Goal: Task Accomplishment & Management: Use online tool/utility

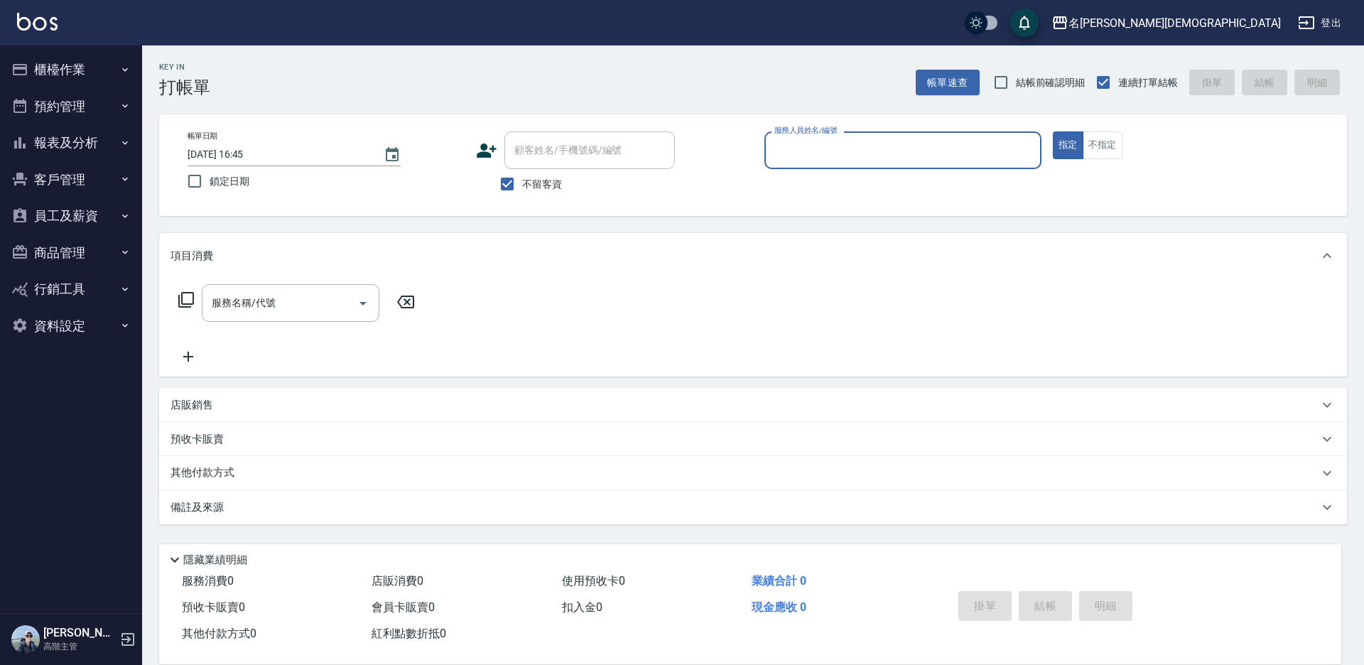
click at [806, 146] on input "服務人員姓名/編號" at bounding box center [903, 150] width 264 height 25
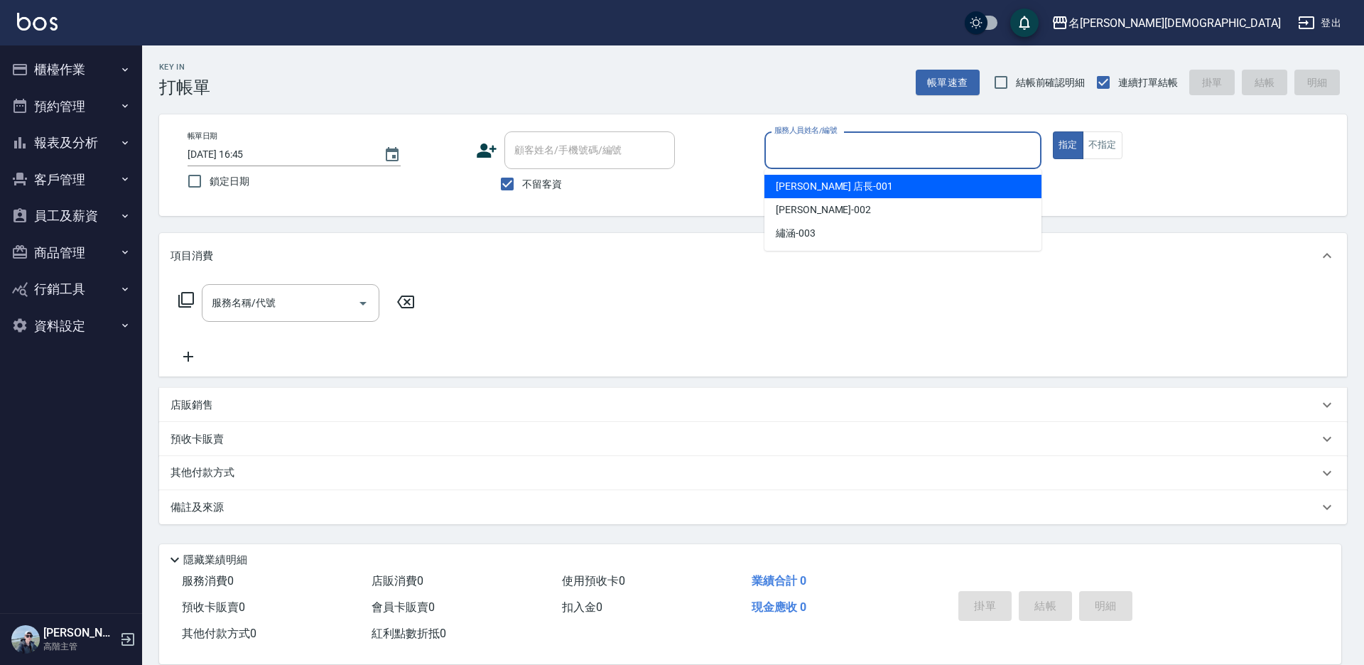
drag, startPoint x: 806, startPoint y: 186, endPoint x: 724, endPoint y: 185, distance: 82.4
click at [806, 187] on span "leo 店長 -001" at bounding box center [834, 186] width 117 height 15
type input "leo 店長-001"
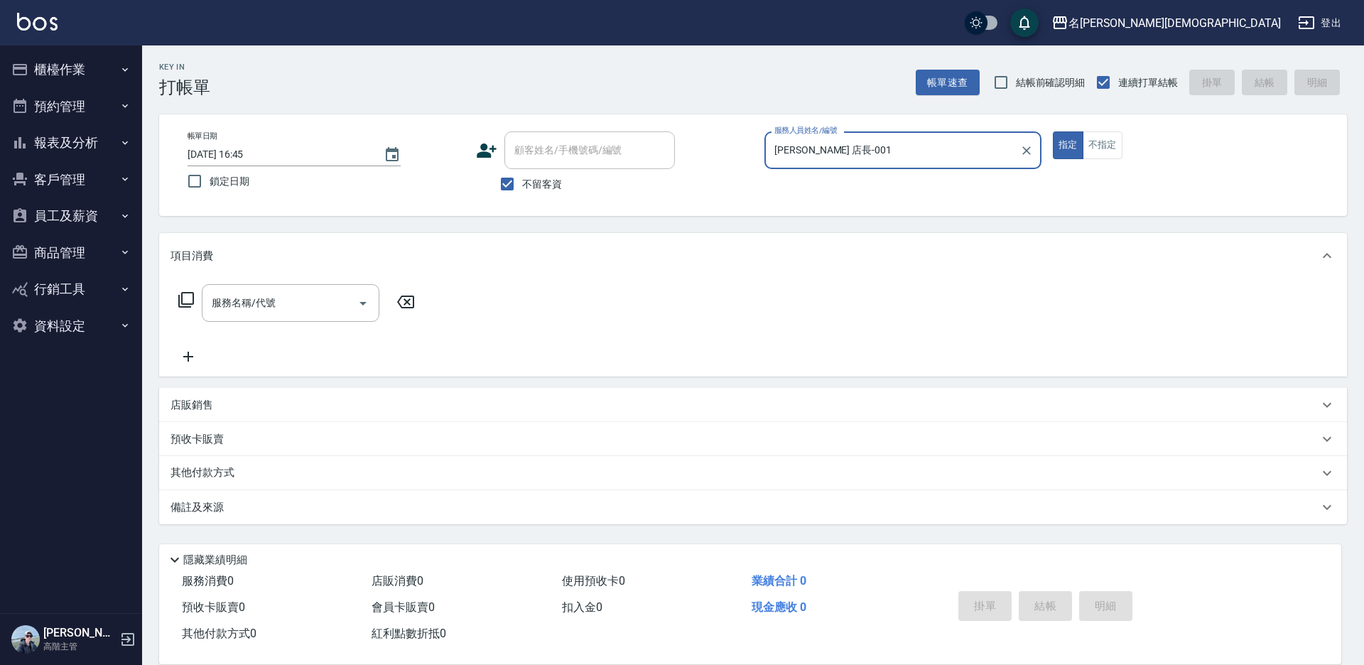
click at [188, 300] on icon at bounding box center [186, 299] width 17 height 17
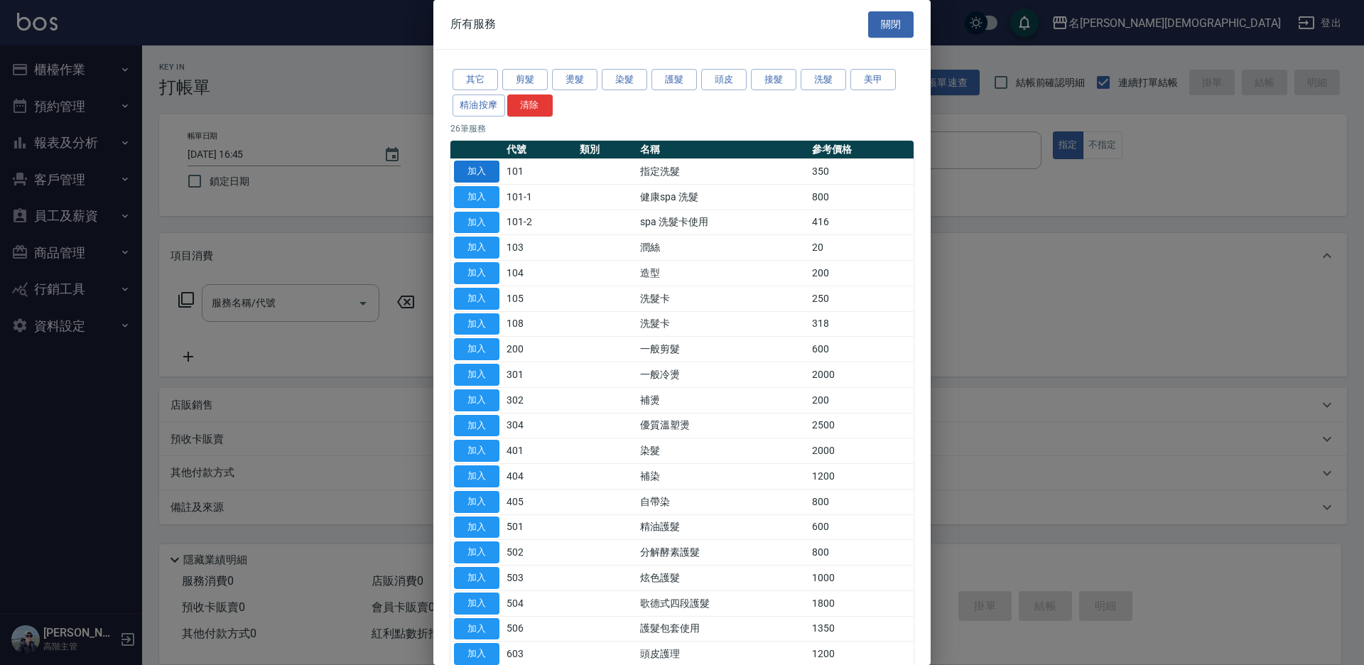
click at [490, 168] on button "加入" at bounding box center [476, 172] width 45 height 22
type input "指定洗髮(101)"
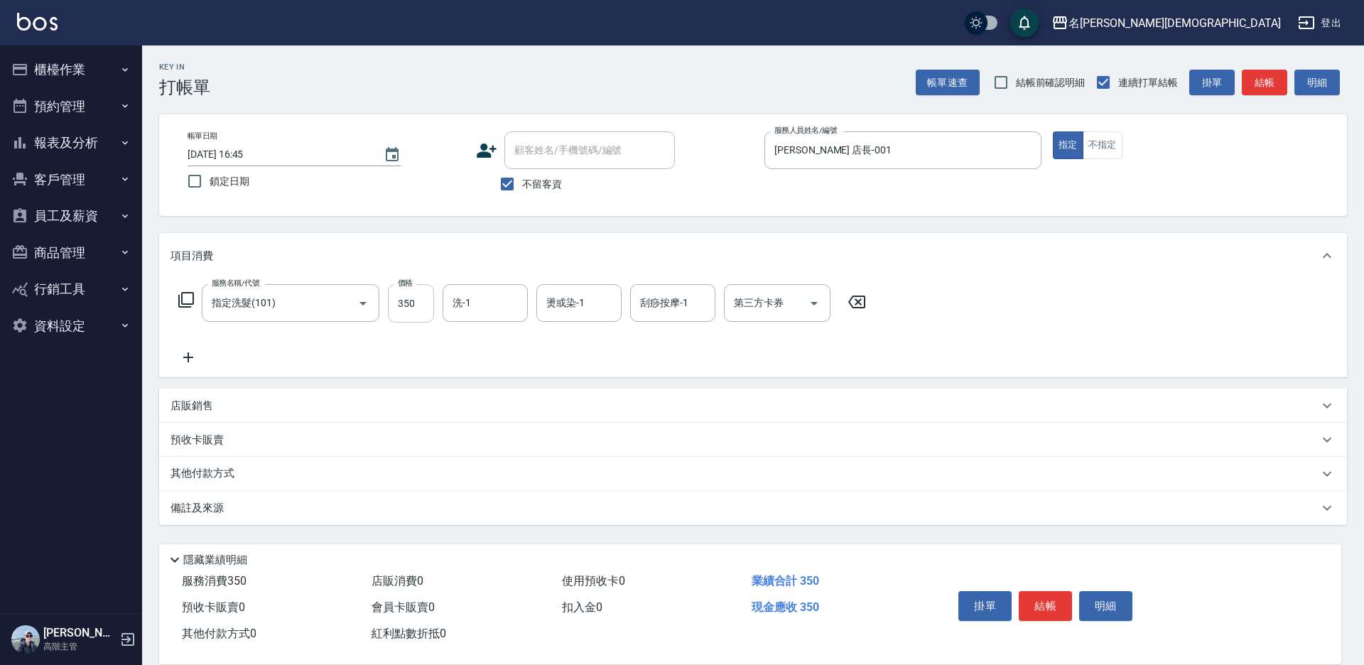
click at [412, 310] on input "350" at bounding box center [411, 303] width 46 height 38
type input "370"
click at [470, 311] on input "洗-1" at bounding box center [485, 303] width 72 height 25
click at [498, 394] on div "繡涵 -003" at bounding box center [485, 400] width 85 height 23
type input "繡涵-003"
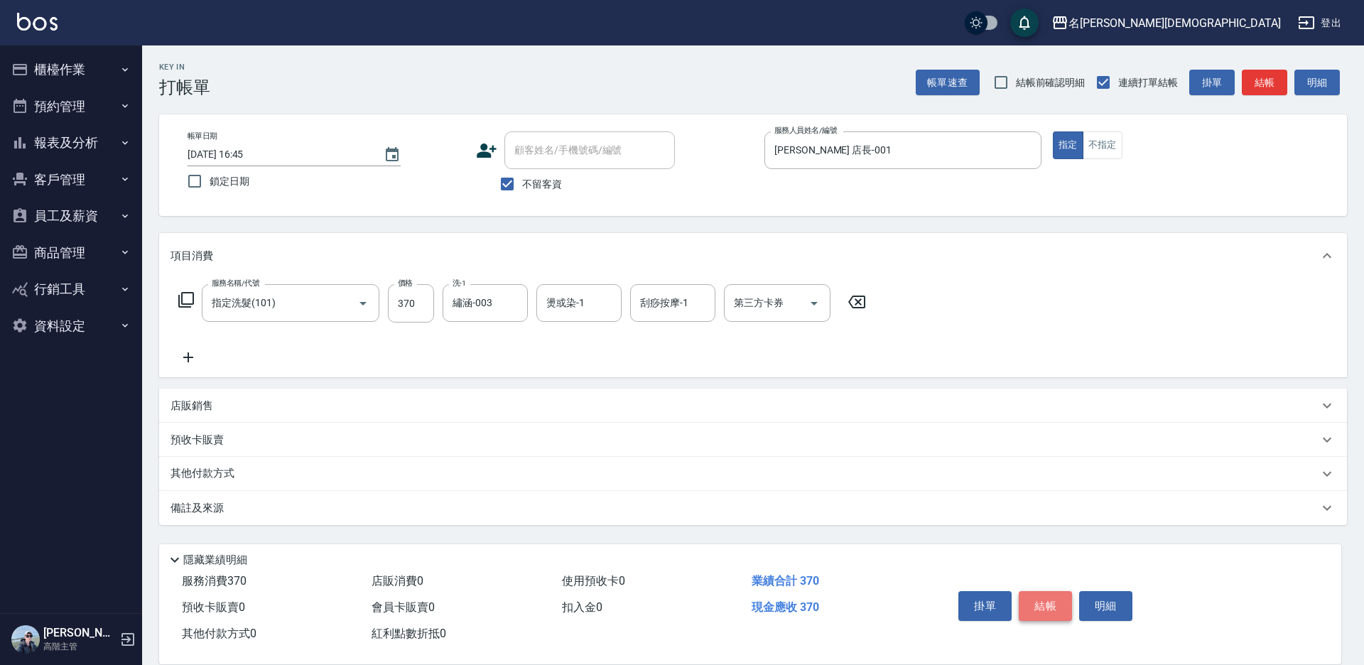
click at [1031, 607] on button "結帳" at bounding box center [1045, 606] width 53 height 30
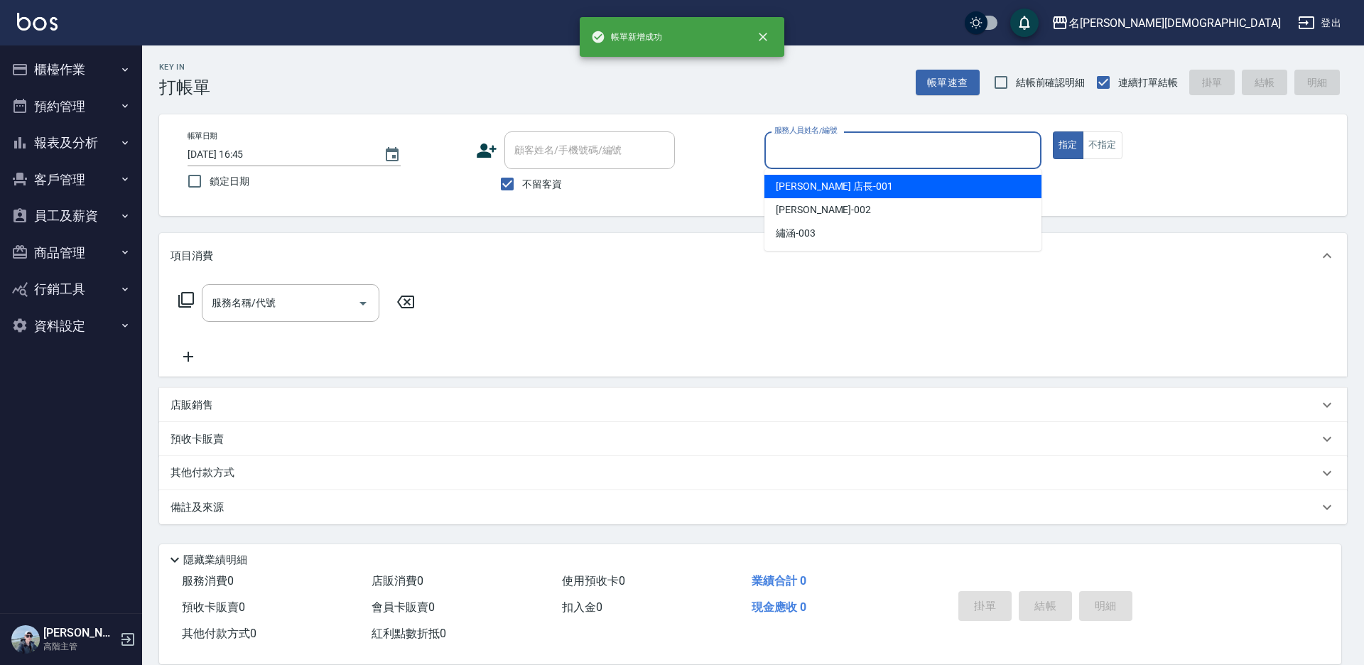
drag, startPoint x: 813, startPoint y: 152, endPoint x: 798, endPoint y: 183, distance: 34.6
click at [811, 153] on input "服務人員姓名/編號" at bounding box center [903, 150] width 264 height 25
drag, startPoint x: 796, startPoint y: 190, endPoint x: 725, endPoint y: 190, distance: 71.7
click at [796, 190] on span "leo 店長 -001" at bounding box center [834, 186] width 117 height 15
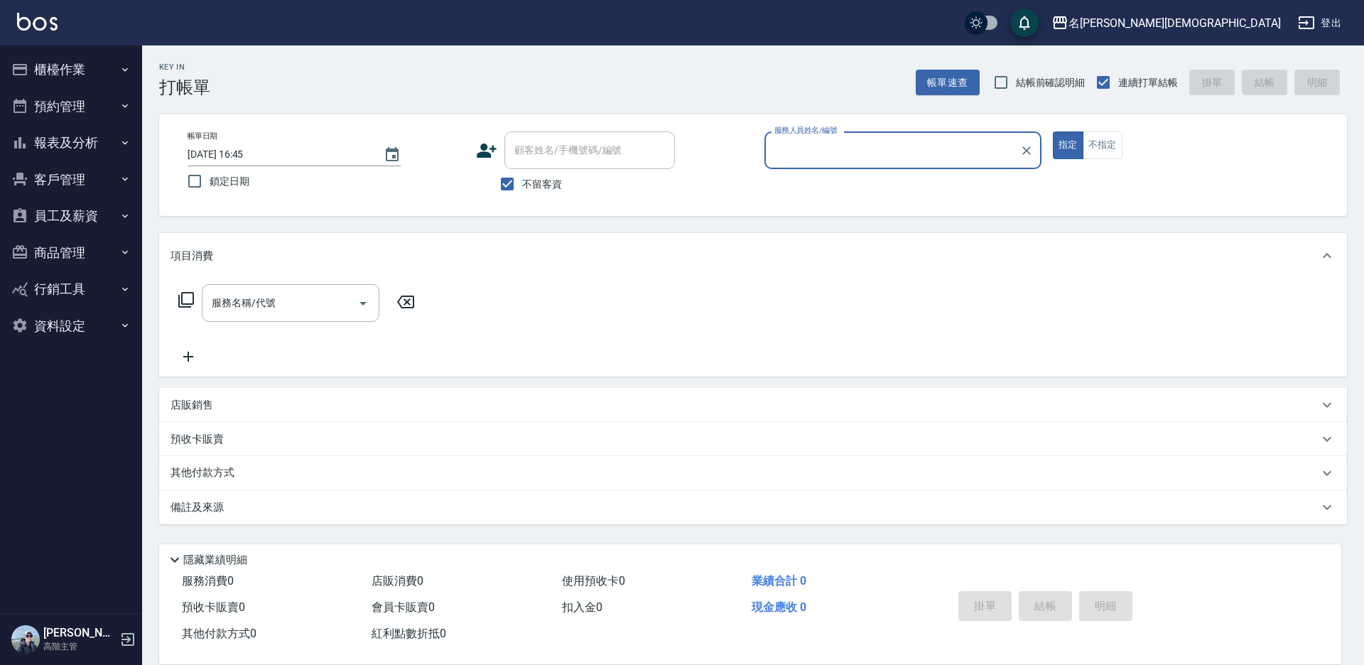
type input "leo 店長-001"
click at [180, 300] on icon at bounding box center [186, 299] width 17 height 17
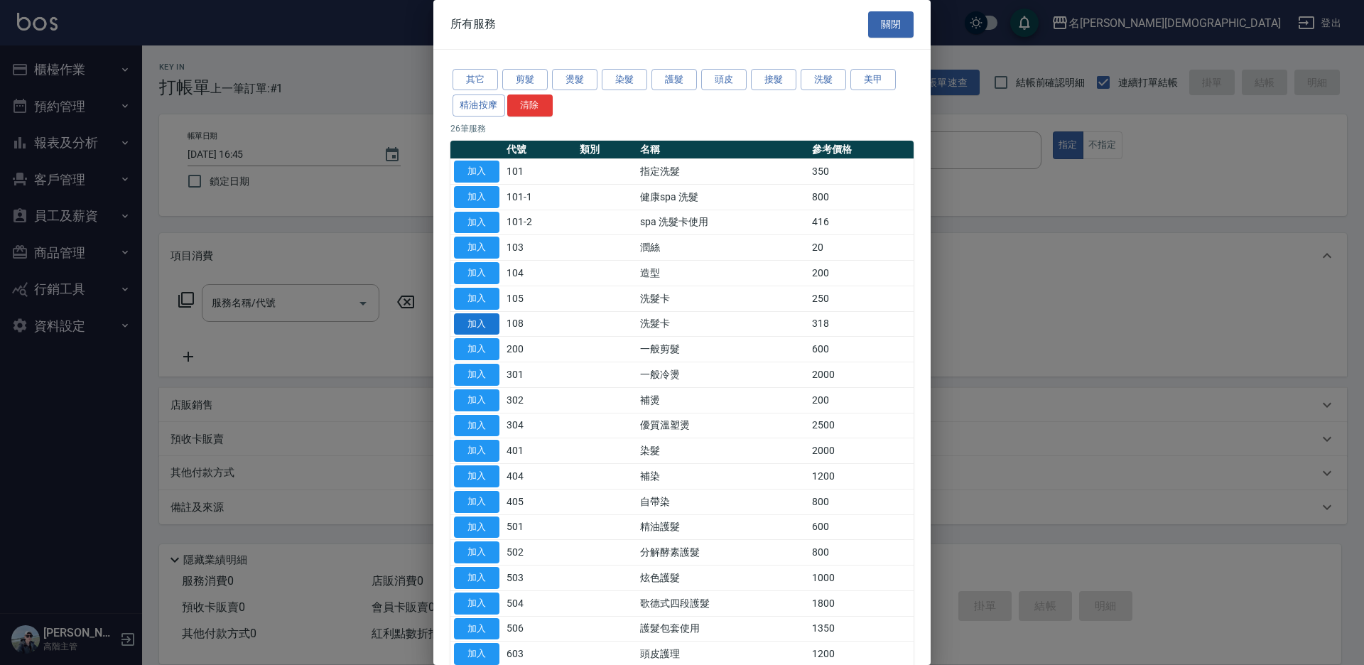
click at [479, 325] on button "加入" at bounding box center [476, 324] width 45 height 22
type input "洗髮卡(108)"
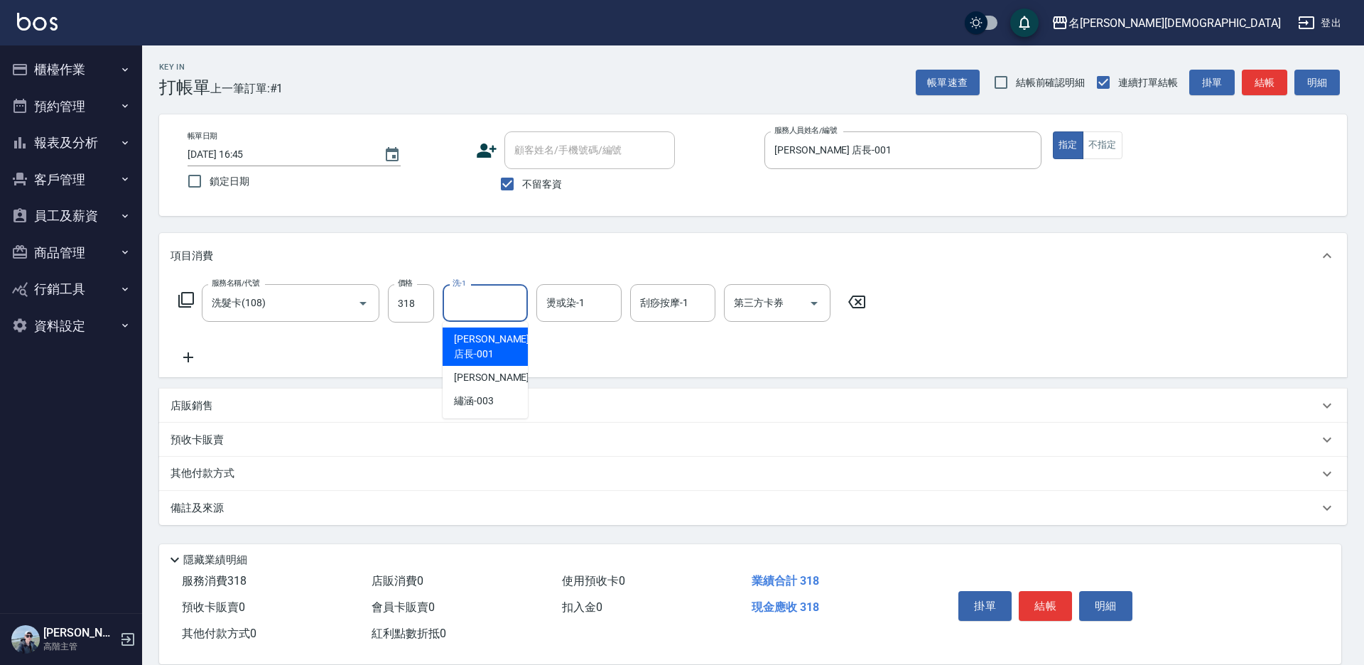
click at [495, 315] on input "洗-1" at bounding box center [485, 303] width 72 height 25
drag, startPoint x: 494, startPoint y: 392, endPoint x: 535, endPoint y: 369, distance: 46.8
click at [496, 391] on div "繡涵 -003" at bounding box center [485, 400] width 85 height 23
type input "繡涵-003"
click at [759, 311] on input "第三方卡券" at bounding box center [766, 303] width 72 height 25
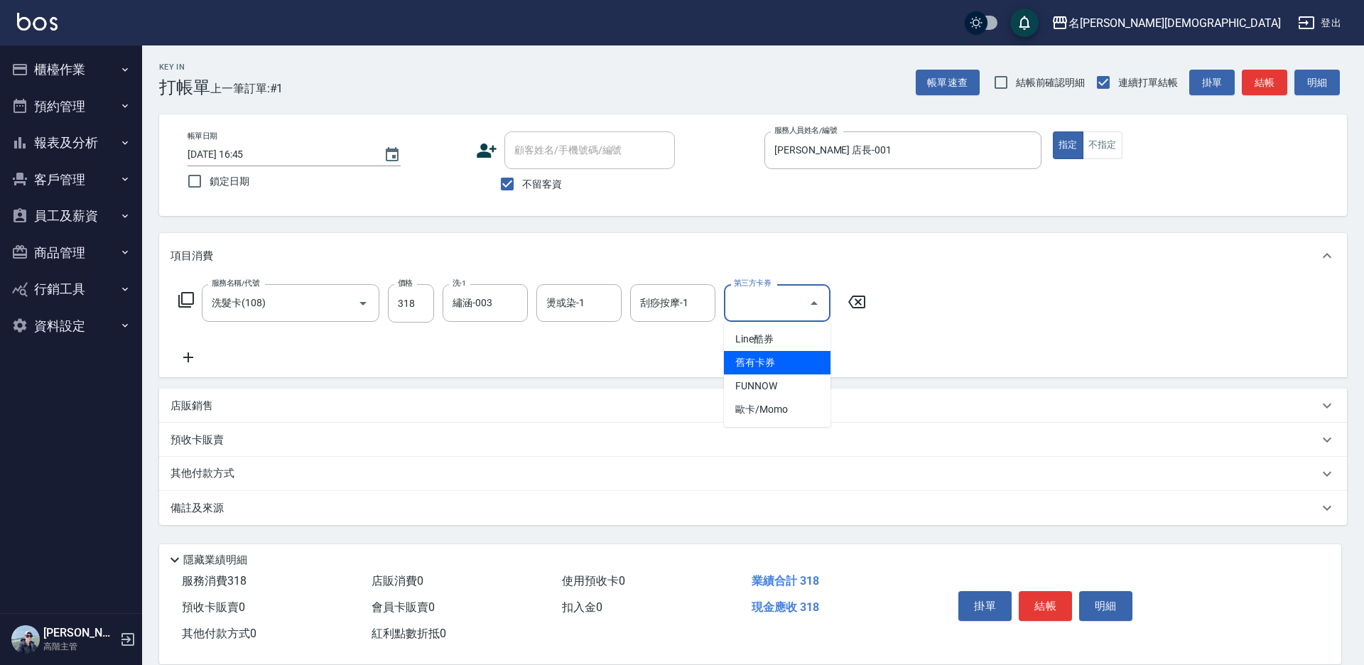
drag, startPoint x: 751, startPoint y: 362, endPoint x: 916, endPoint y: 477, distance: 201.2
click at [752, 362] on span "舊有卡券" at bounding box center [777, 362] width 107 height 23
type input "舊有卡券"
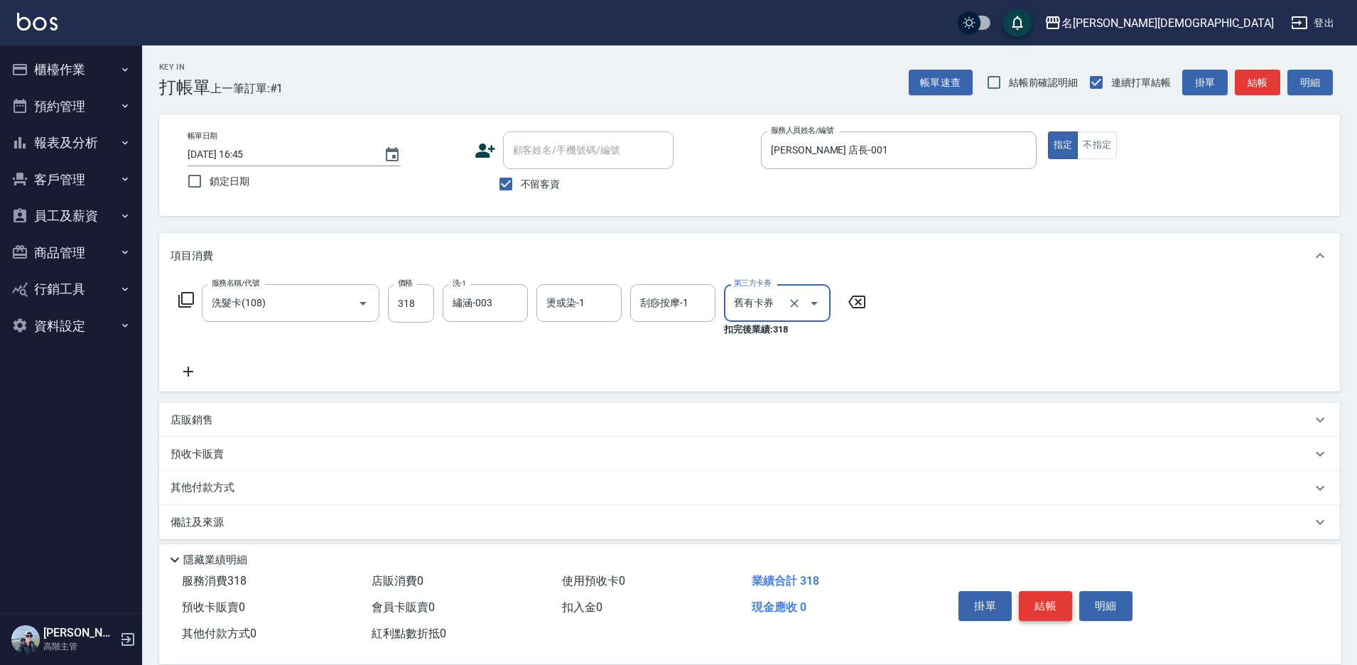
click at [1039, 591] on button "結帳" at bounding box center [1045, 606] width 53 height 30
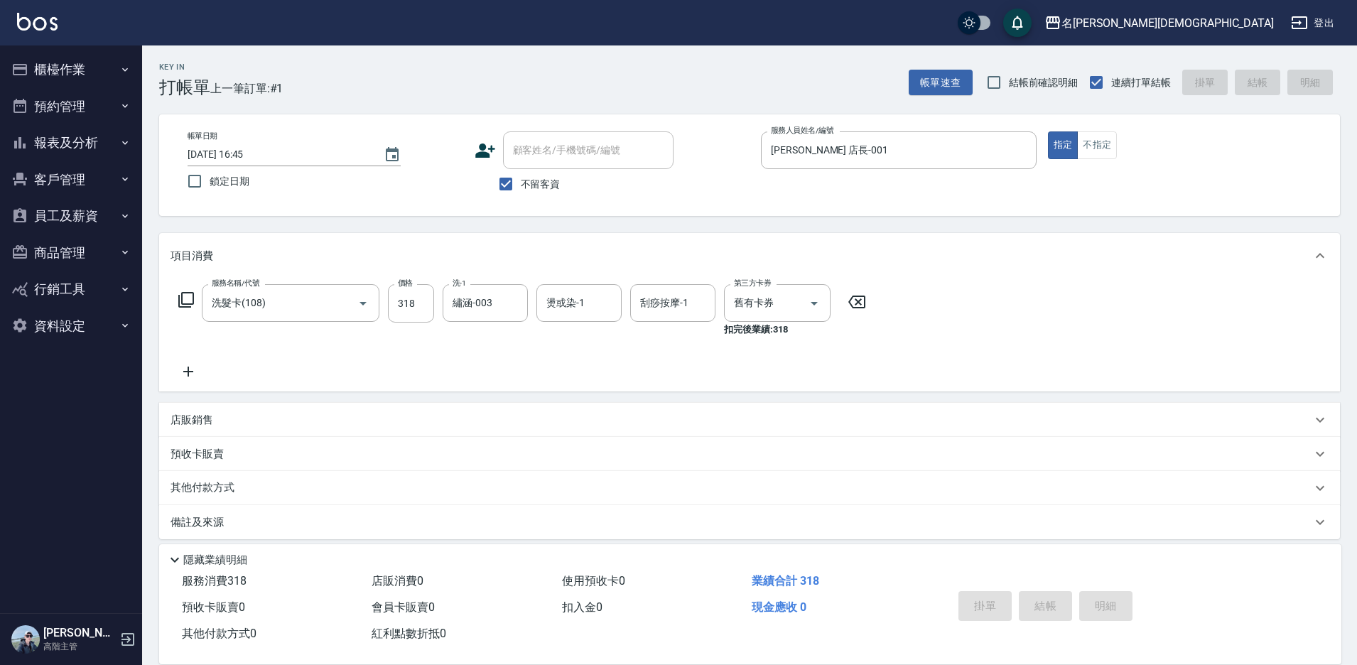
type input "2025/08/22 16:46"
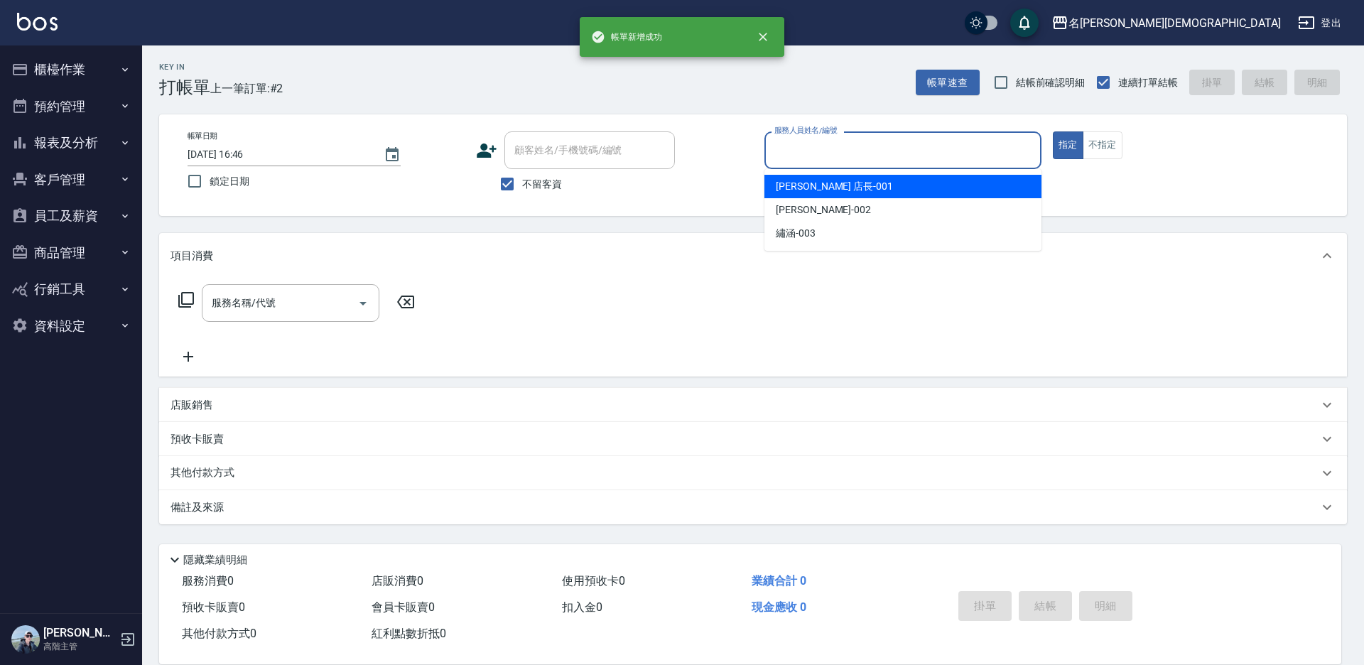
click at [790, 154] on input "服務人員姓名/編號" at bounding box center [903, 150] width 264 height 25
drag, startPoint x: 784, startPoint y: 190, endPoint x: 712, endPoint y: 180, distance: 72.3
click at [781, 190] on span "leo 店長 -001" at bounding box center [834, 186] width 117 height 15
type input "leo 店長-001"
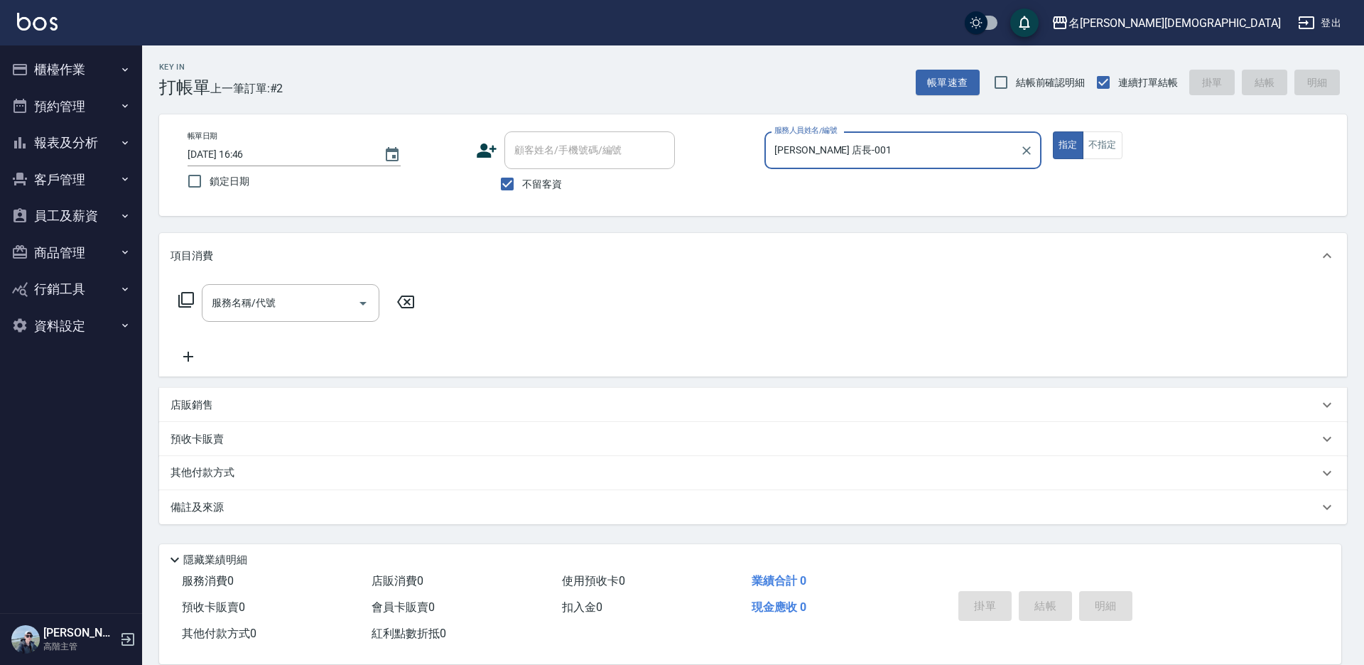
click at [185, 301] on icon at bounding box center [186, 299] width 17 height 17
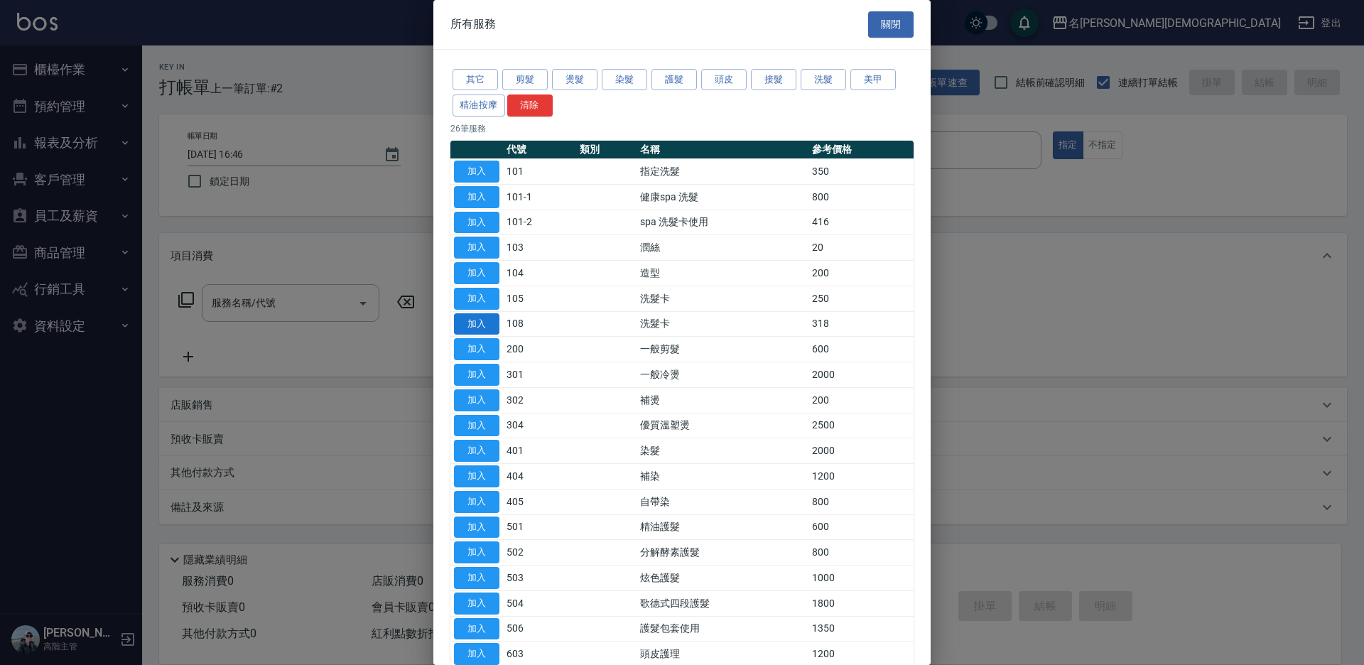
click at [482, 321] on button "加入" at bounding box center [476, 324] width 45 height 22
type input "洗髮卡(108)"
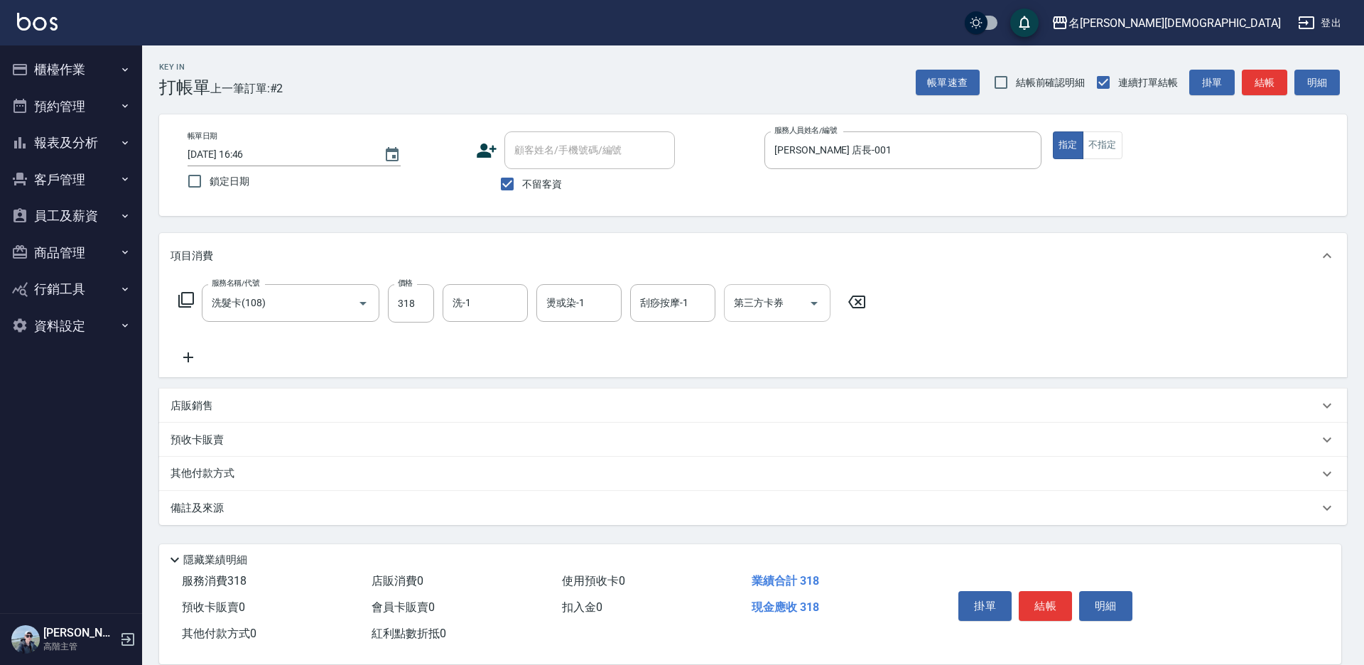
click at [485, 310] on input "洗-1" at bounding box center [485, 303] width 72 height 25
click at [492, 370] on span "香香 -002" at bounding box center [501, 377] width 95 height 15
type input "香香-002"
click at [743, 307] on div "第三方卡券 第三方卡券" at bounding box center [777, 303] width 107 height 38
drag, startPoint x: 757, startPoint y: 355, endPoint x: 771, endPoint y: 367, distance: 18.1
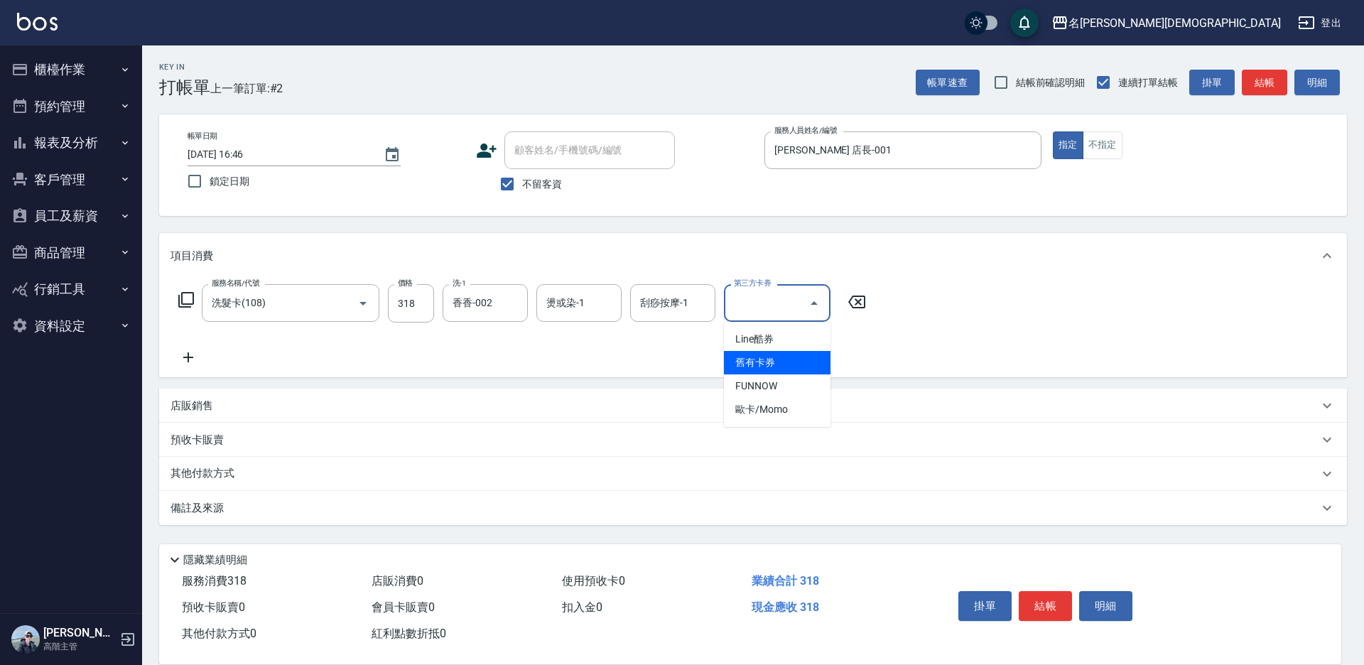
click at [759, 356] on span "舊有卡券" at bounding box center [777, 362] width 107 height 23
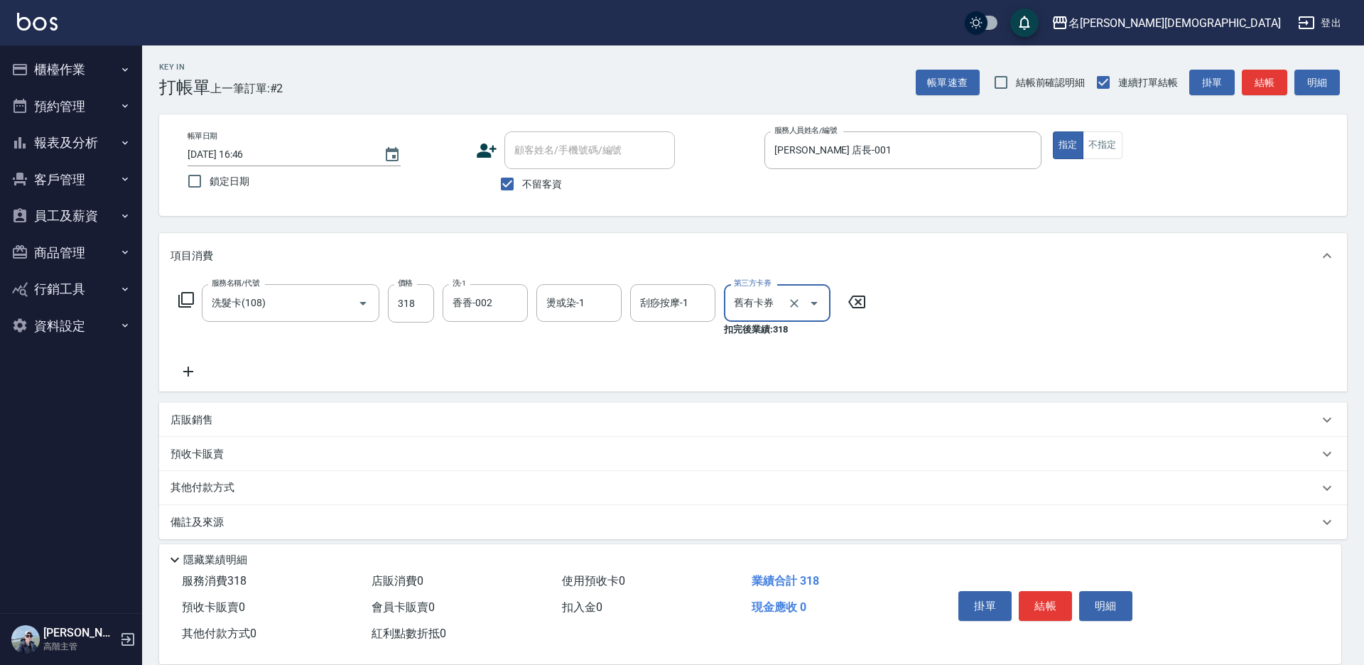
type input "舊有卡券"
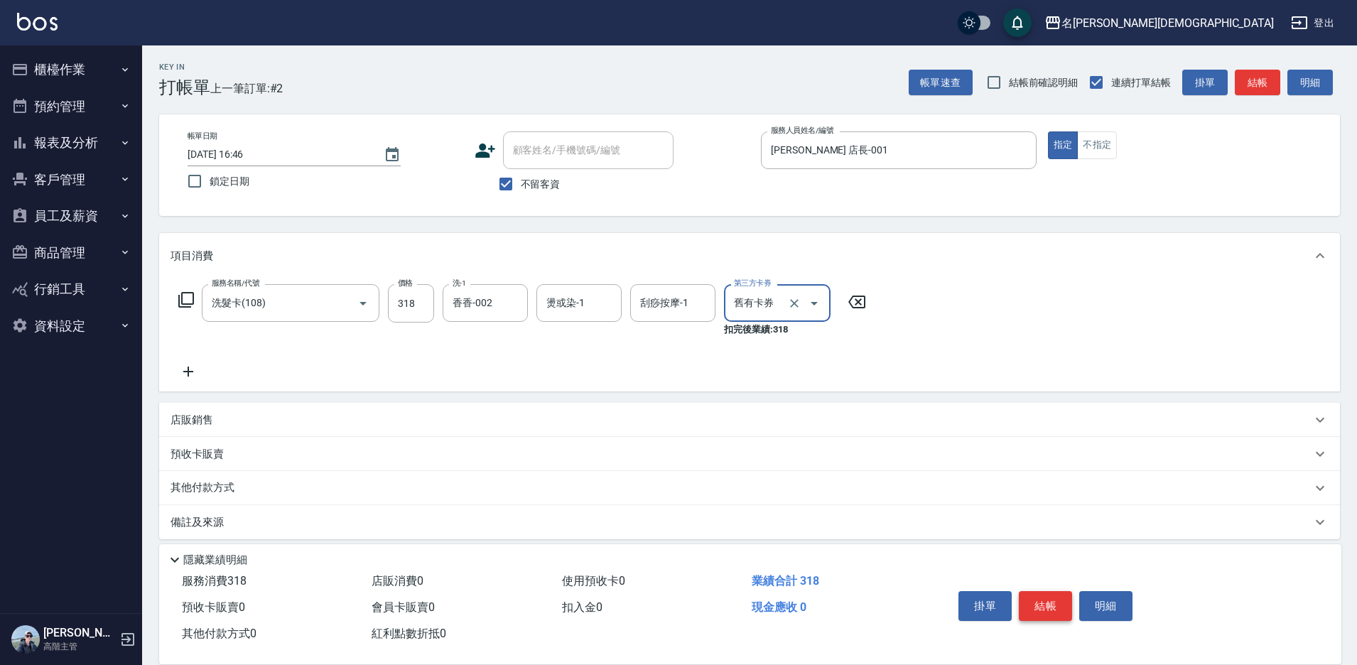
click at [1046, 591] on button "結帳" at bounding box center [1045, 606] width 53 height 30
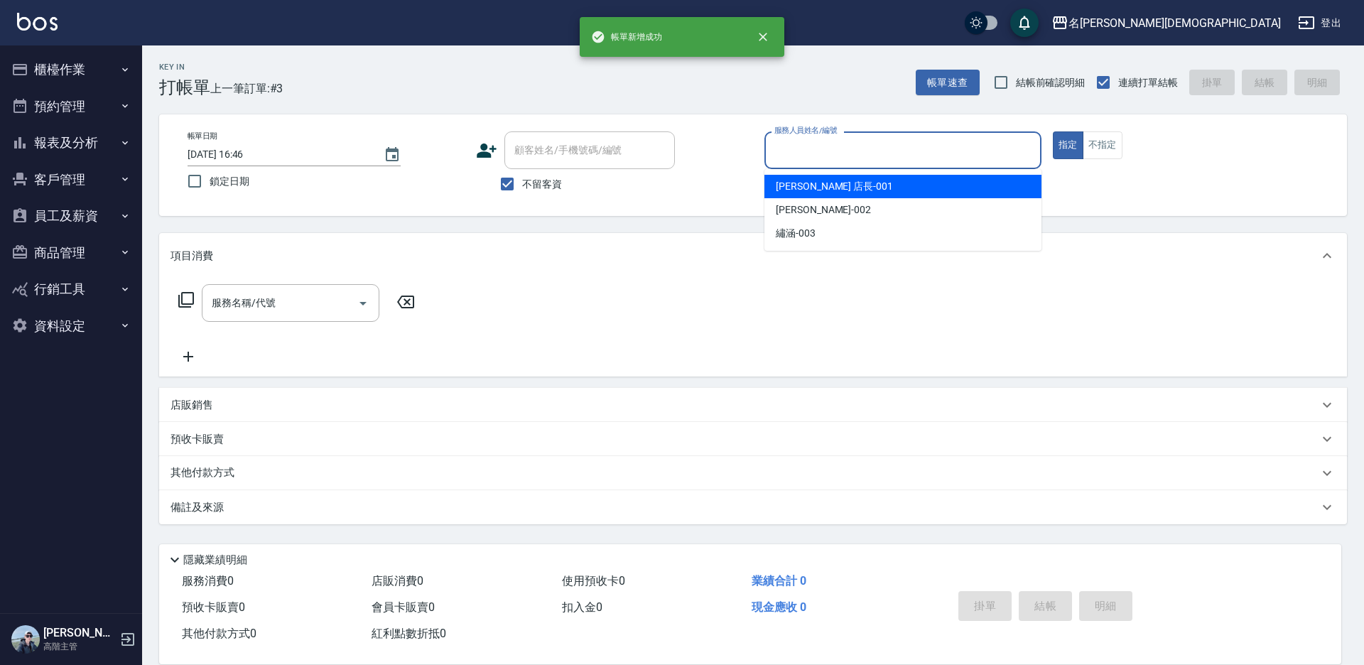
drag, startPoint x: 786, startPoint y: 139, endPoint x: 785, endPoint y: 171, distance: 32.0
click at [785, 139] on input "服務人員姓名/編號" at bounding box center [903, 150] width 264 height 25
click at [791, 195] on div "leo 店長 -001" at bounding box center [902, 186] width 277 height 23
type input "leo 店長-001"
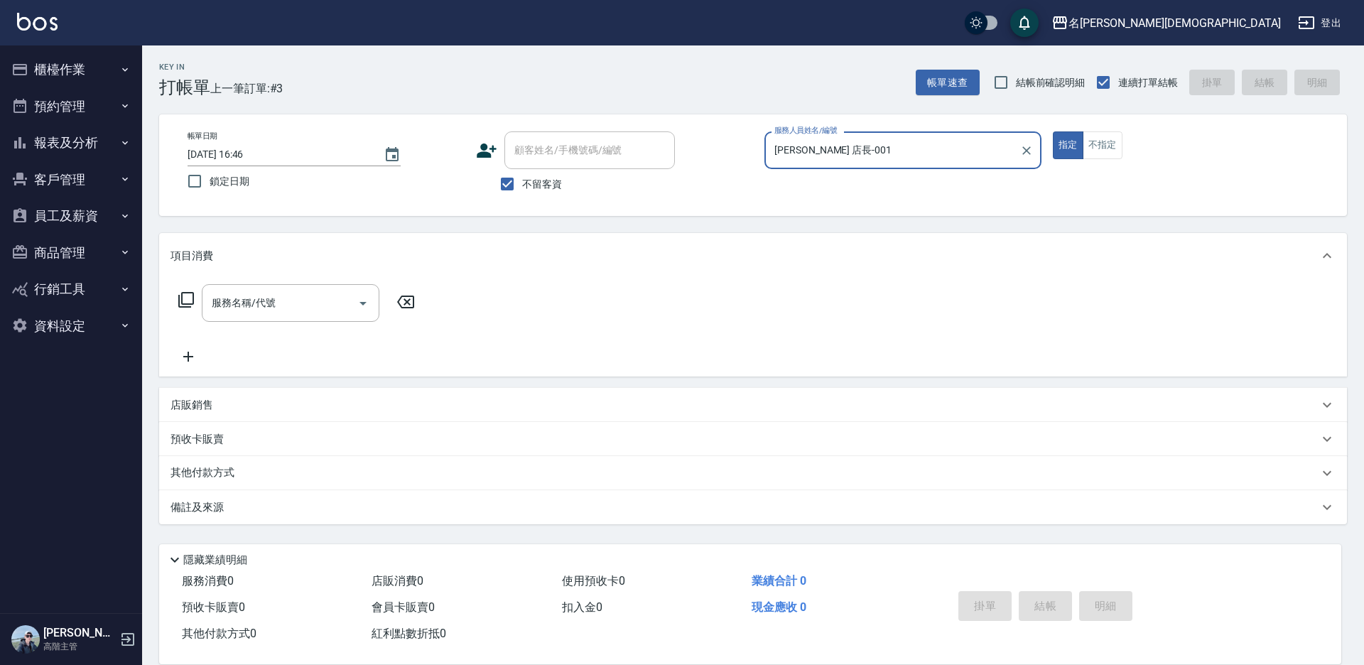
click at [188, 298] on icon at bounding box center [186, 299] width 17 height 17
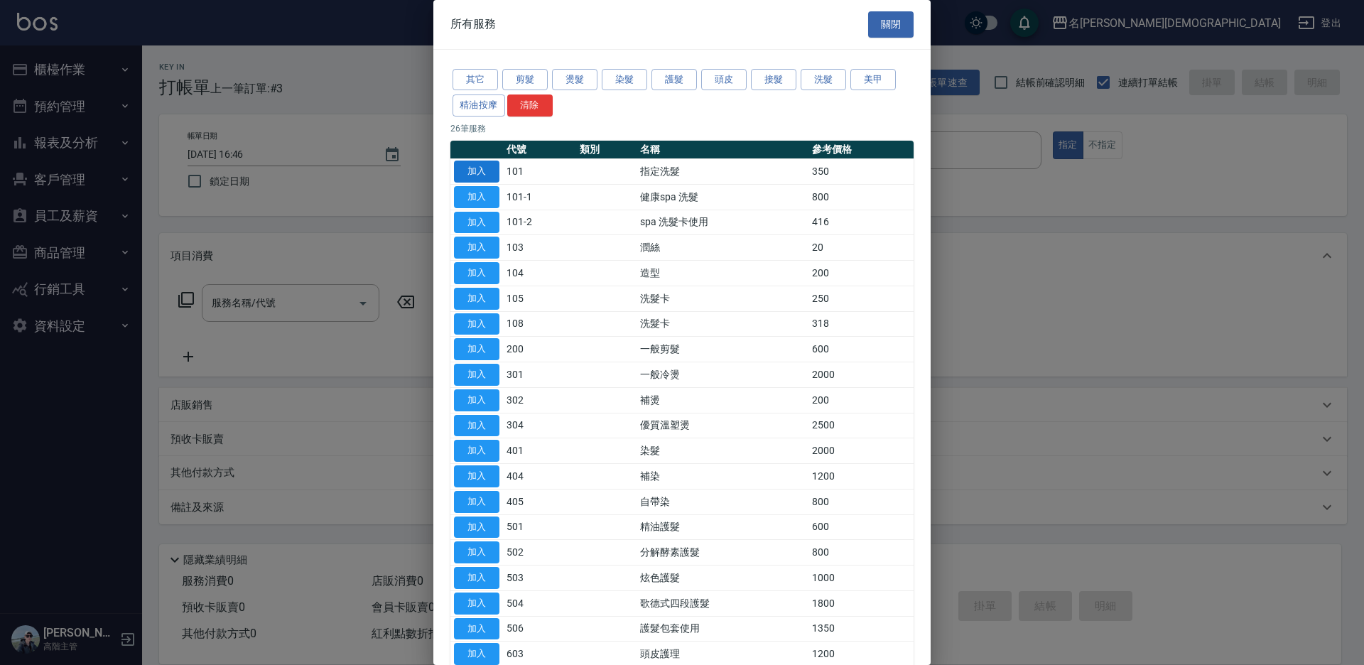
click at [484, 173] on button "加入" at bounding box center [476, 172] width 45 height 22
type input "指定洗髮(101)"
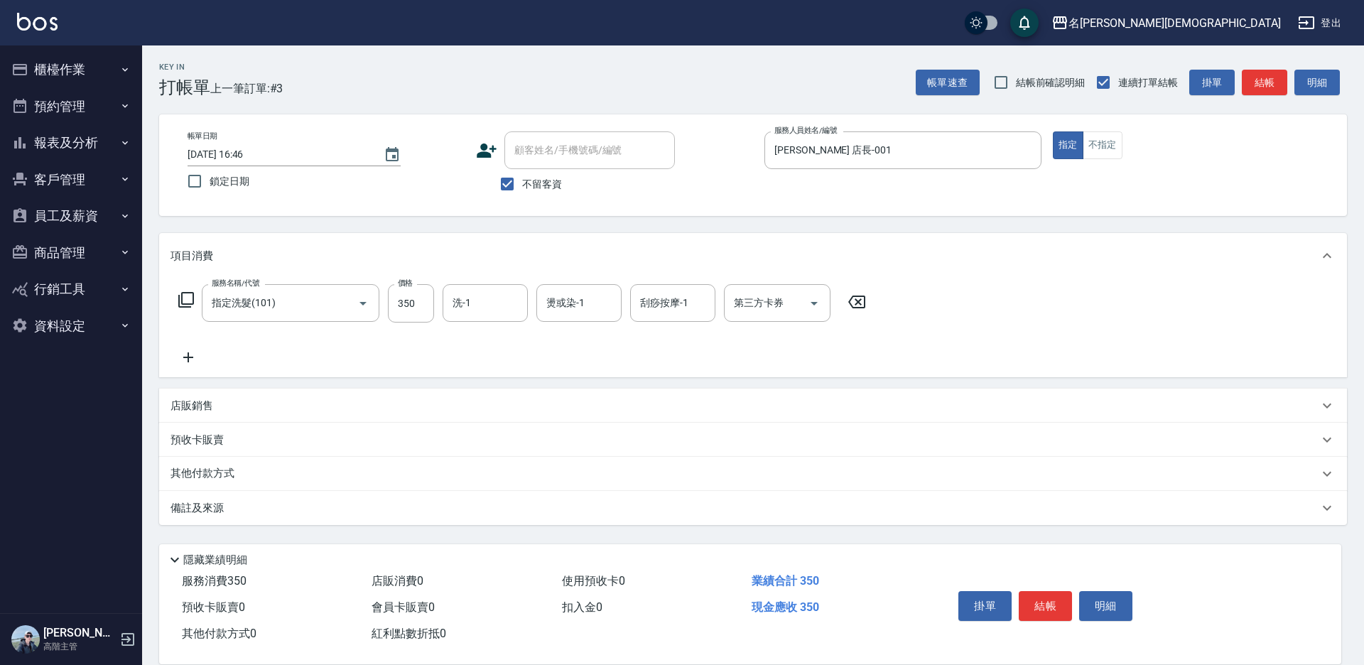
click at [190, 298] on icon at bounding box center [186, 299] width 17 height 17
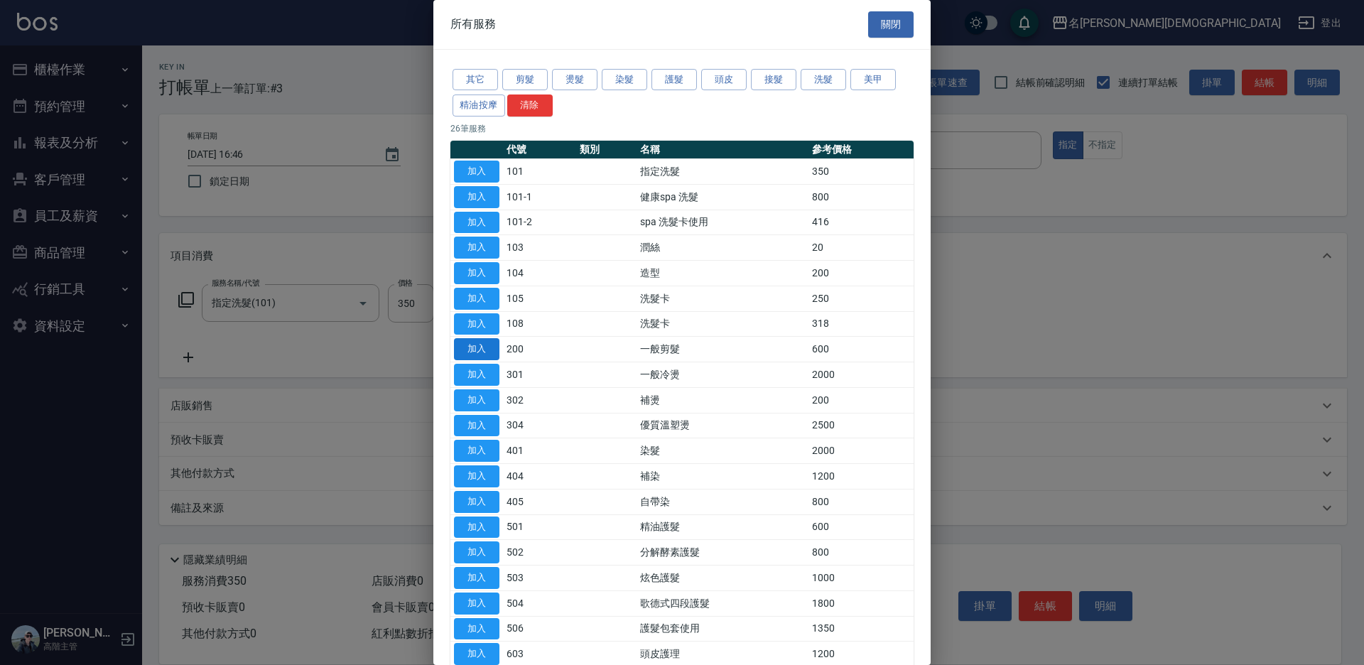
click at [480, 345] on button "加入" at bounding box center [476, 349] width 45 height 22
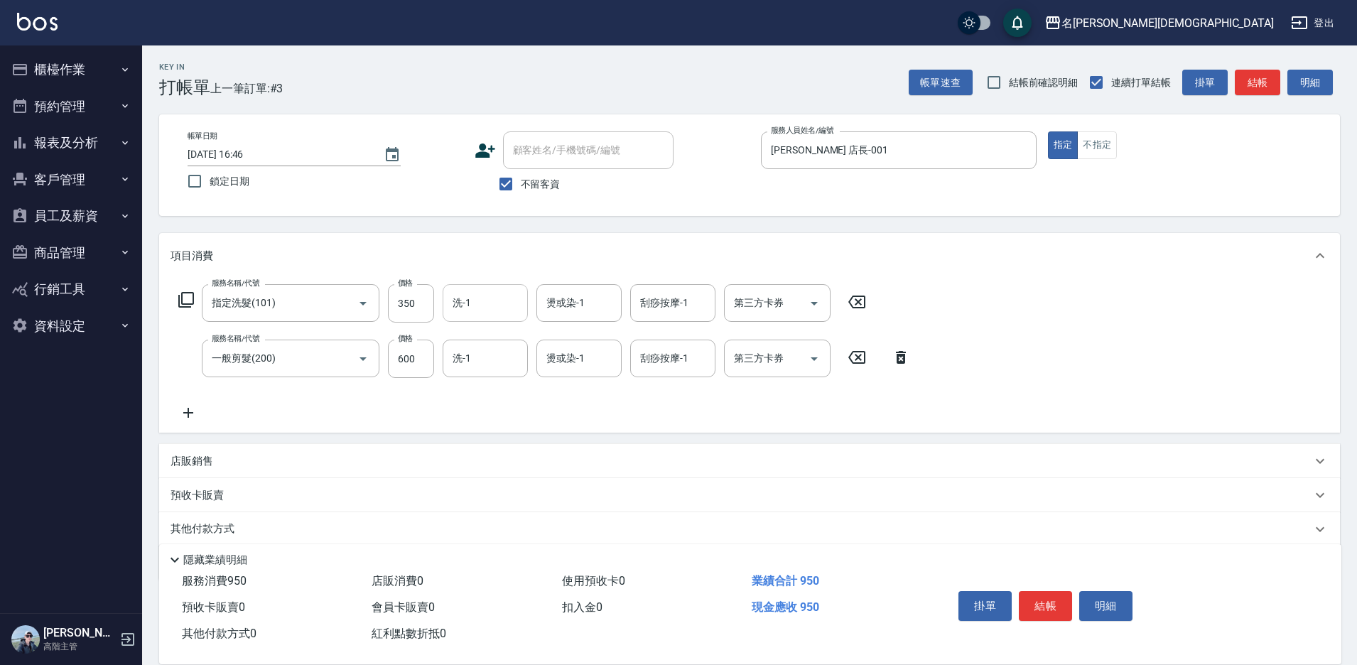
click at [480, 305] on input "洗-1" at bounding box center [485, 303] width 72 height 25
click at [501, 389] on div "繡涵 -003" at bounding box center [485, 400] width 85 height 23
type input "繡涵-003"
click at [190, 299] on icon at bounding box center [186, 299] width 17 height 17
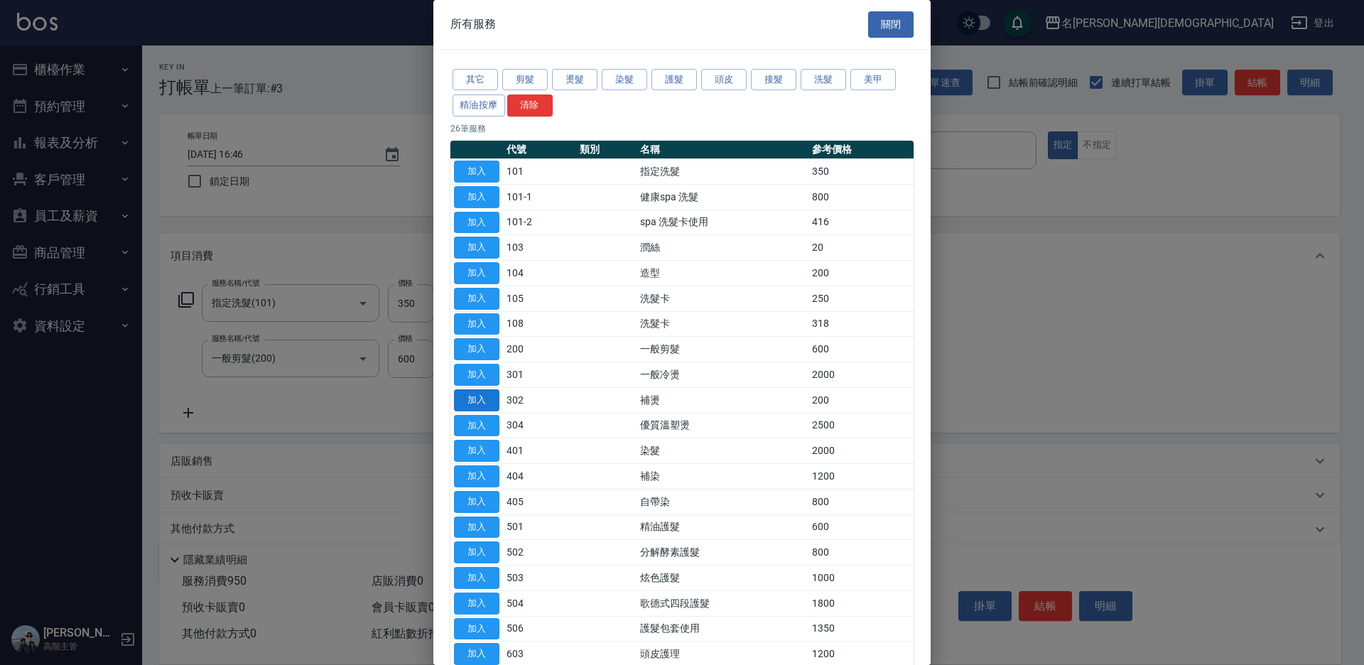
click at [483, 403] on button "加入" at bounding box center [476, 400] width 45 height 22
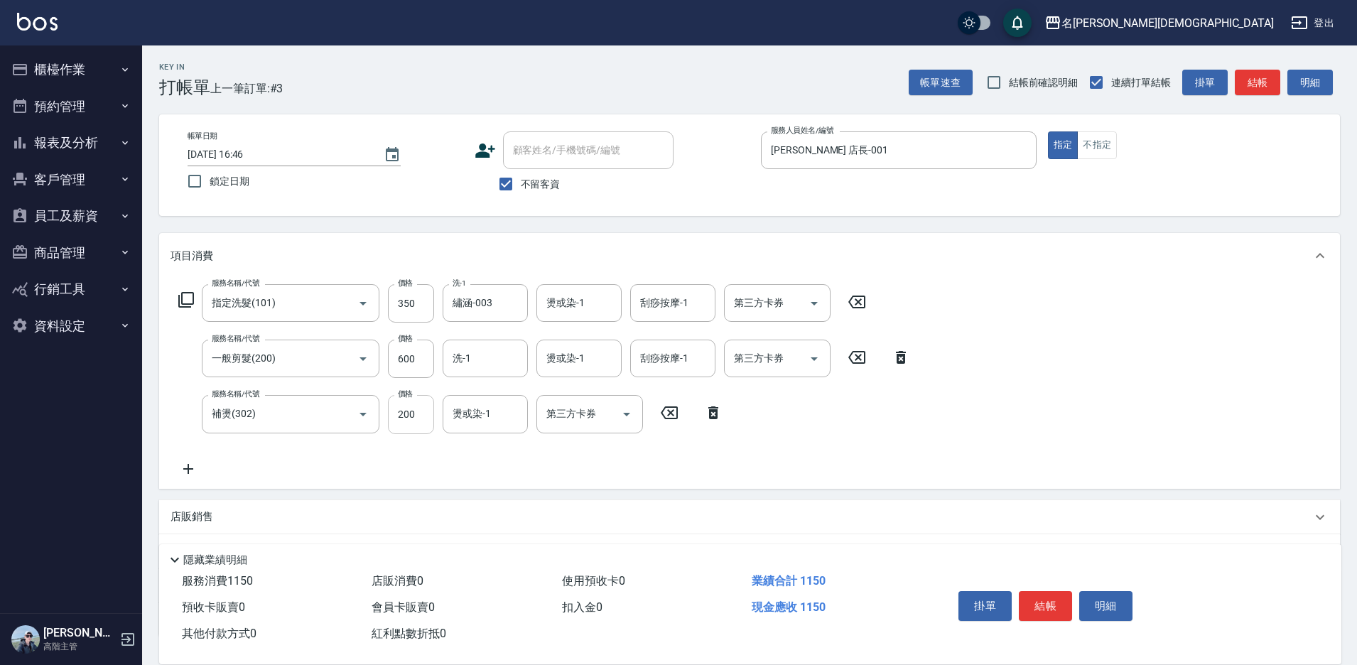
drag, startPoint x: 403, startPoint y: 405, endPoint x: 390, endPoint y: 408, distance: 13.1
click at [403, 405] on input "200" at bounding box center [411, 414] width 46 height 38
type input "600"
click at [1043, 604] on button "結帳" at bounding box center [1045, 606] width 53 height 30
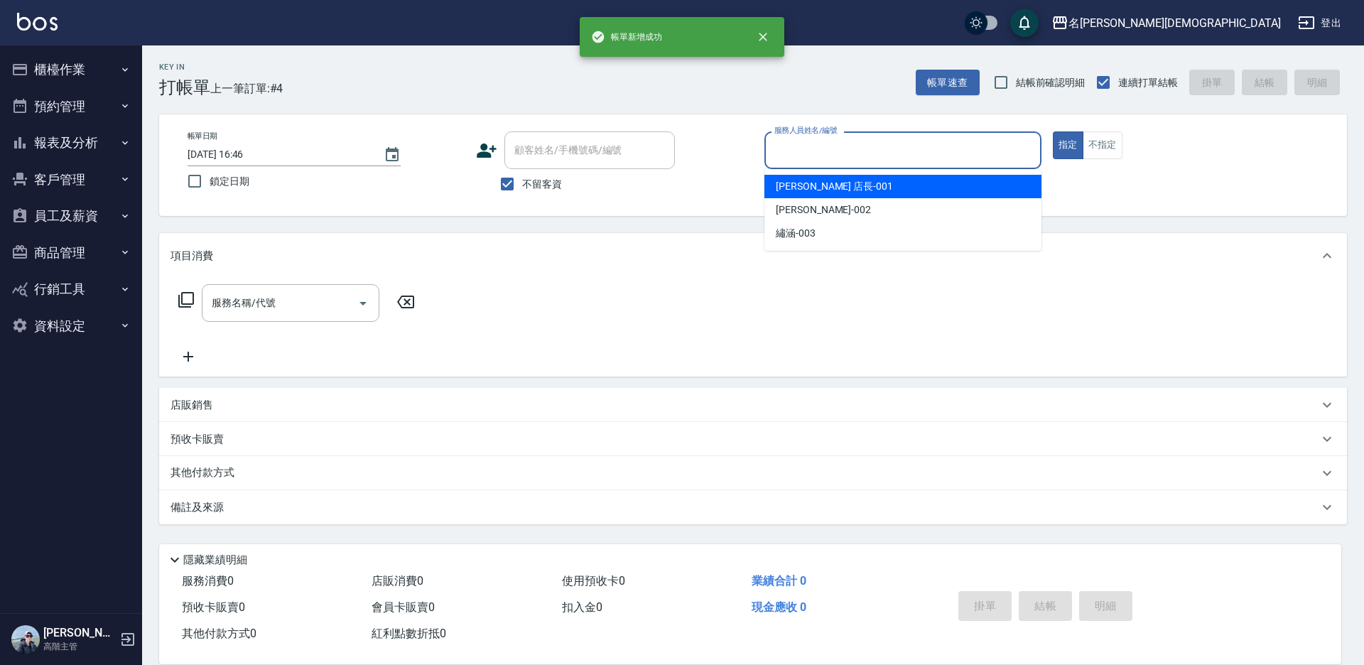
drag, startPoint x: 816, startPoint y: 152, endPoint x: 828, endPoint y: 190, distance: 40.4
click at [817, 152] on input "服務人員姓名/編號" at bounding box center [903, 150] width 264 height 25
click at [828, 190] on span "leo 店長 -001" at bounding box center [834, 186] width 117 height 15
type input "leo 店長-001"
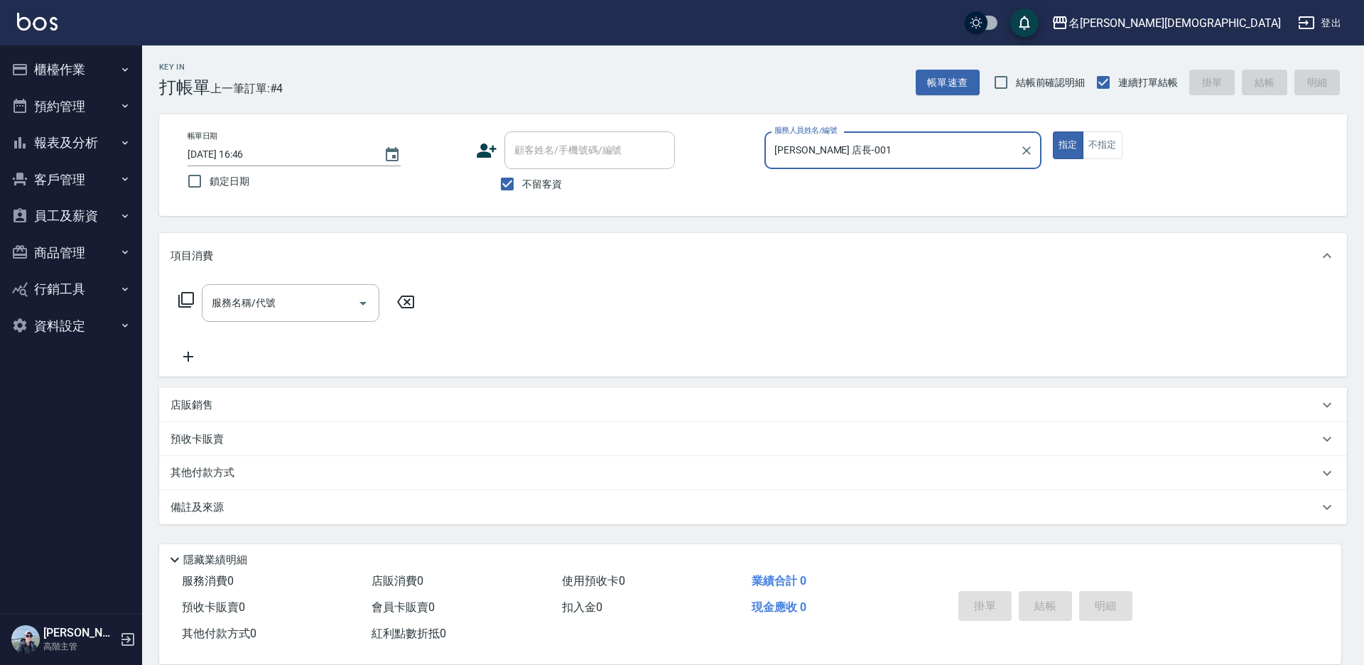
click at [190, 300] on icon at bounding box center [186, 299] width 17 height 17
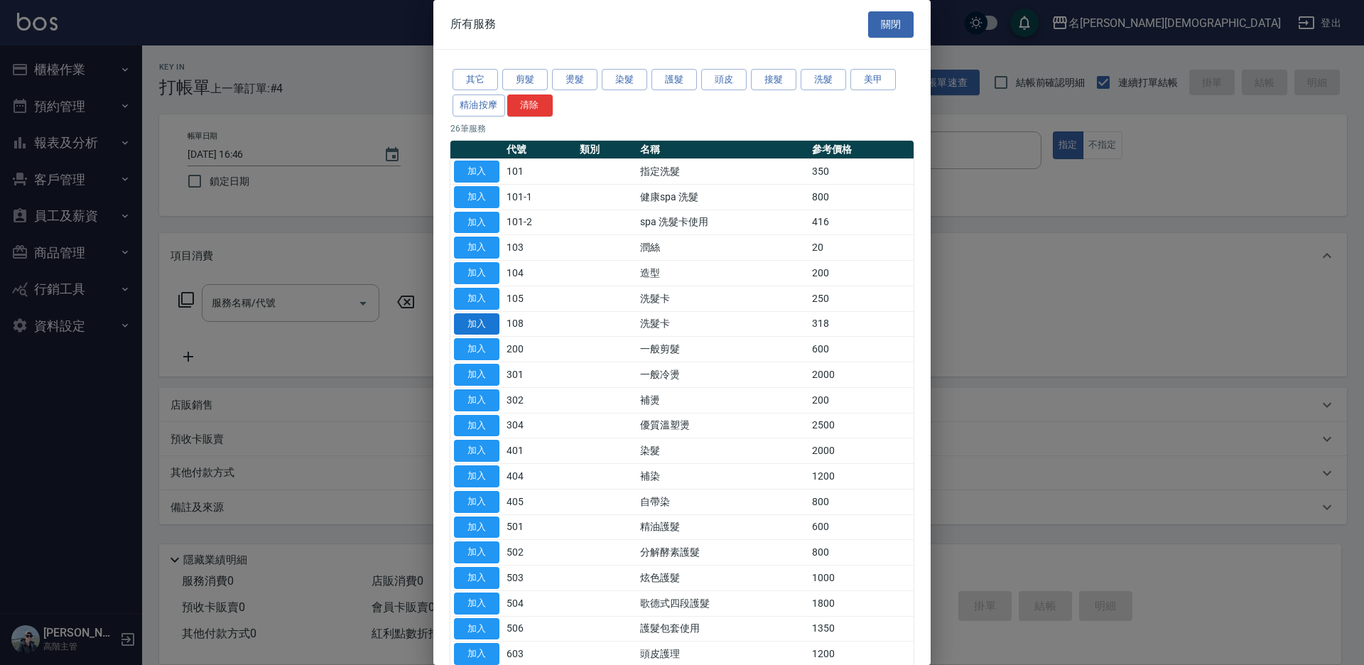
click at [483, 319] on button "加入" at bounding box center [476, 324] width 45 height 22
type input "洗髮卡(108)"
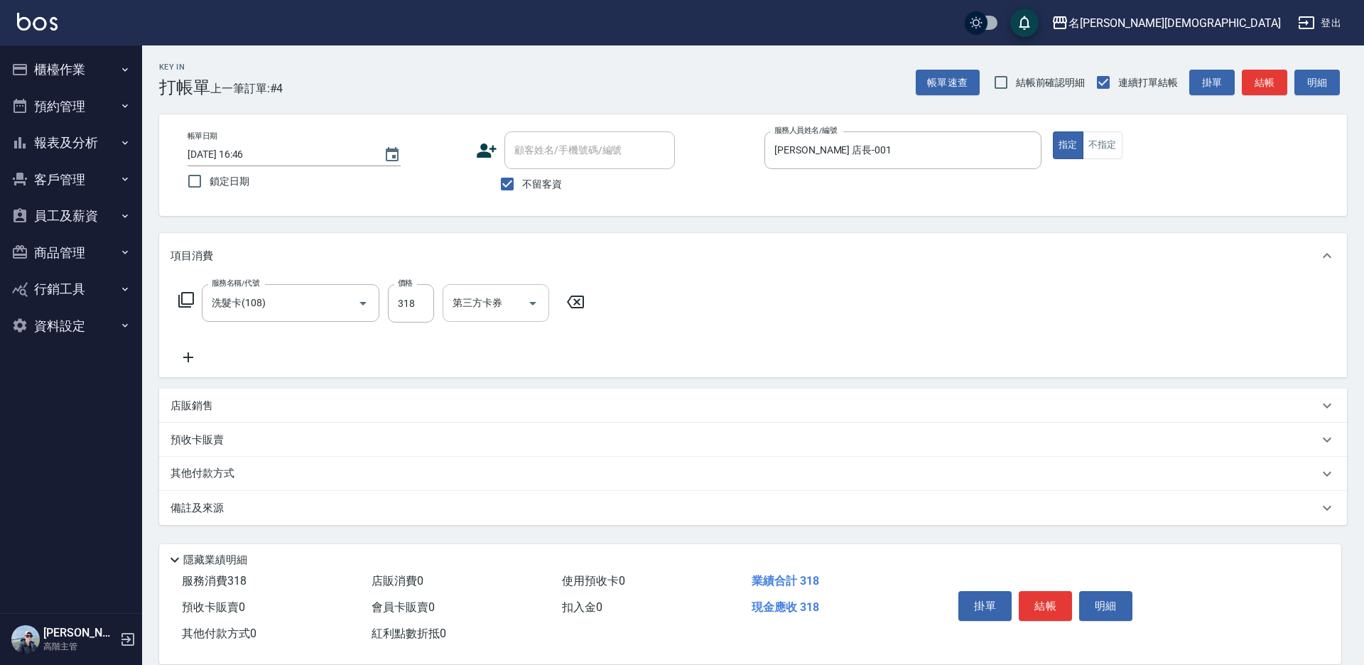
click at [483, 310] on input "第三方卡券" at bounding box center [485, 303] width 72 height 25
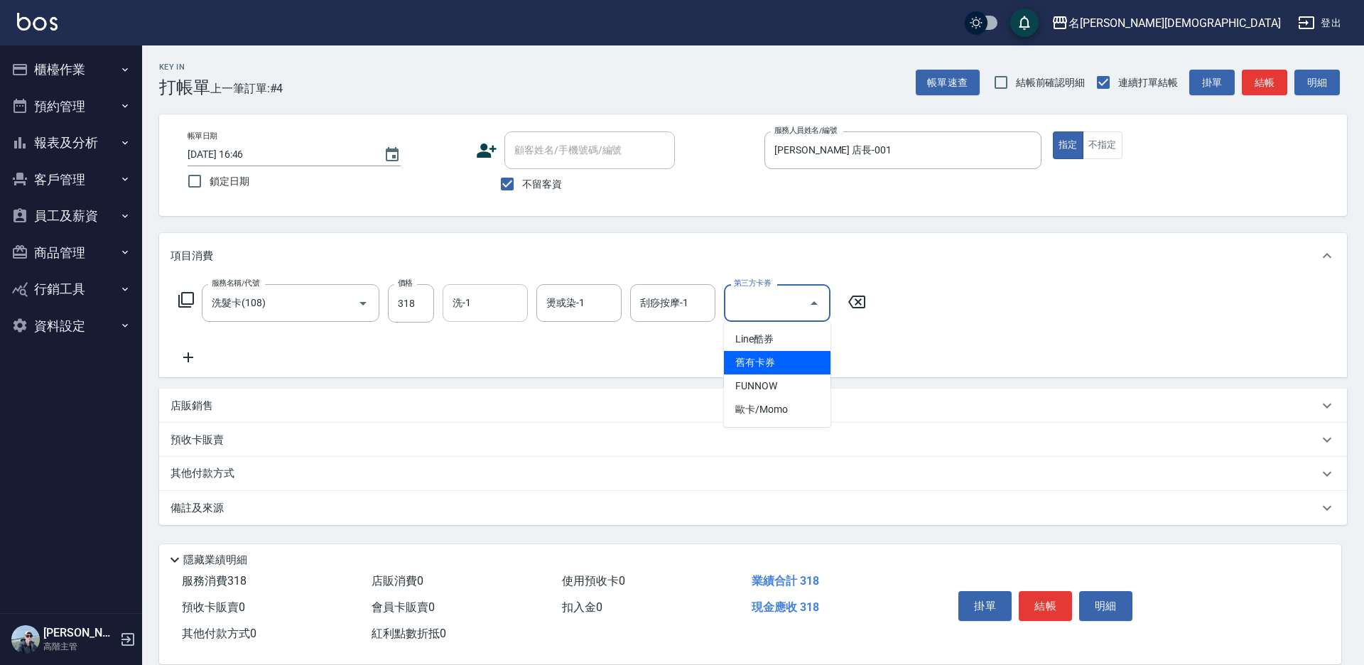
click at [480, 314] on input "洗-1" at bounding box center [485, 303] width 72 height 25
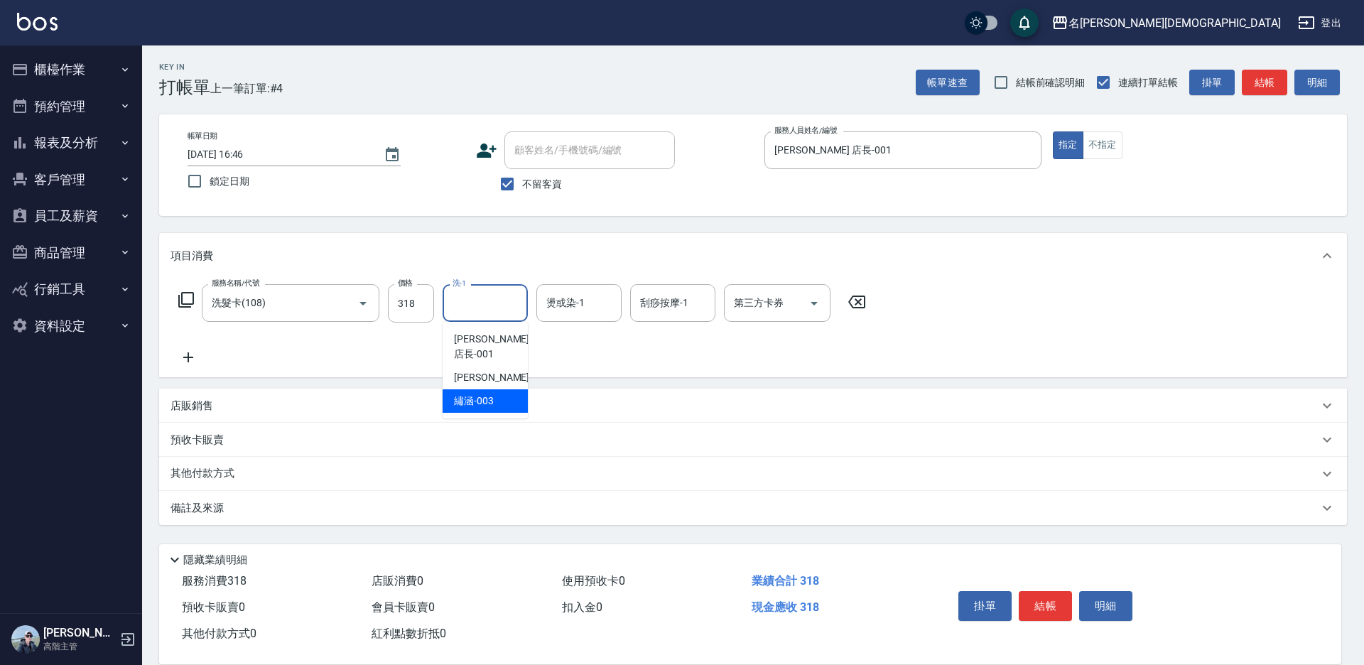
drag, startPoint x: 492, startPoint y: 389, endPoint x: 634, endPoint y: 352, distance: 146.8
click at [494, 389] on div "繡涵 -003" at bounding box center [485, 400] width 85 height 23
type input "繡涵-003"
click at [757, 305] on div "第三方卡券 第三方卡券" at bounding box center [777, 303] width 107 height 38
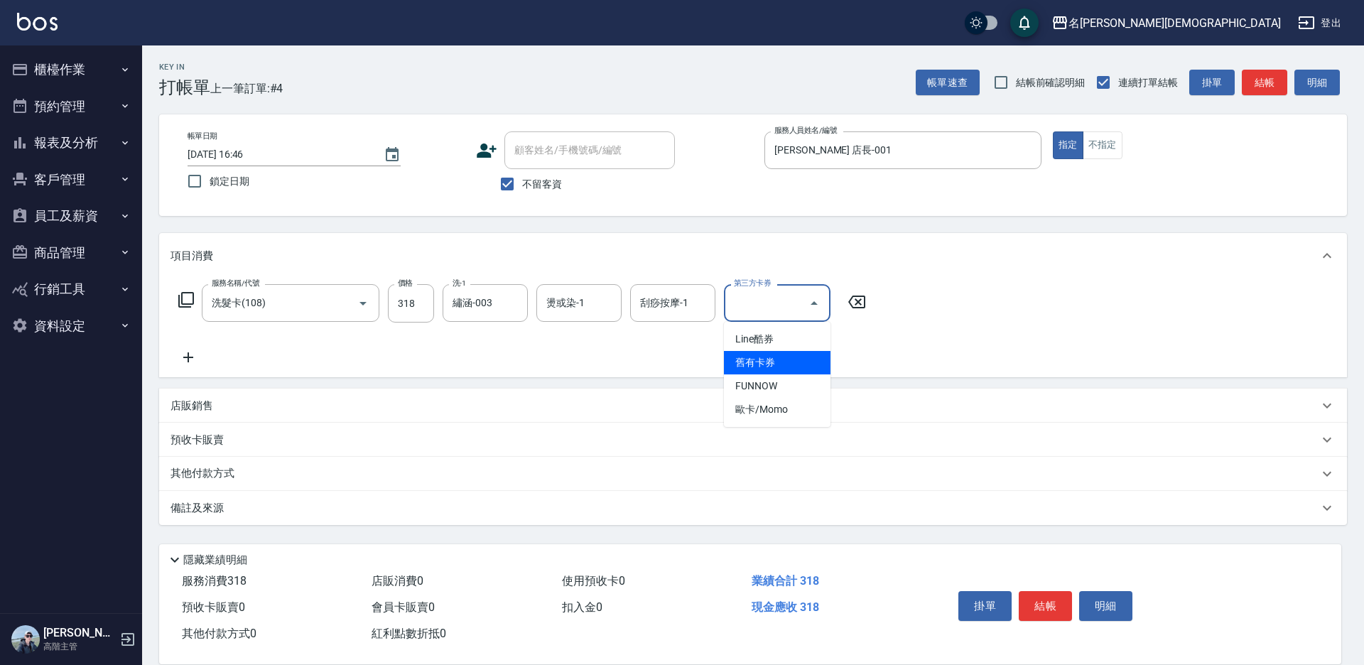
drag, startPoint x: 757, startPoint y: 360, endPoint x: 843, endPoint y: 396, distance: 93.7
click at [757, 361] on span "舊有卡券" at bounding box center [777, 362] width 107 height 23
type input "舊有卡券"
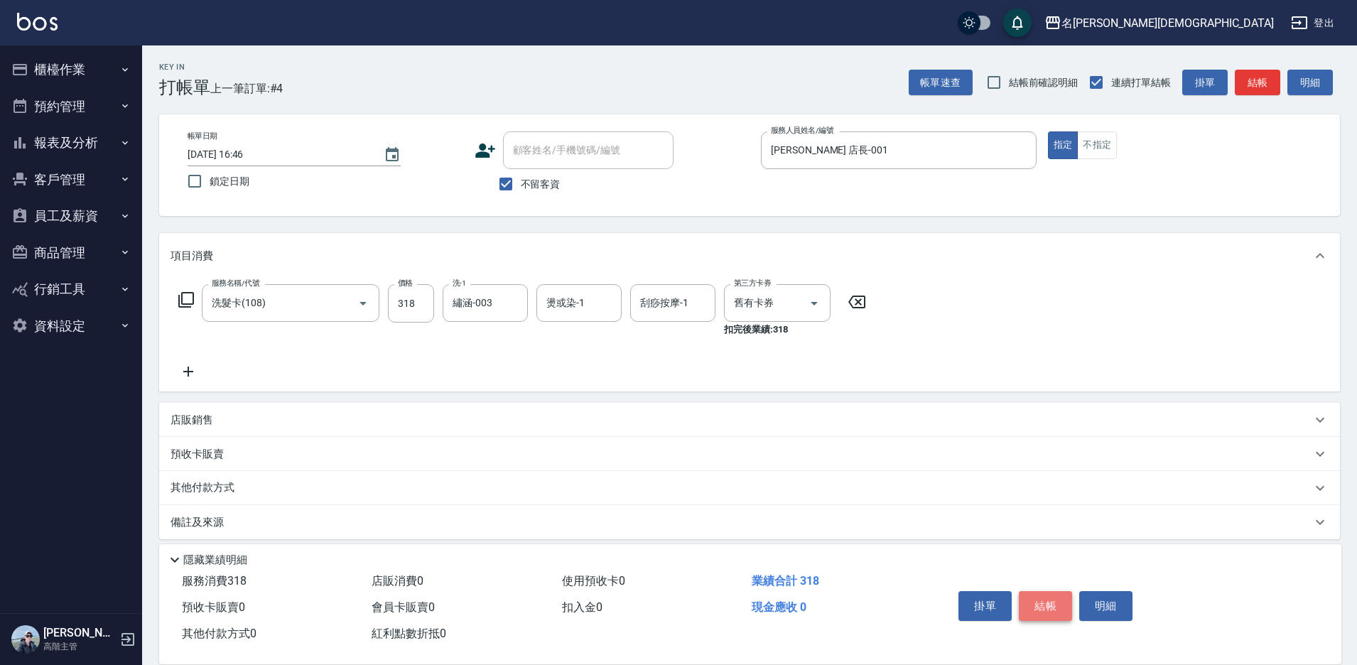
click at [1038, 601] on button "結帳" at bounding box center [1045, 606] width 53 height 30
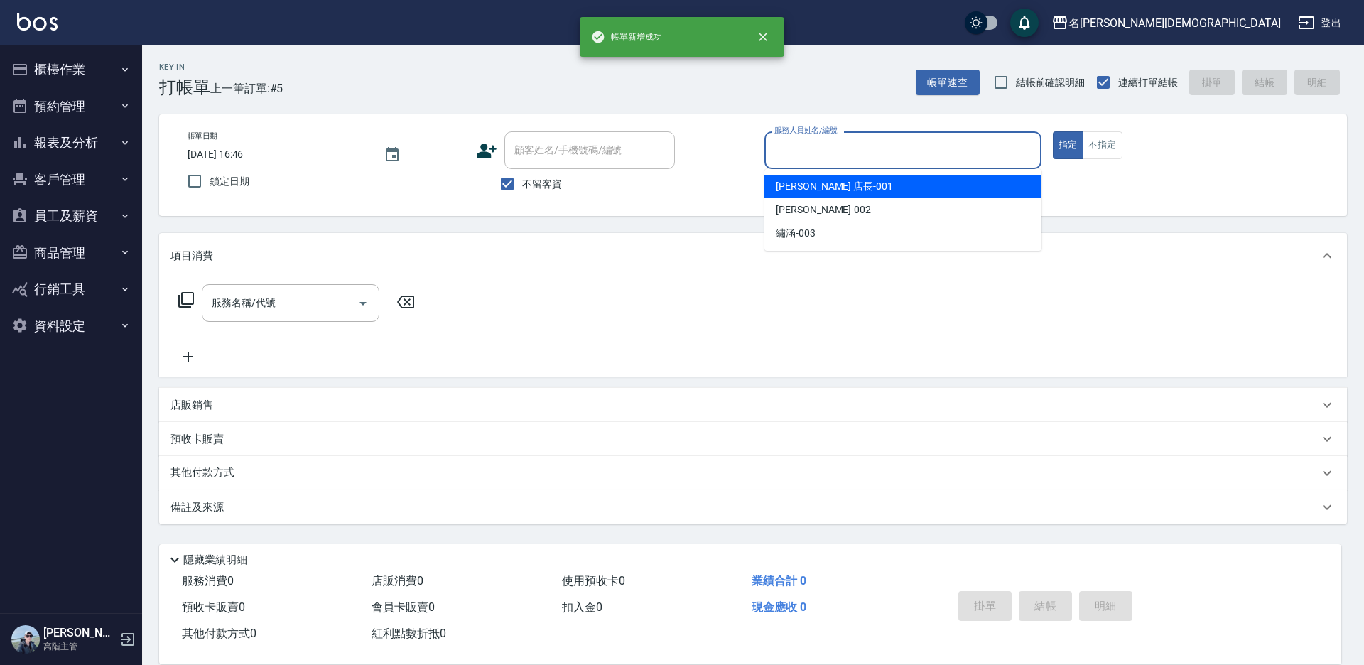
drag, startPoint x: 803, startPoint y: 143, endPoint x: 804, endPoint y: 157, distance: 14.3
click at [803, 144] on input "服務人員姓名/編號" at bounding box center [903, 150] width 264 height 25
drag, startPoint x: 789, startPoint y: 193, endPoint x: 747, endPoint y: 196, distance: 42.8
click at [788, 193] on span "leo 店長 -001" at bounding box center [834, 186] width 117 height 15
type input "leo 店長-001"
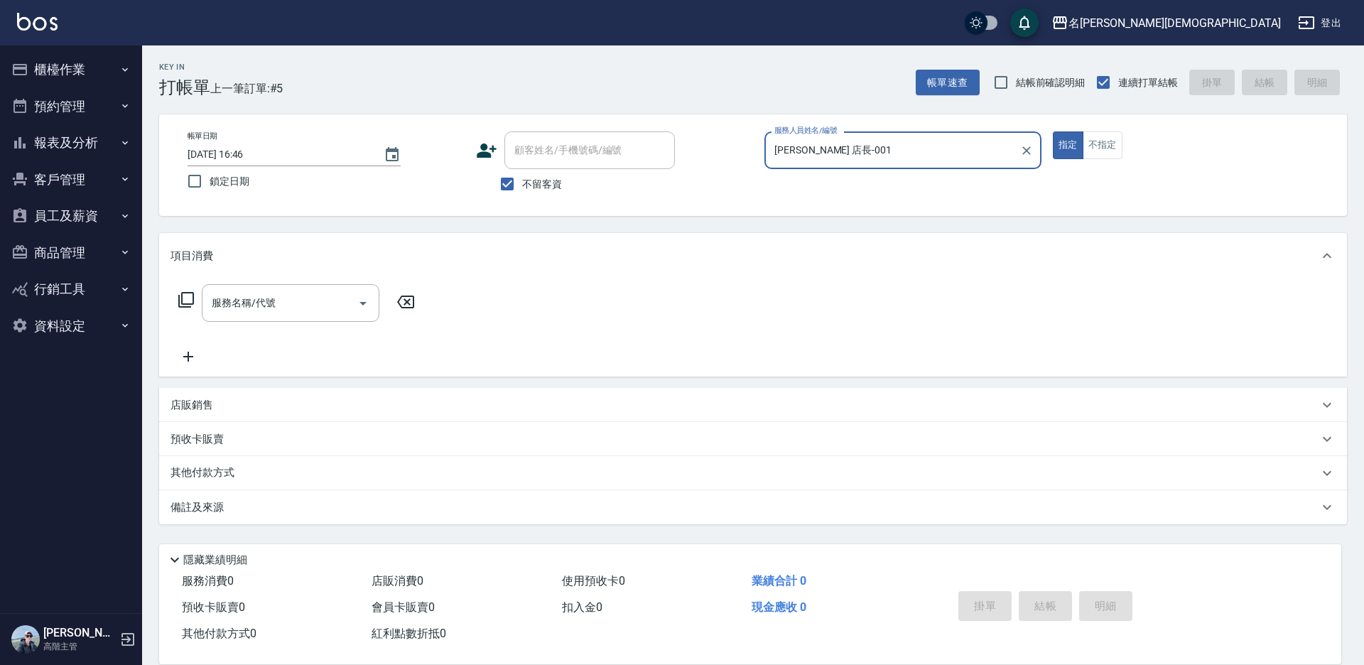
click at [187, 302] on icon at bounding box center [186, 299] width 17 height 17
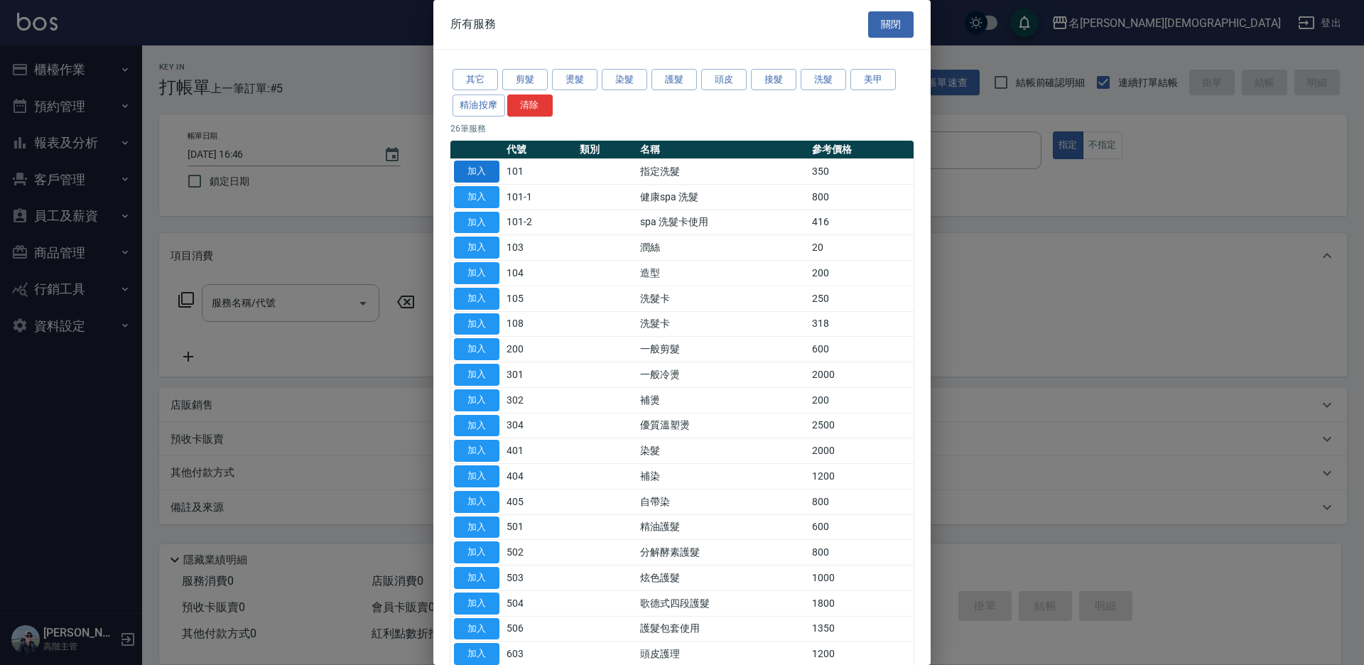
click at [480, 165] on button "加入" at bounding box center [476, 172] width 45 height 22
type input "指定洗髮(101)"
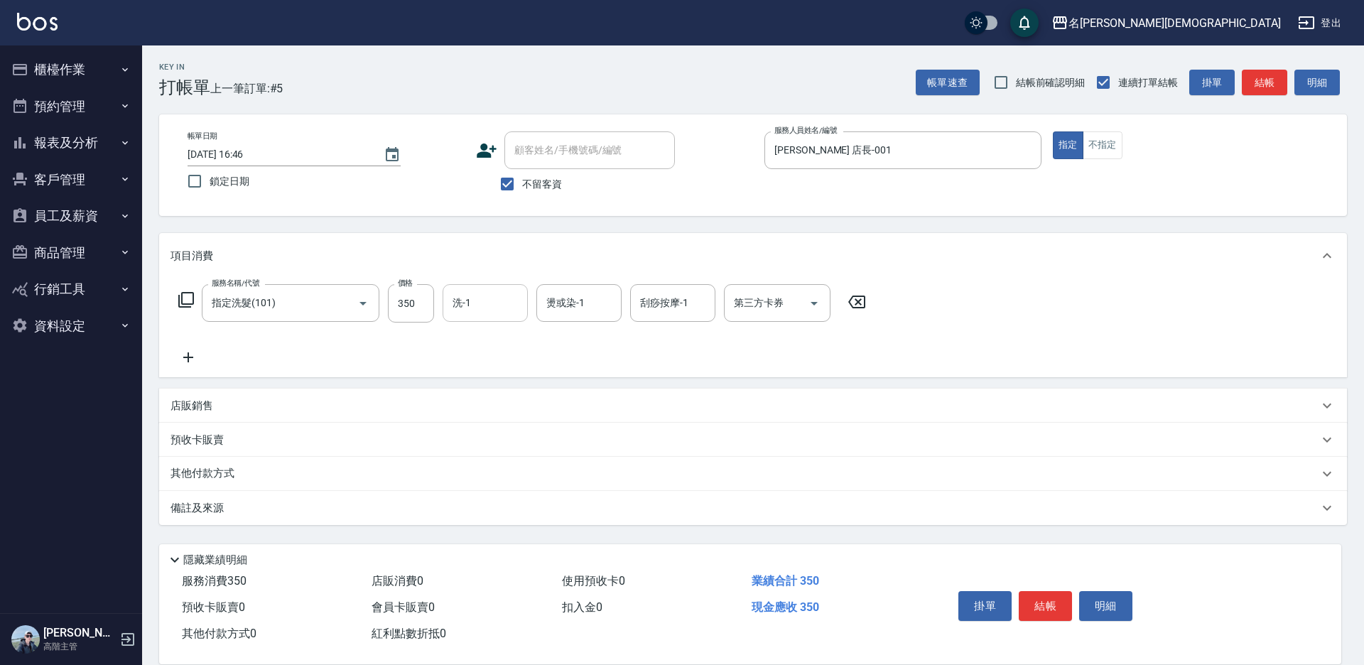
click at [492, 310] on input "洗-1" at bounding box center [485, 303] width 72 height 25
drag, startPoint x: 487, startPoint y: 381, endPoint x: 551, endPoint y: 391, distance: 64.7
click at [489, 394] on span "繡涵 -003" at bounding box center [474, 401] width 40 height 15
type input "繡涵-003"
click at [1035, 600] on button "結帳" at bounding box center [1045, 606] width 53 height 30
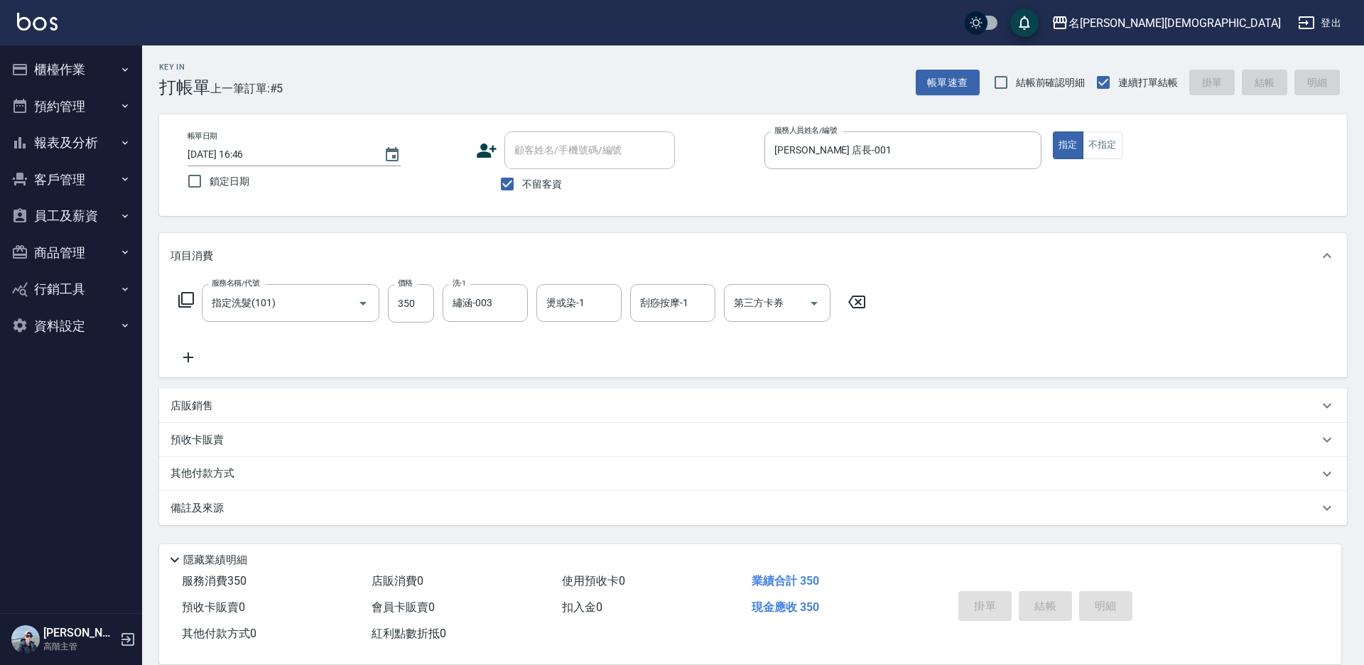
type input "2025/08/22 16:47"
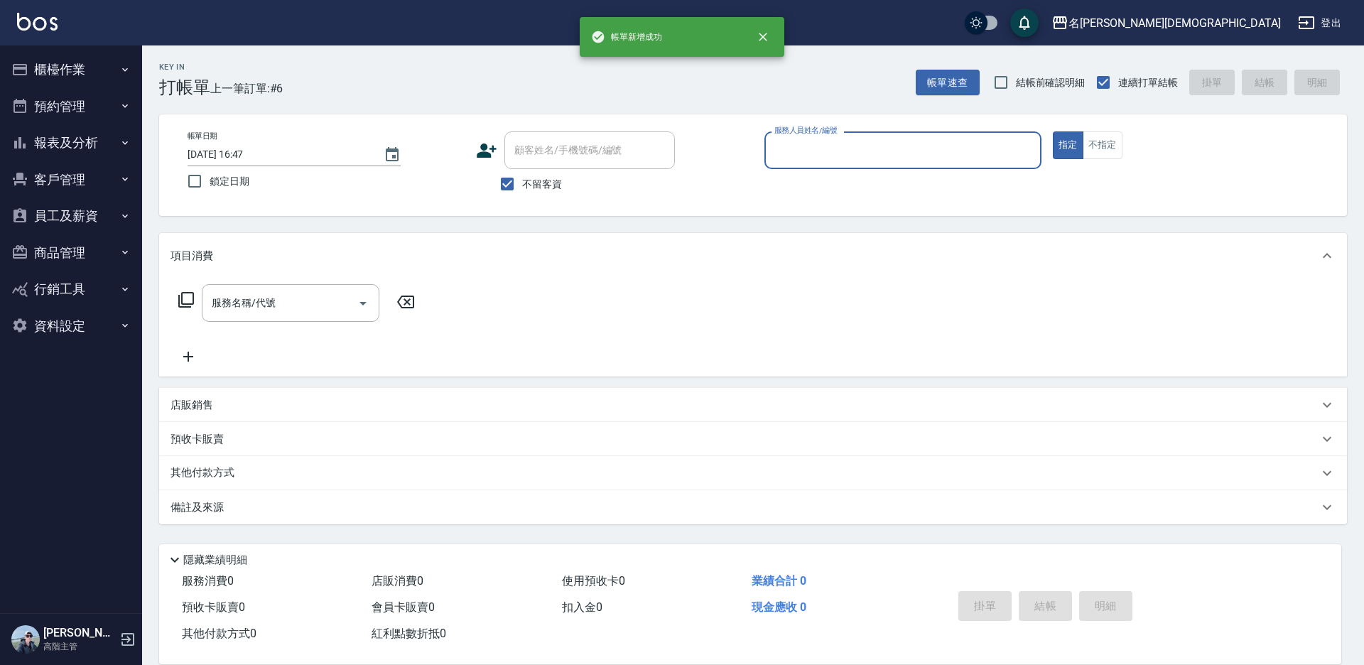
click at [89, 67] on button "櫃檯作業" at bounding box center [71, 69] width 131 height 37
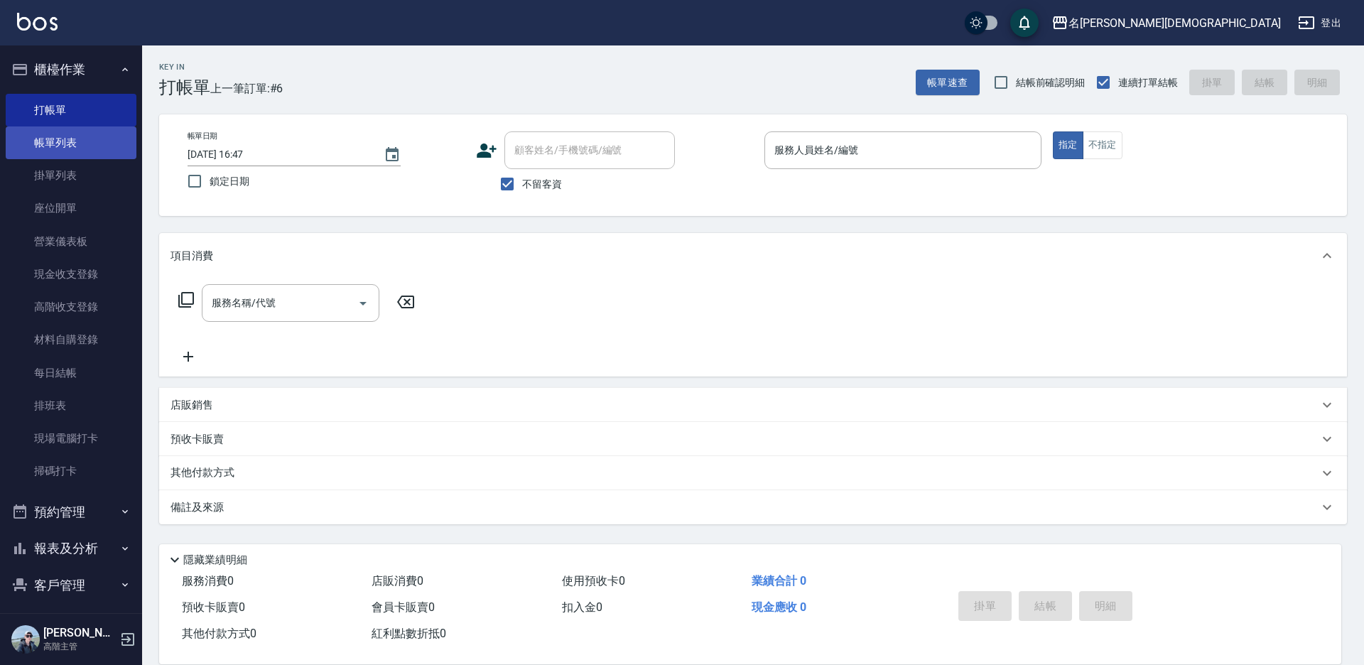
click at [52, 143] on link "帳單列表" at bounding box center [71, 142] width 131 height 33
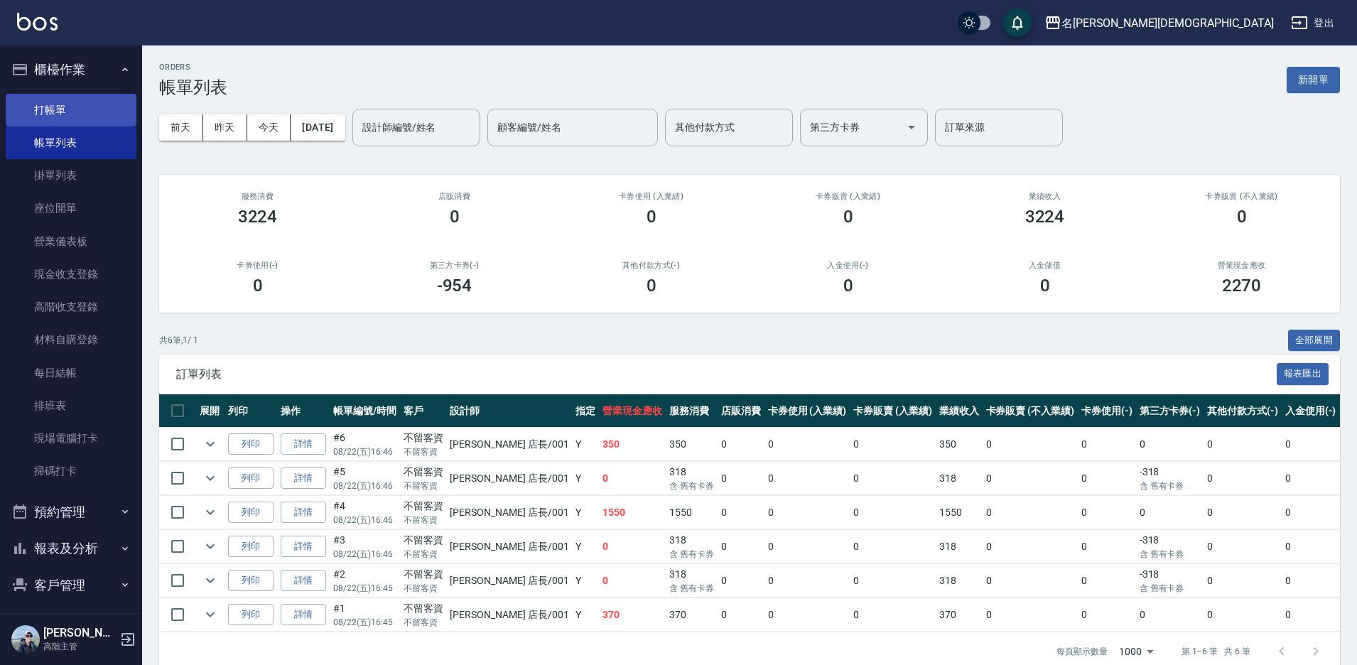
click at [74, 117] on link "打帳單" at bounding box center [71, 110] width 131 height 33
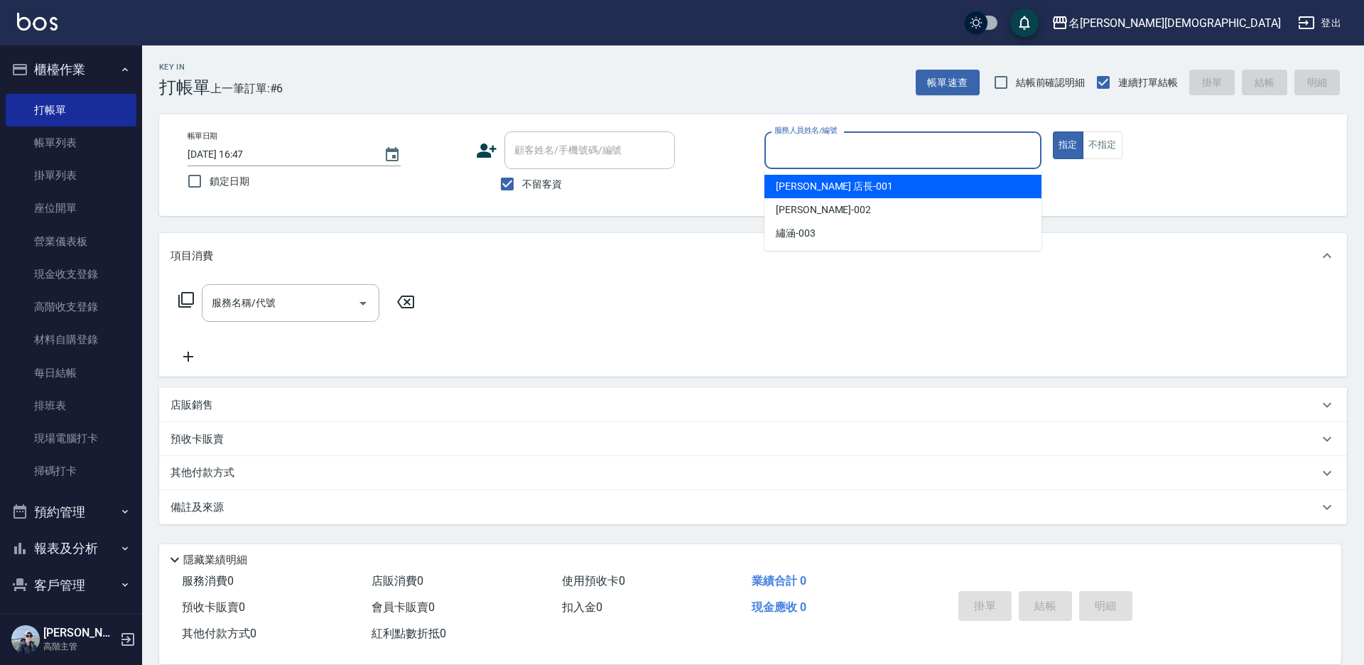
drag, startPoint x: 841, startPoint y: 158, endPoint x: 838, endPoint y: 175, distance: 18.1
click at [842, 160] on input "服務人員姓名/編號" at bounding box center [903, 150] width 264 height 25
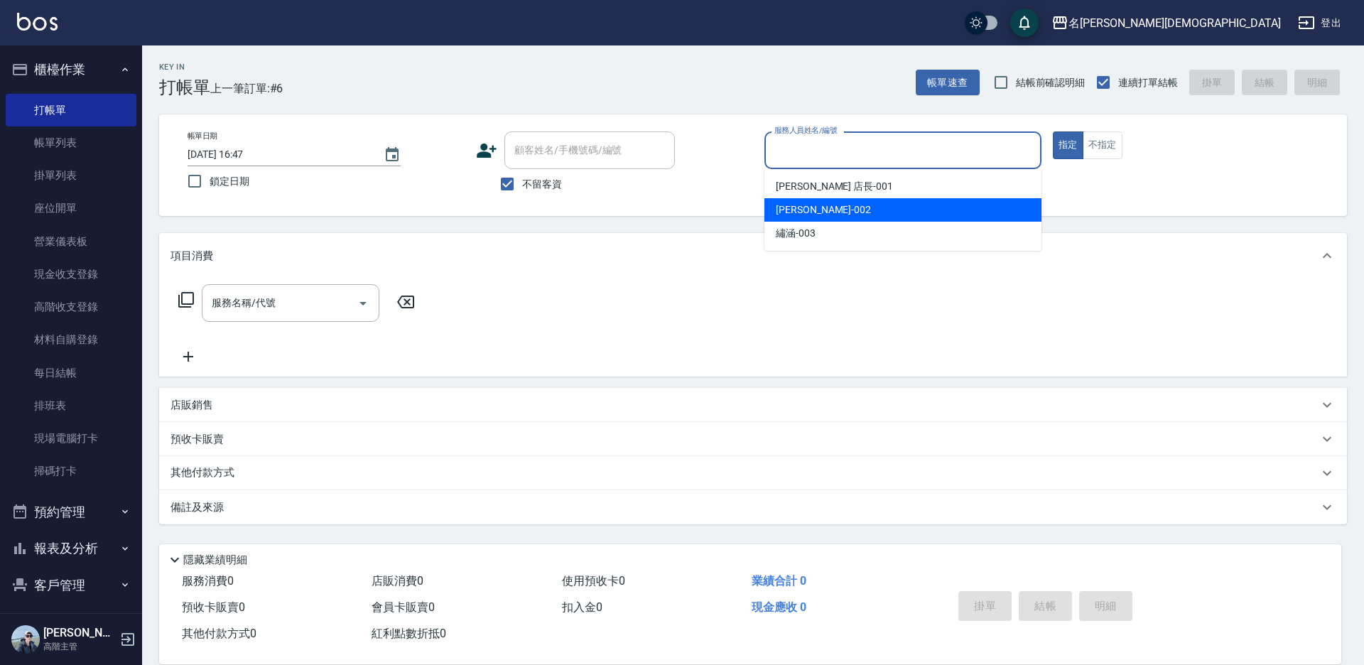
click at [828, 202] on div "香香 -002" at bounding box center [902, 209] width 277 height 23
type input "香香-002"
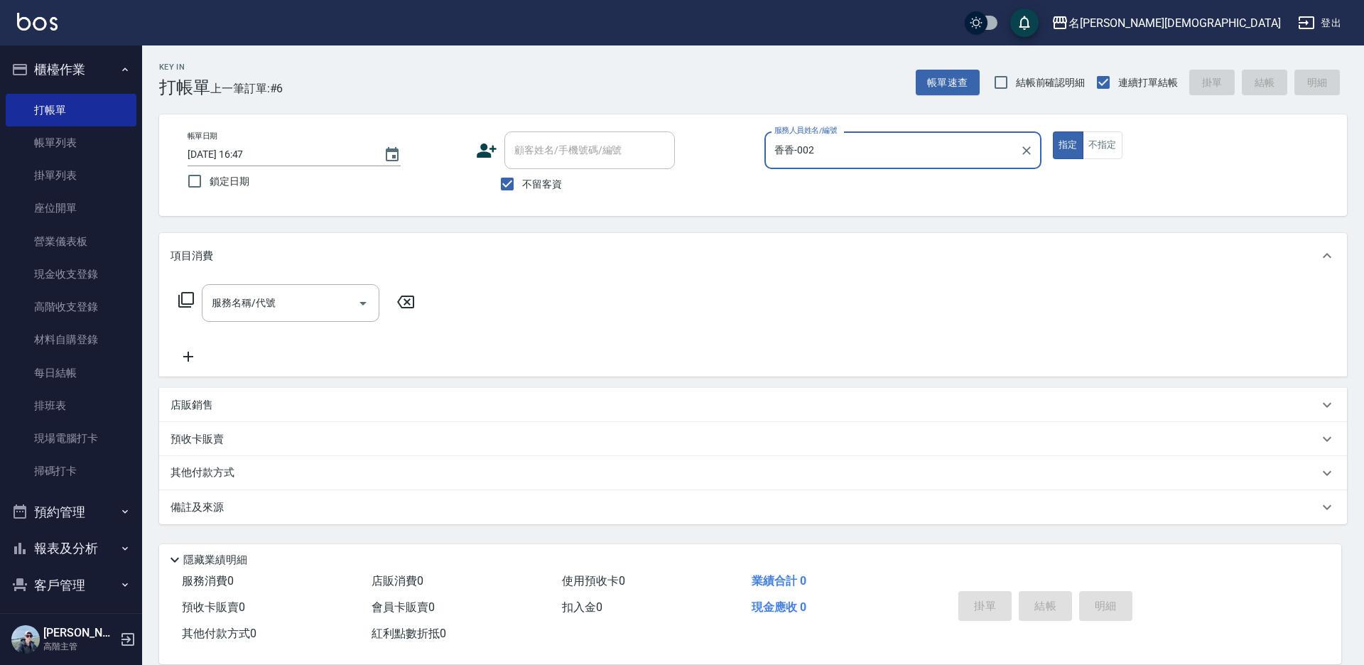
click at [189, 297] on icon at bounding box center [186, 299] width 17 height 17
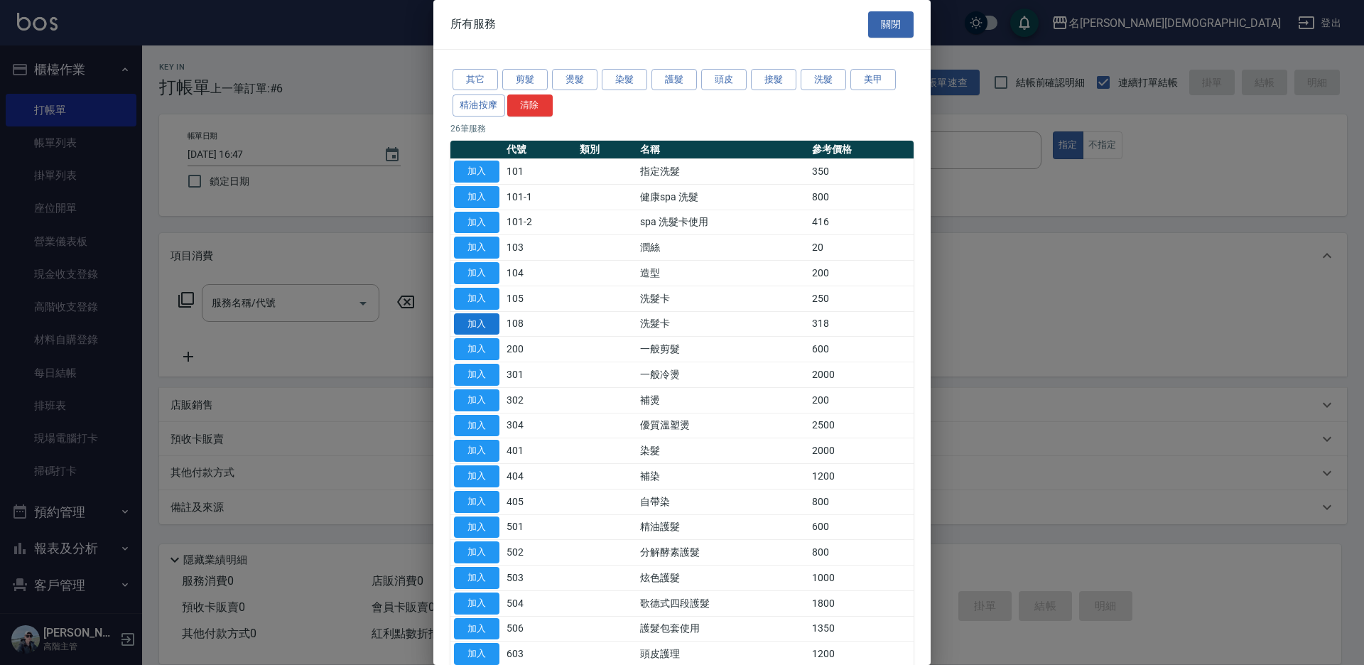
drag, startPoint x: 465, startPoint y: 323, endPoint x: 757, endPoint y: 282, distance: 294.8
click at [465, 322] on button "加入" at bounding box center [476, 324] width 45 height 22
type input "洗髮卡(108)"
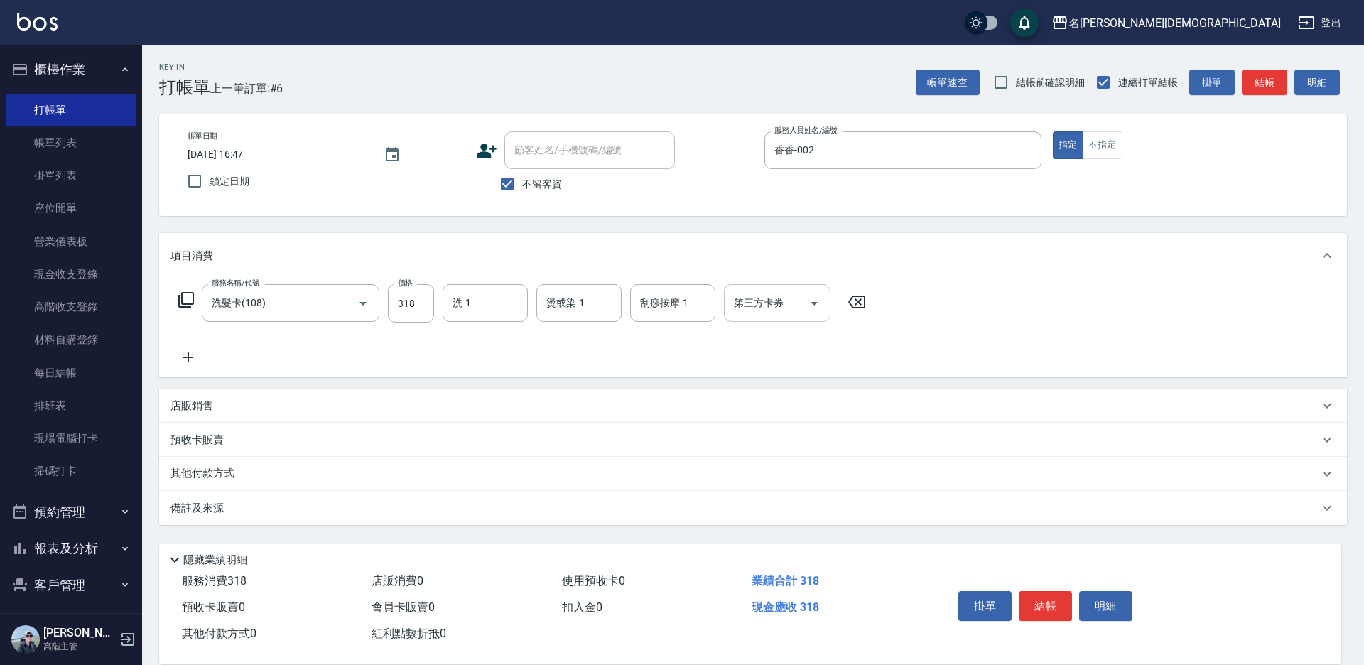
click at [764, 305] on div "第三方卡券 第三方卡券" at bounding box center [777, 303] width 107 height 38
click at [762, 374] on span "舊有卡券" at bounding box center [777, 362] width 107 height 23
type input "舊有卡券"
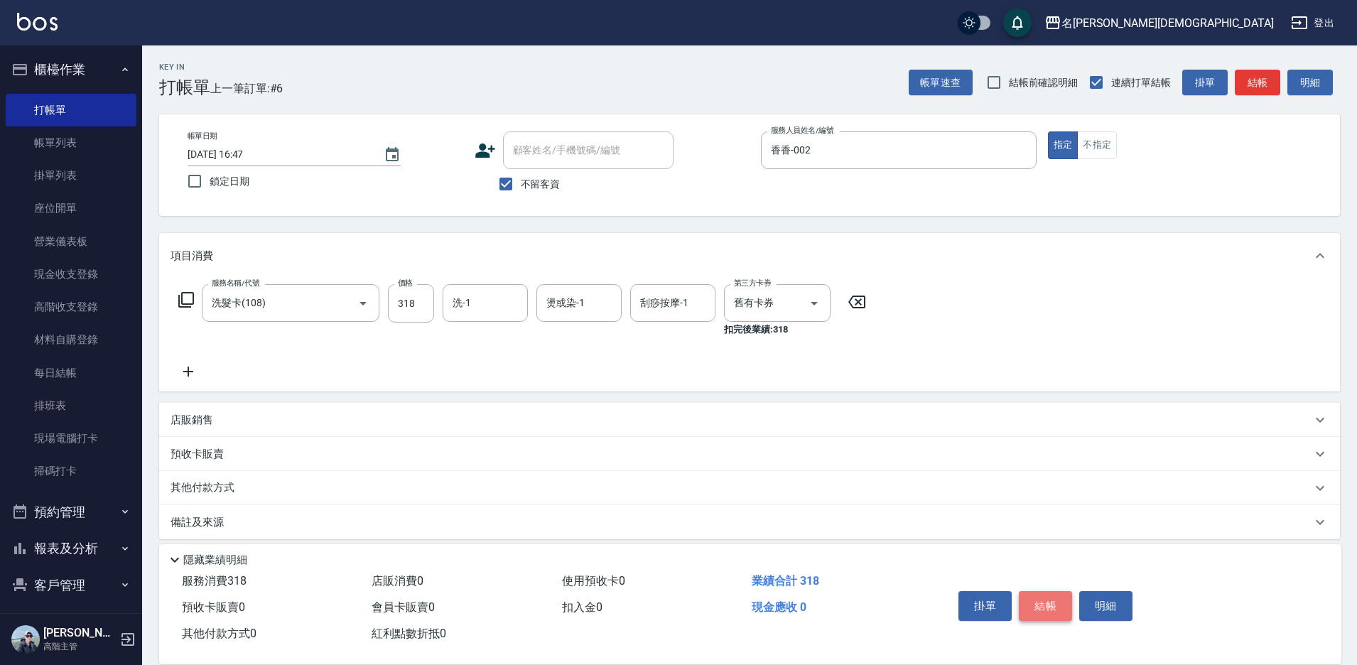
click at [1044, 597] on button "結帳" at bounding box center [1045, 606] width 53 height 30
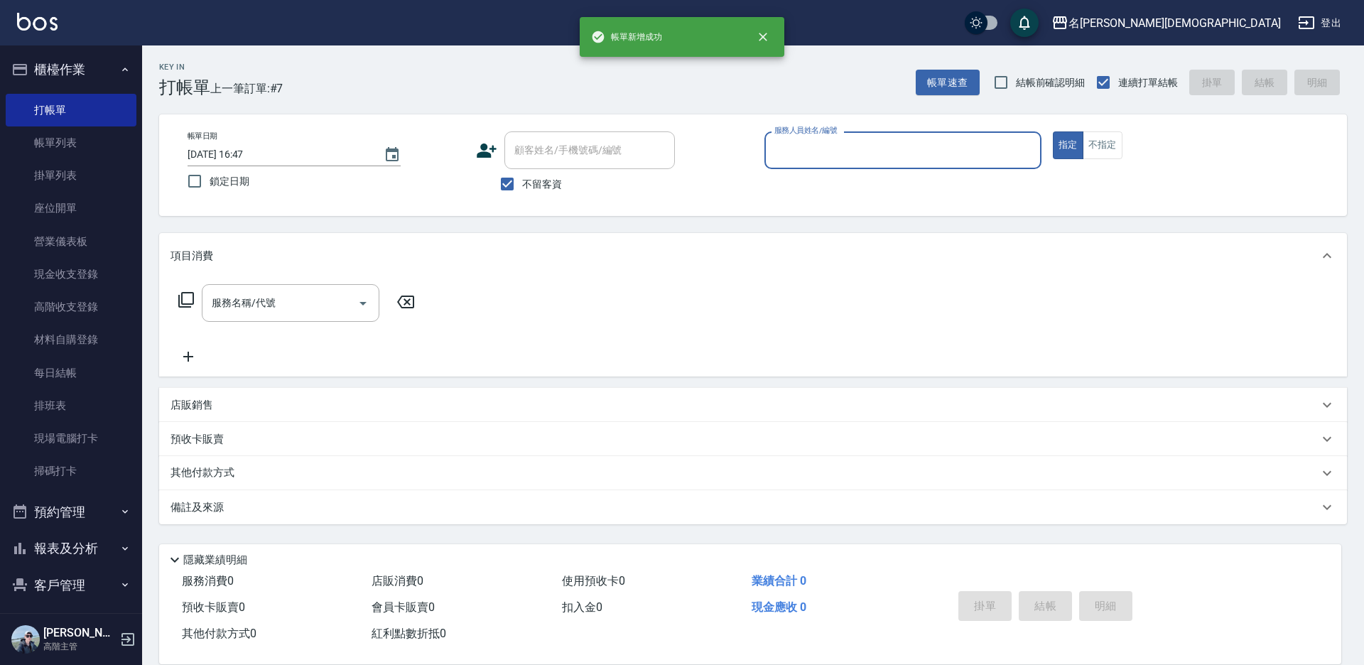
drag, startPoint x: 813, startPoint y: 161, endPoint x: 815, endPoint y: 205, distance: 43.4
click at [814, 165] on div "服務人員姓名/編號" at bounding box center [902, 150] width 277 height 38
click at [781, 143] on input "服務人員姓名/編號" at bounding box center [903, 150] width 264 height 25
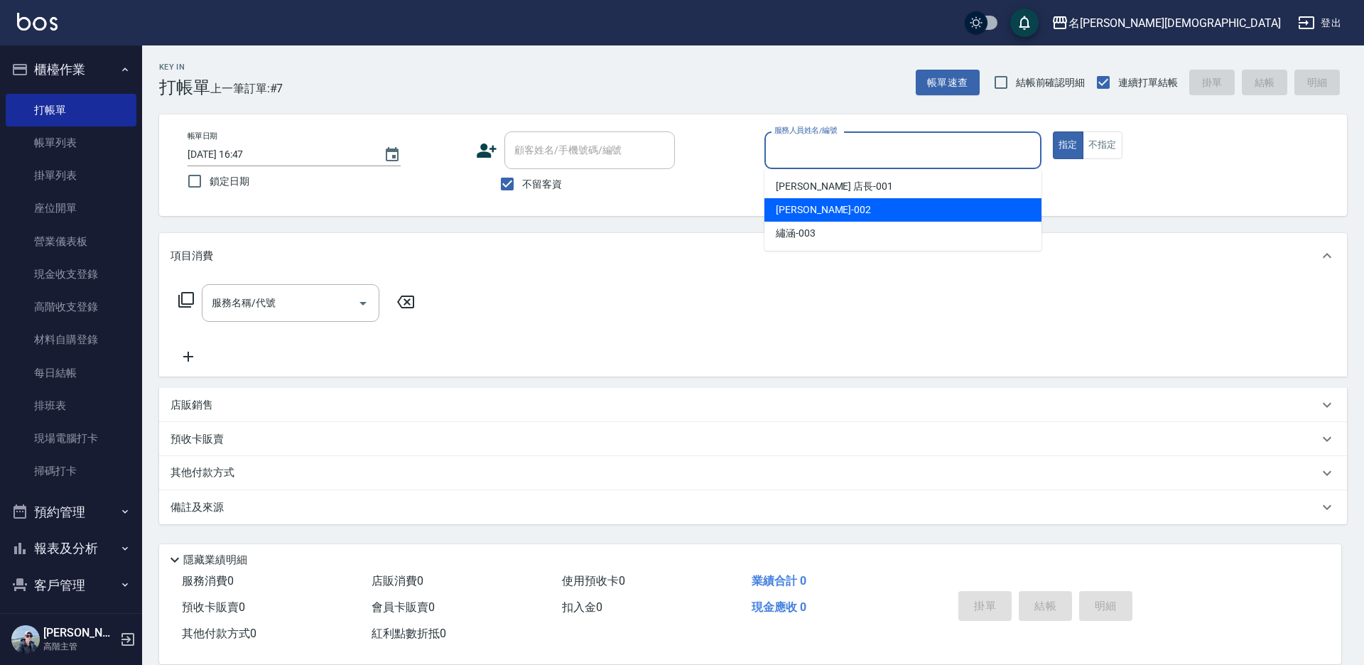
click at [784, 210] on span "香香 -002" at bounding box center [823, 209] width 95 height 15
type input "香香-002"
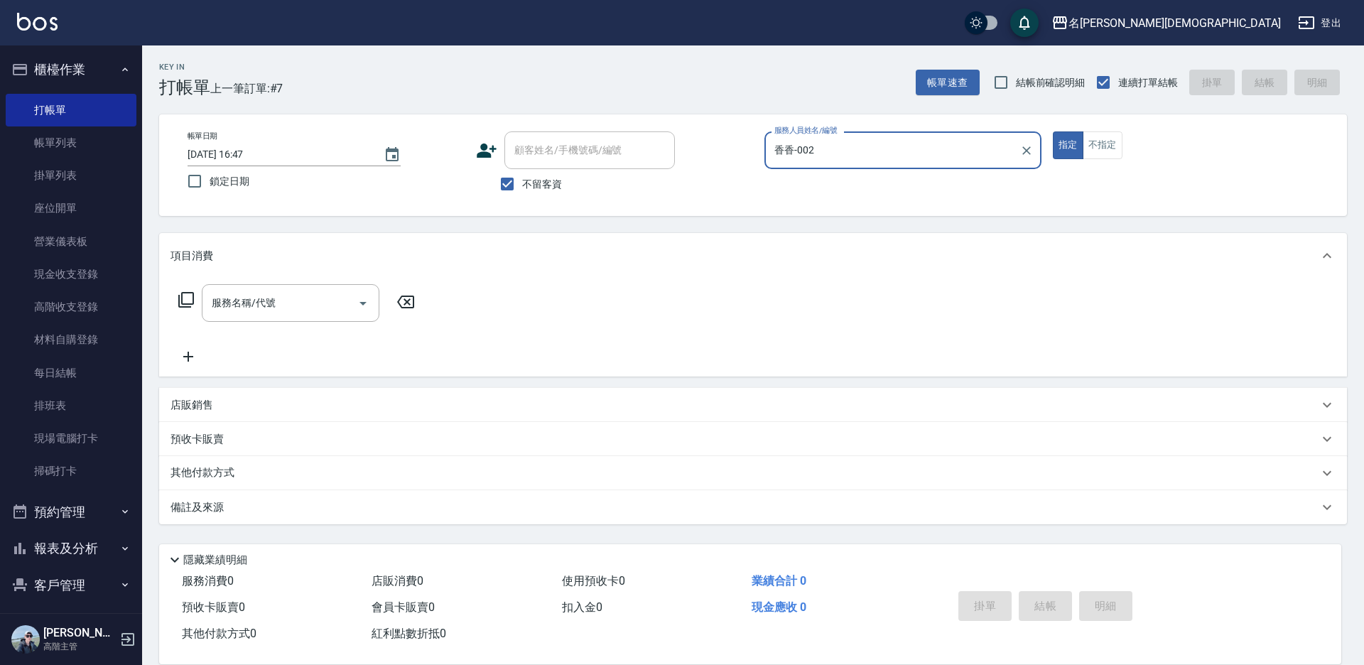
click at [193, 293] on icon at bounding box center [186, 300] width 16 height 16
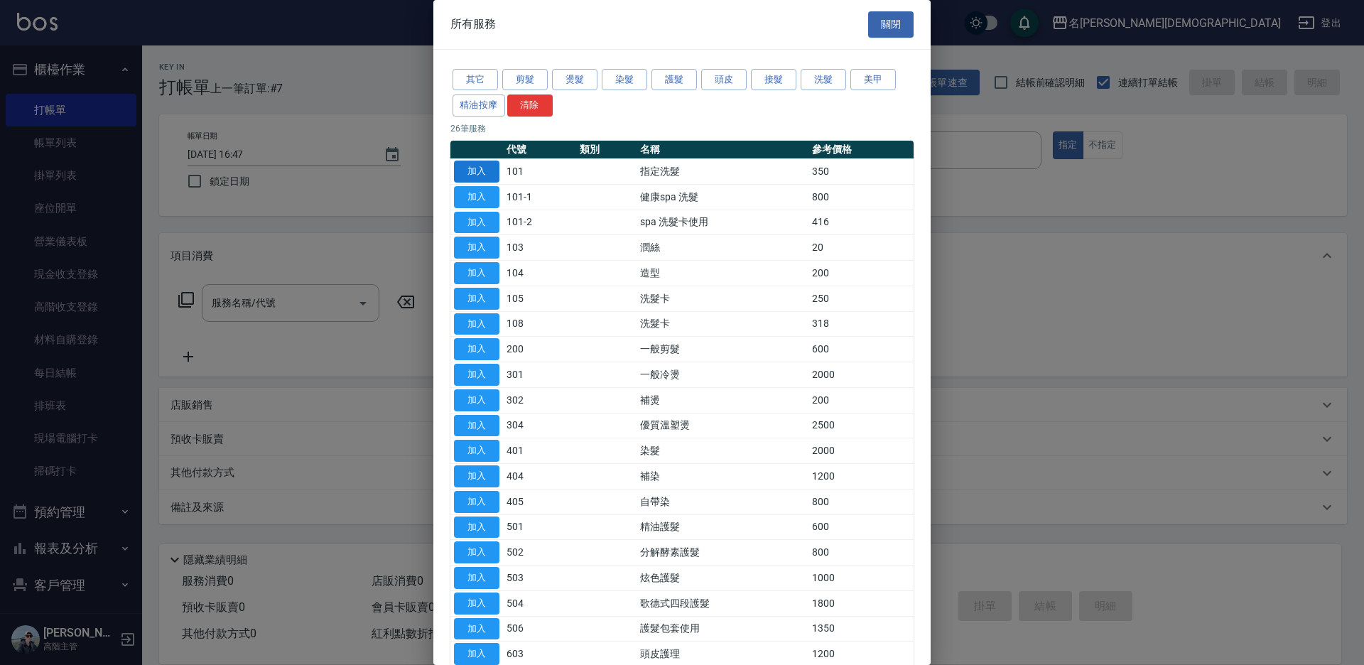
click at [483, 168] on button "加入" at bounding box center [476, 172] width 45 height 22
type input "指定洗髮(101)"
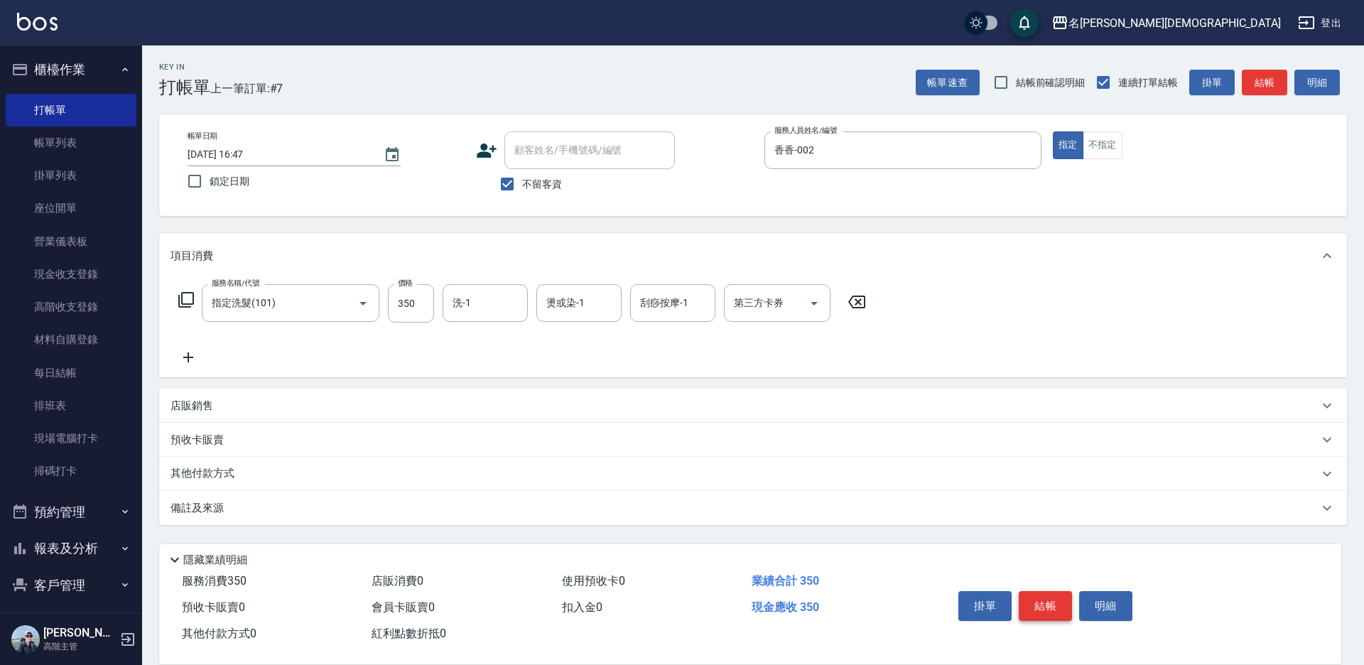
click at [1033, 597] on button "結帳" at bounding box center [1045, 606] width 53 height 30
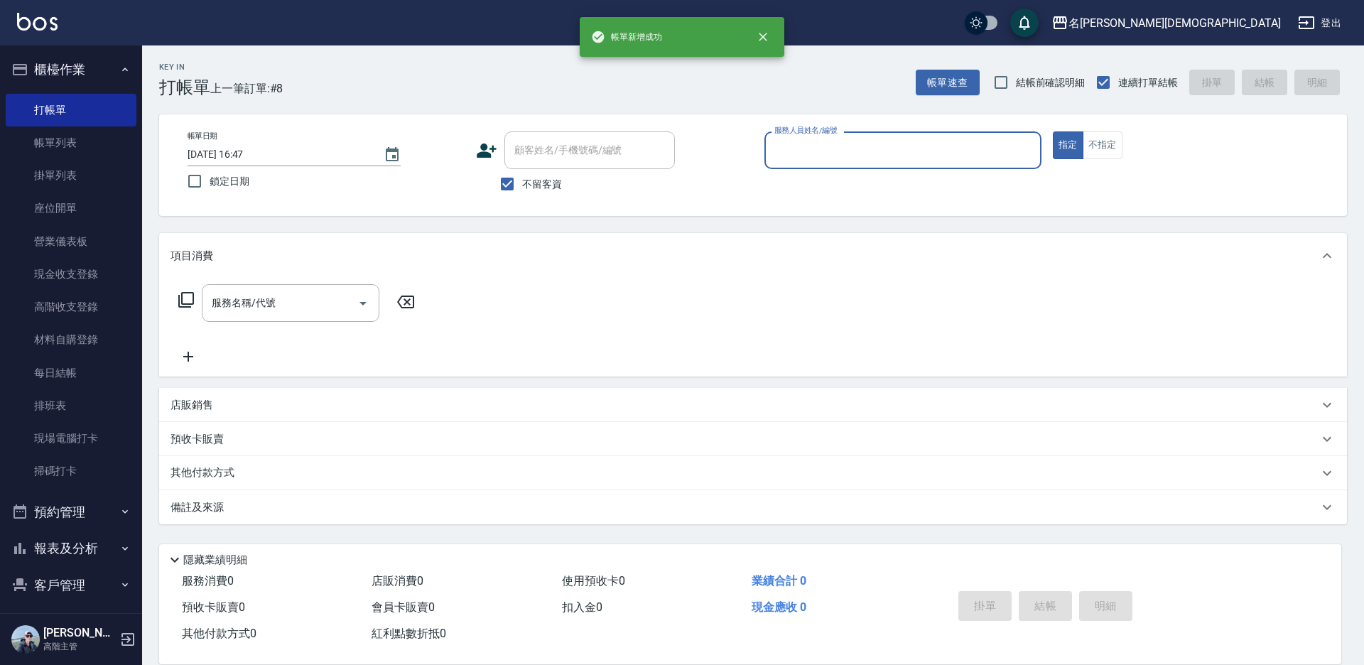
click at [812, 151] on input "服務人員姓名/編號" at bounding box center [903, 150] width 264 height 25
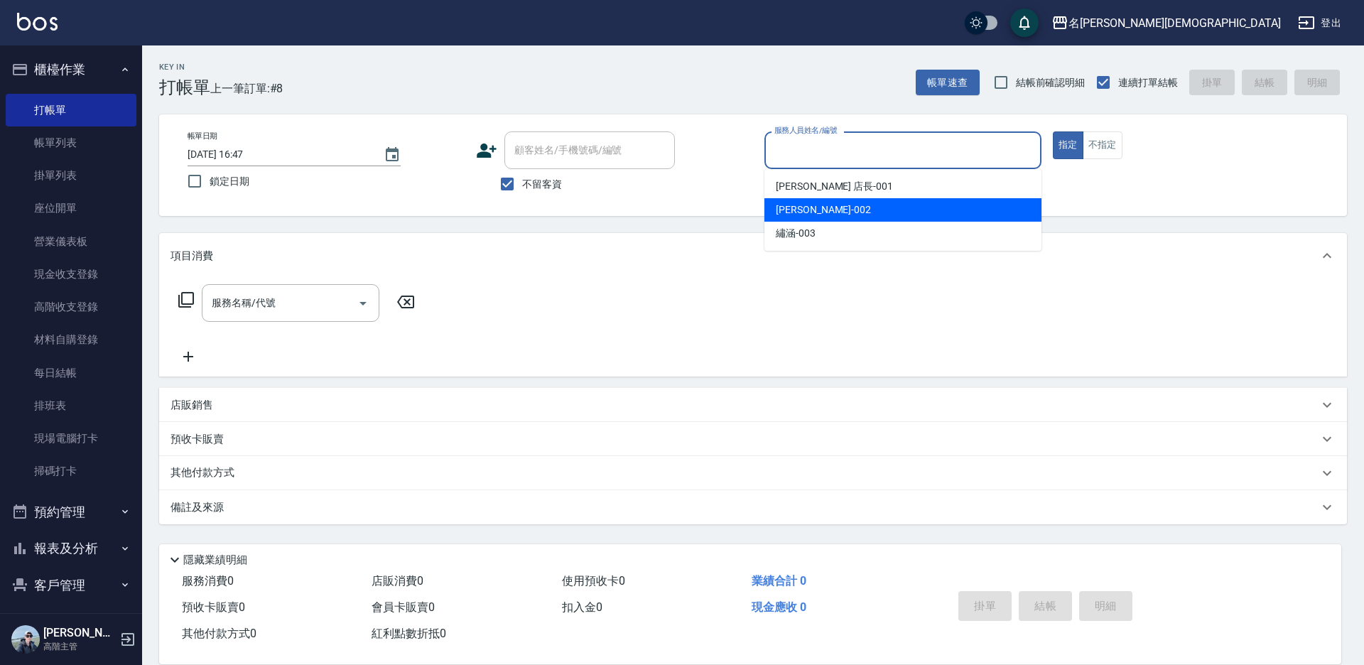
click at [823, 205] on div "香香 -002" at bounding box center [902, 209] width 277 height 23
type input "香香-002"
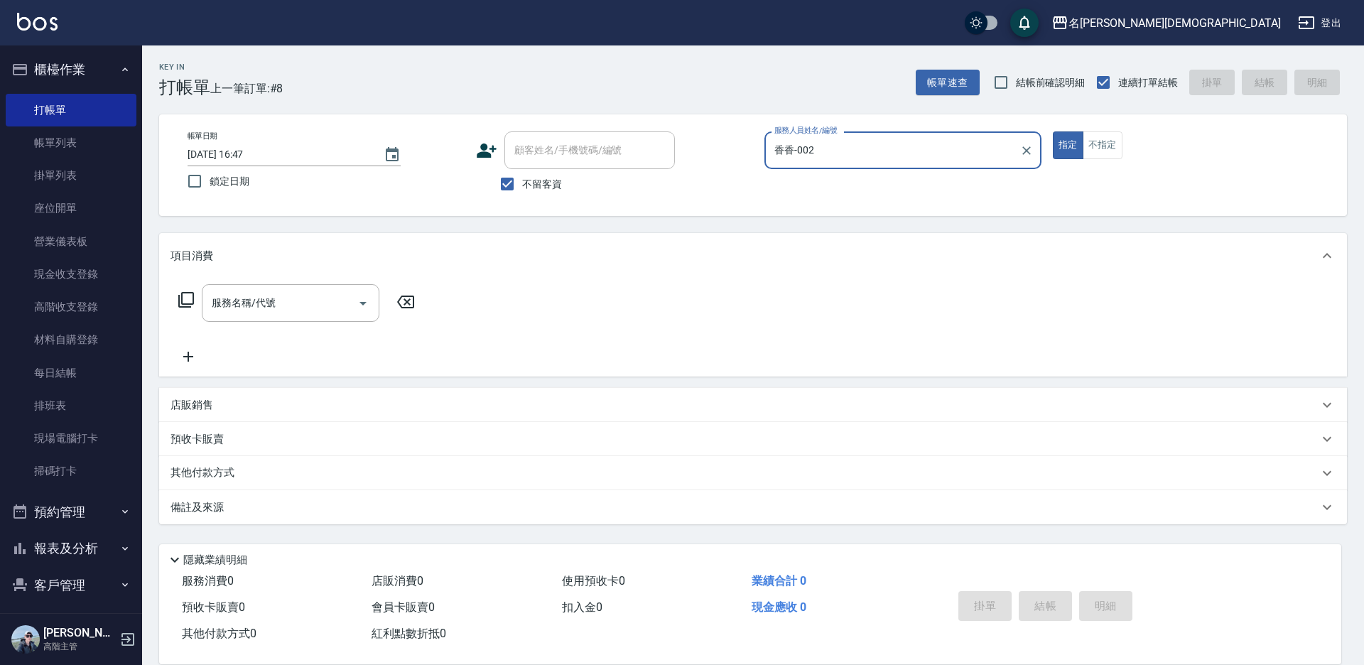
click at [193, 300] on icon at bounding box center [186, 300] width 16 height 16
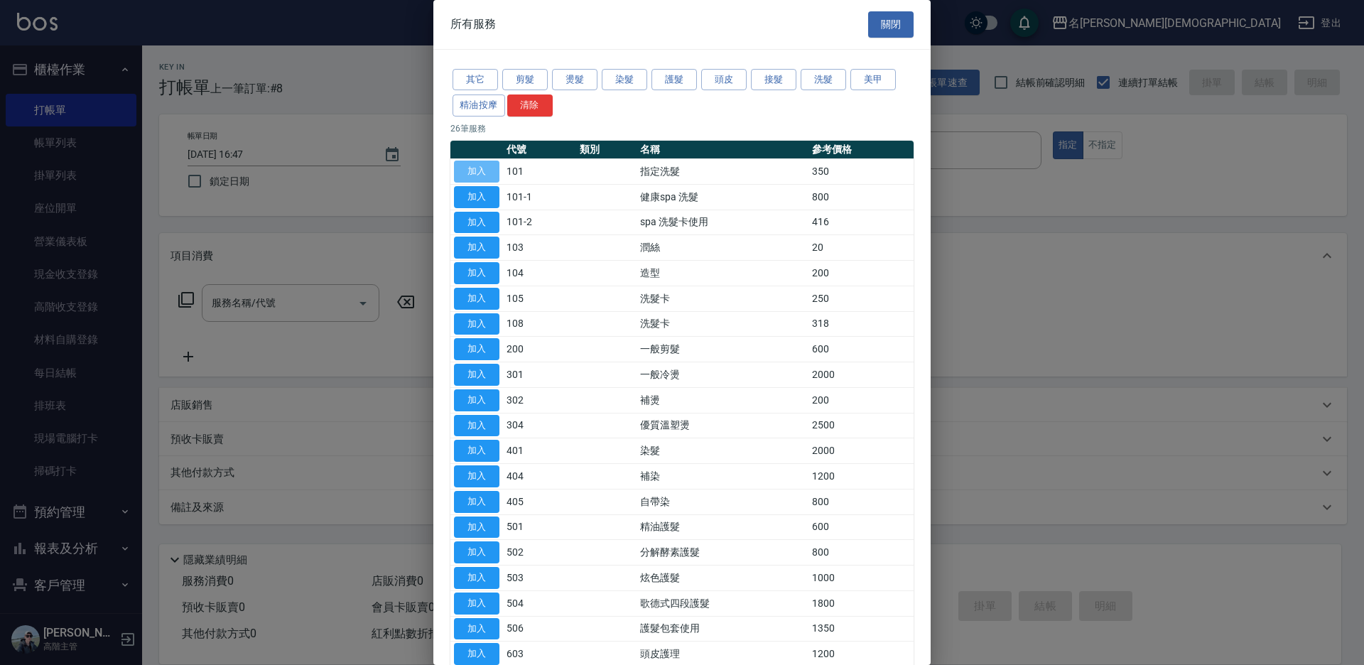
drag, startPoint x: 464, startPoint y: 169, endPoint x: 470, endPoint y: 255, distance: 86.2
click at [465, 169] on button "加入" at bounding box center [476, 172] width 45 height 22
type input "指定洗髮(101)"
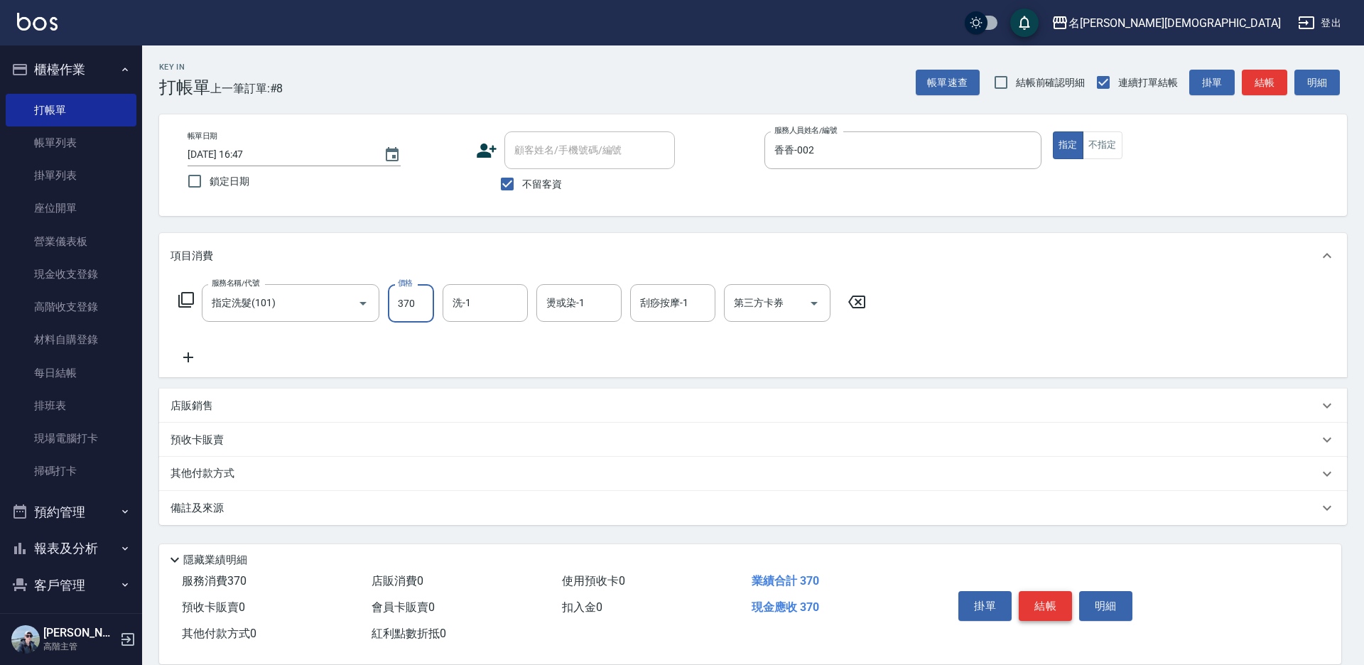
type input "370"
click at [1056, 599] on button "結帳" at bounding box center [1045, 606] width 53 height 30
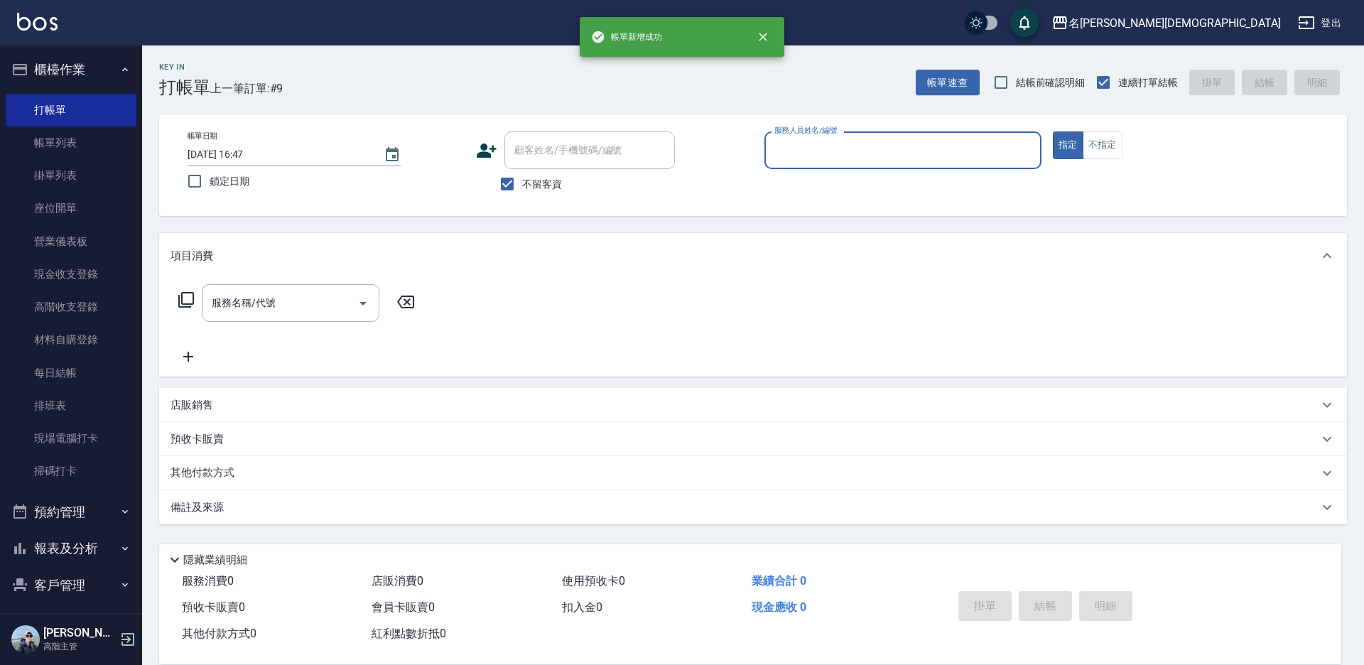
click at [786, 161] on input "服務人員姓名/編號" at bounding box center [903, 150] width 264 height 25
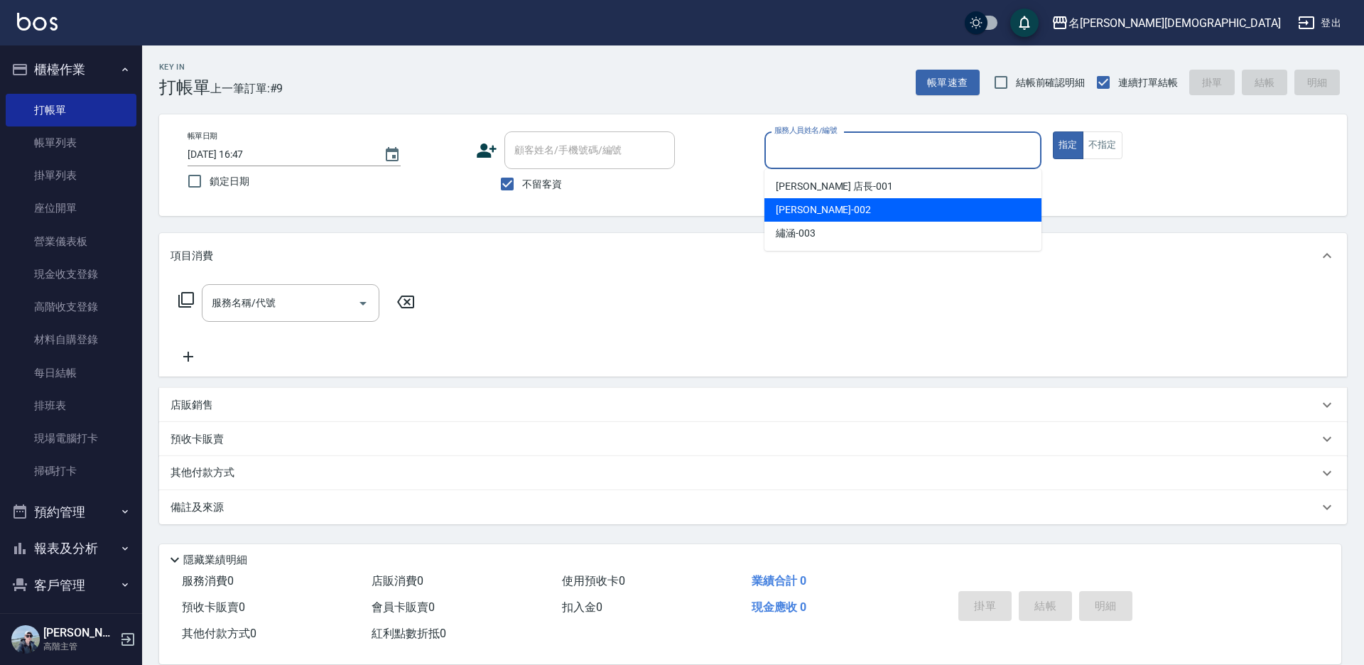
click at [805, 215] on span "香香 -002" at bounding box center [823, 209] width 95 height 15
type input "香香-002"
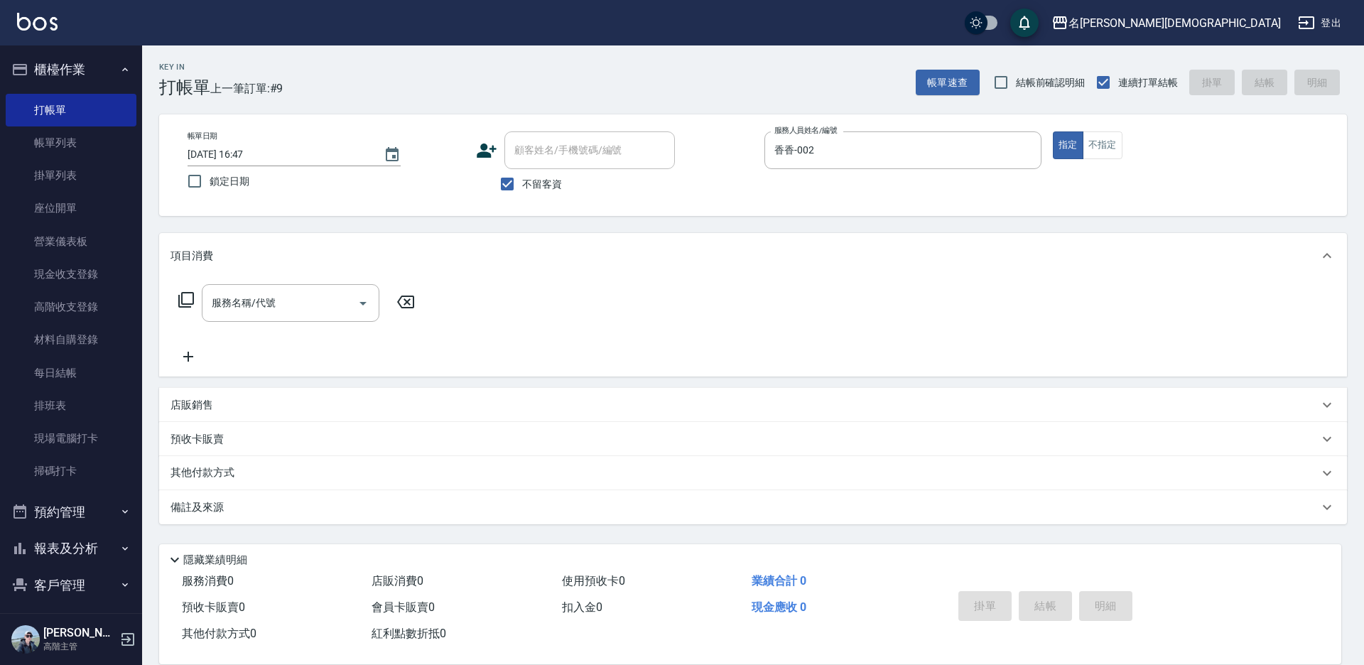
click at [185, 300] on icon at bounding box center [186, 299] width 17 height 17
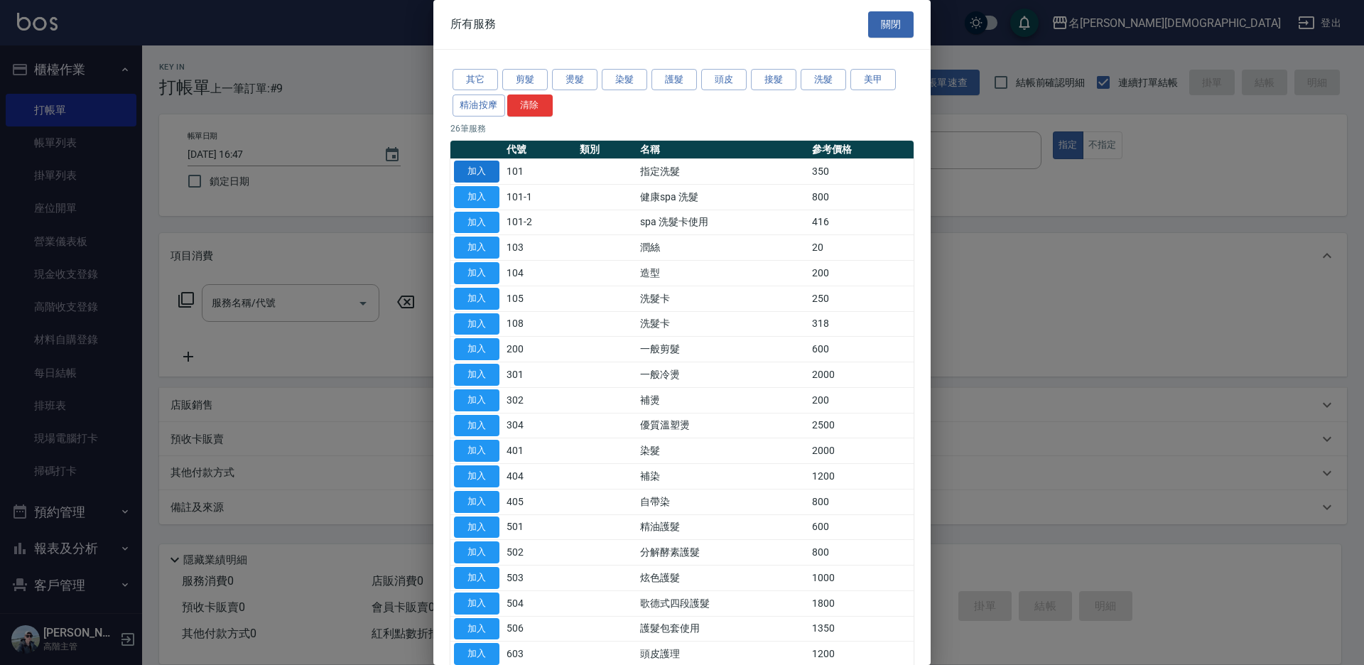
click at [469, 173] on button "加入" at bounding box center [476, 172] width 45 height 22
type input "指定洗髮(101)"
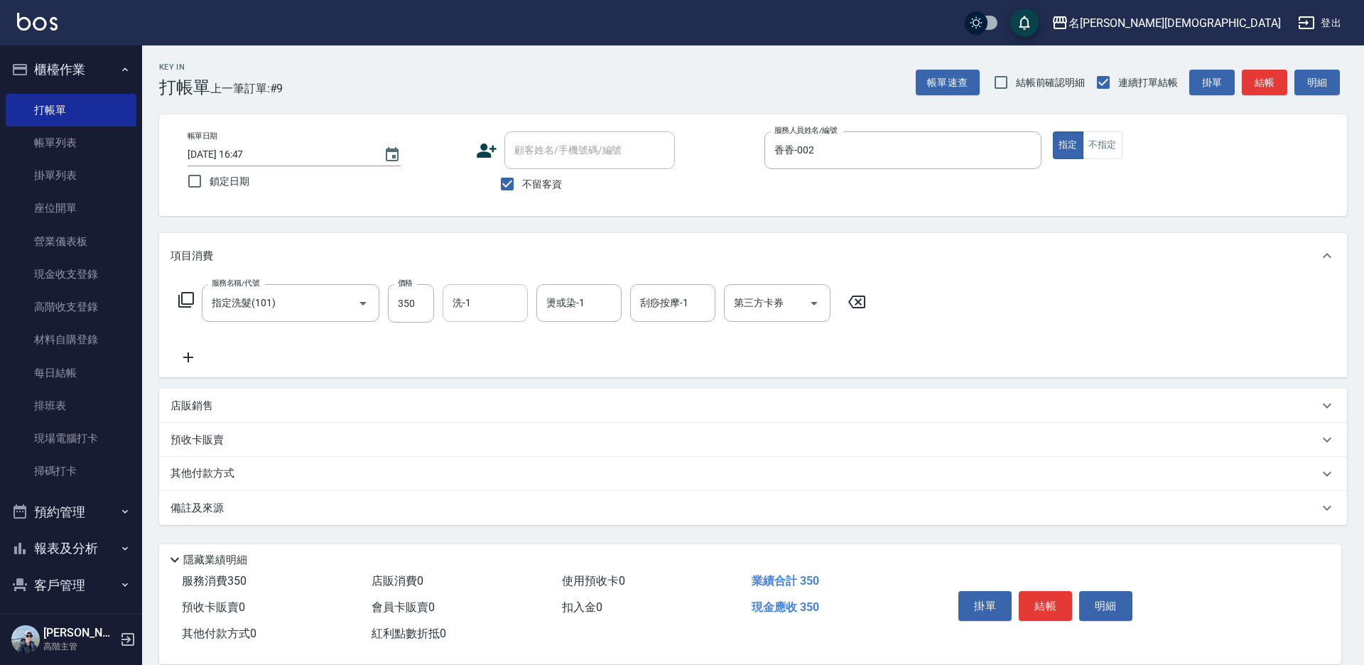
click at [467, 306] on div "洗-1 洗-1" at bounding box center [485, 303] width 85 height 38
click at [462, 394] on span "繡涵 -003" at bounding box center [474, 401] width 40 height 15
type input "繡涵-003"
click at [1034, 600] on button "結帳" at bounding box center [1045, 606] width 53 height 30
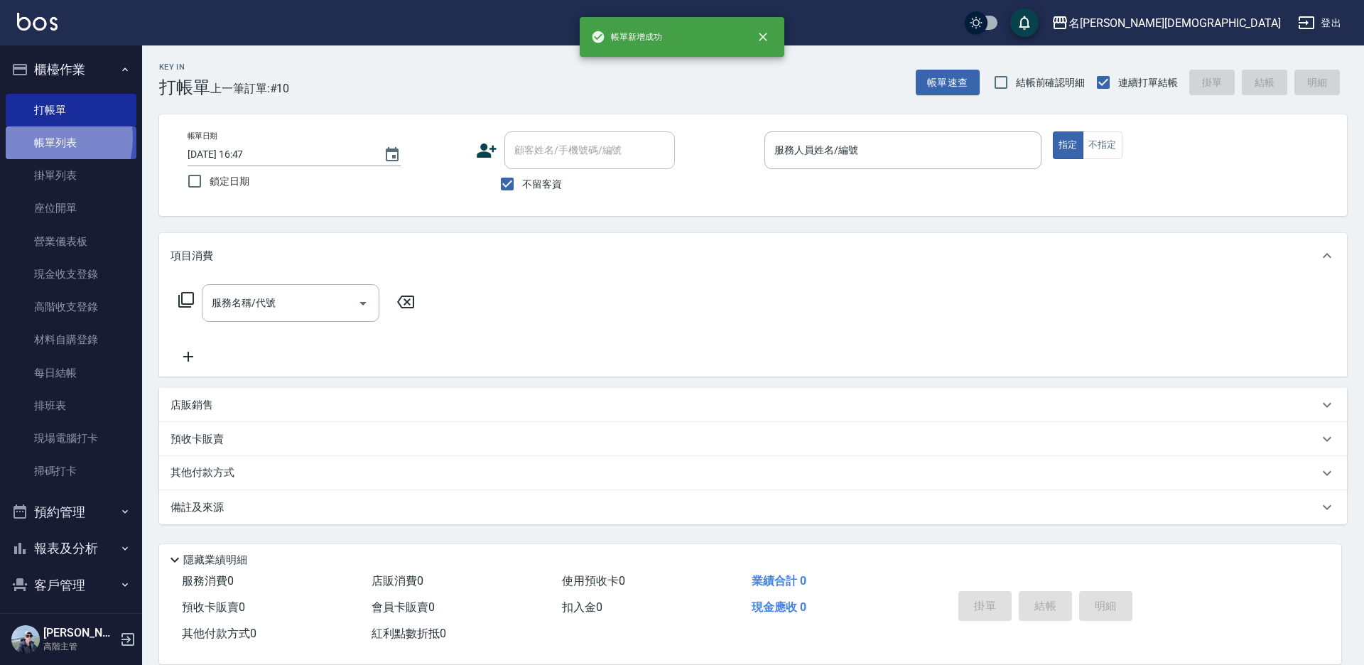
click at [43, 139] on link "帳單列表" at bounding box center [71, 142] width 131 height 33
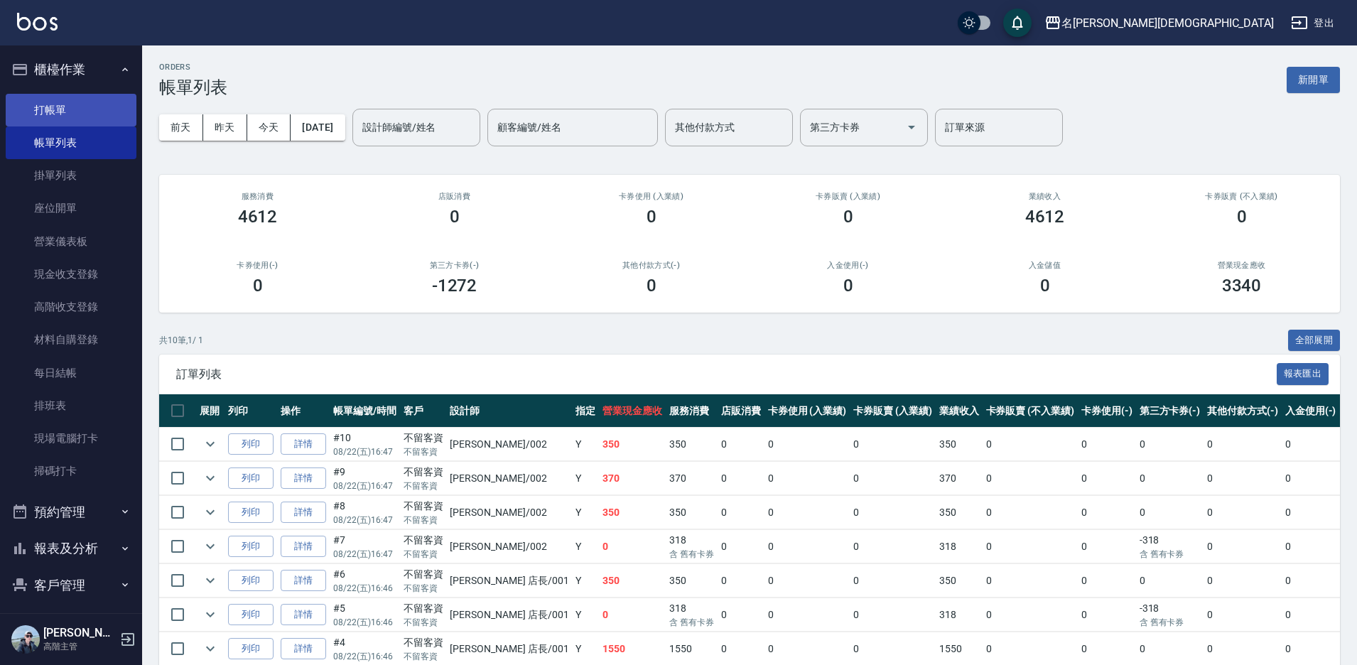
click at [75, 106] on link "打帳單" at bounding box center [71, 110] width 131 height 33
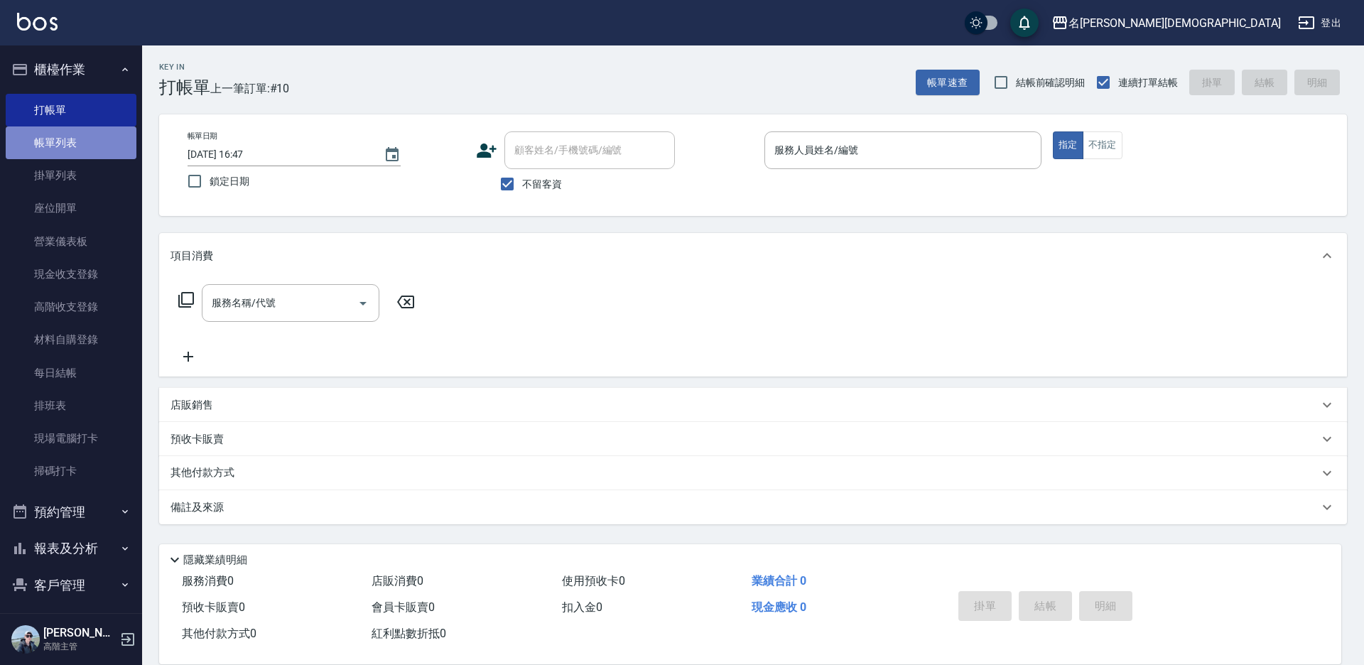
click at [99, 144] on link "帳單列表" at bounding box center [71, 142] width 131 height 33
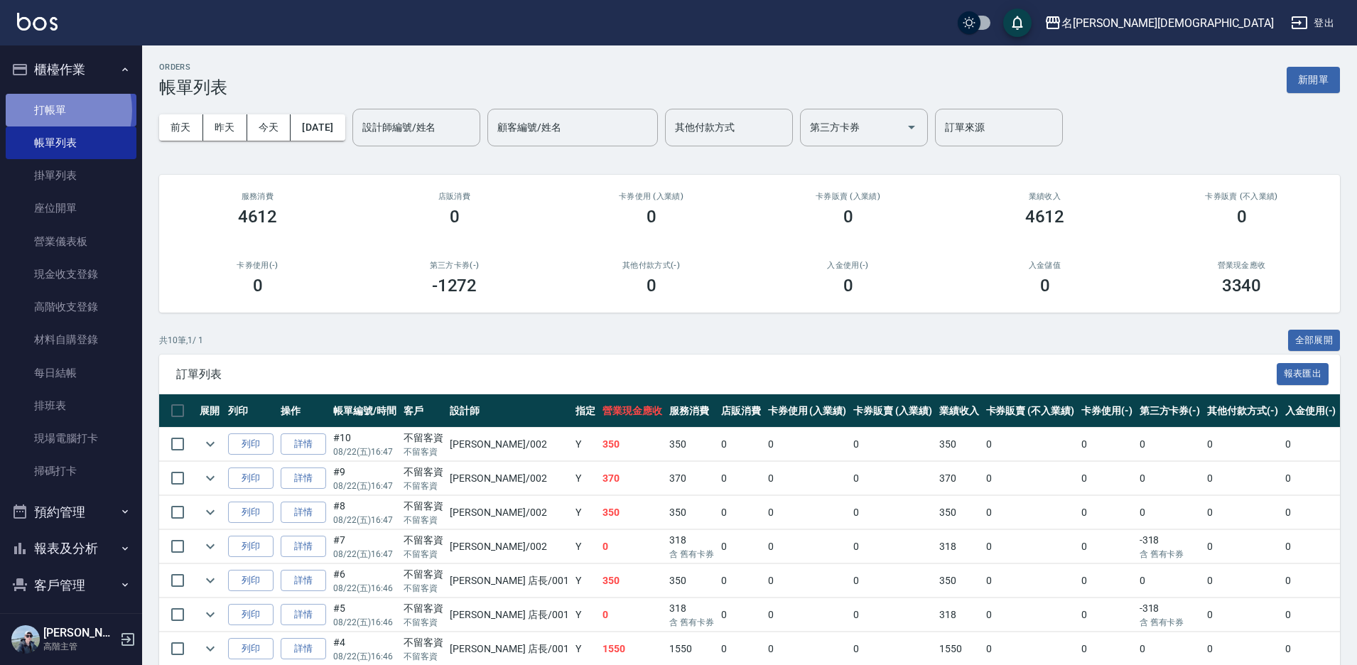
click at [52, 110] on link "打帳單" at bounding box center [71, 110] width 131 height 33
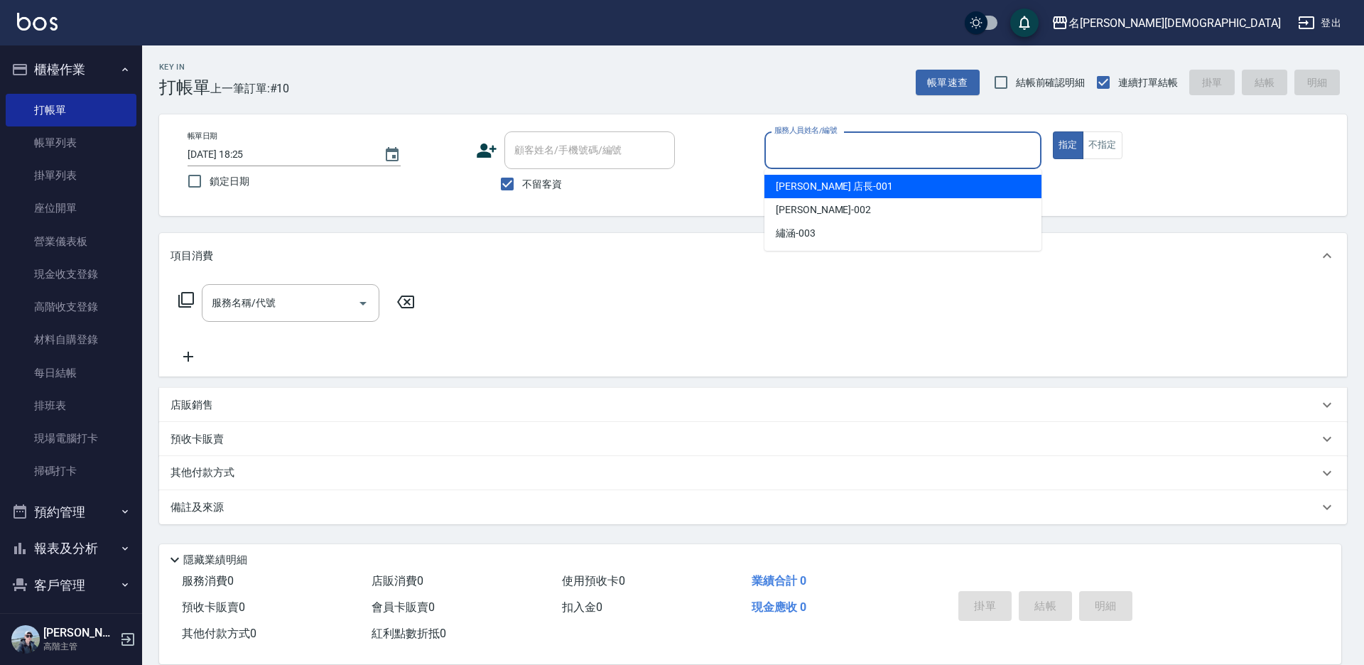
click at [860, 141] on input "服務人員姓名/編號" at bounding box center [903, 150] width 264 height 25
click at [857, 178] on div "leo 店長 -001" at bounding box center [902, 186] width 277 height 23
type input "leo 店長-001"
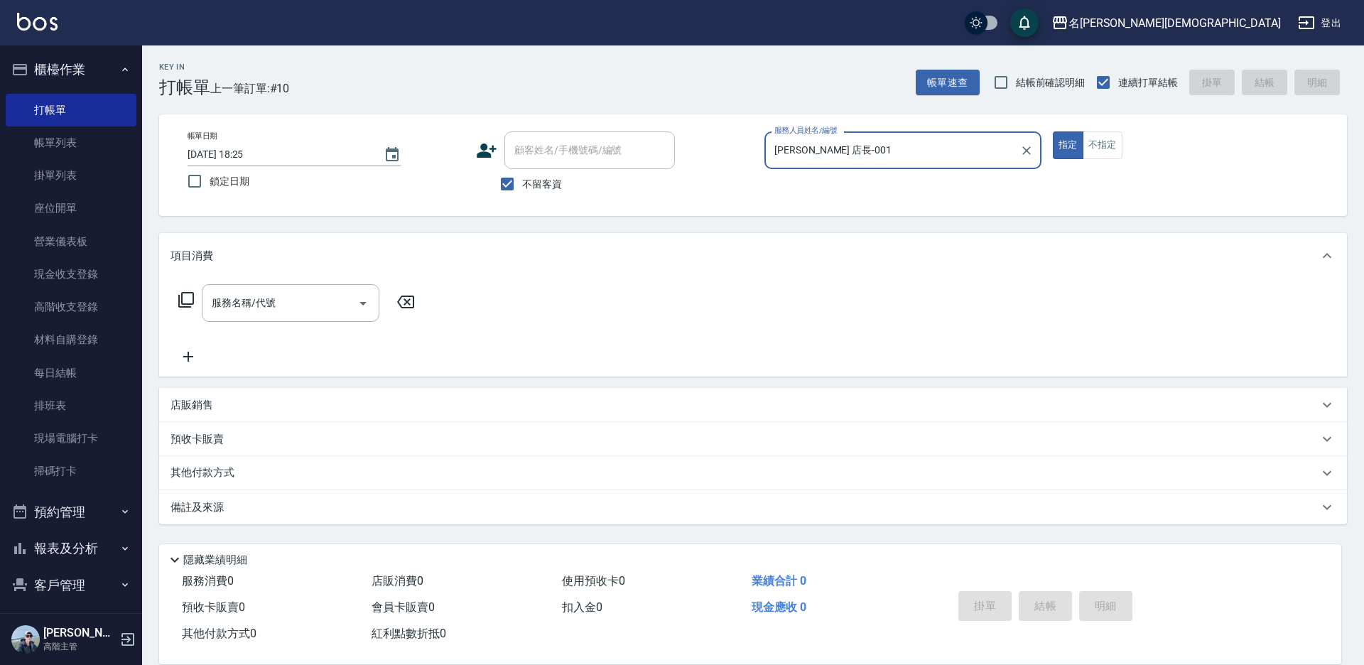
click at [185, 303] on icon at bounding box center [186, 299] width 17 height 17
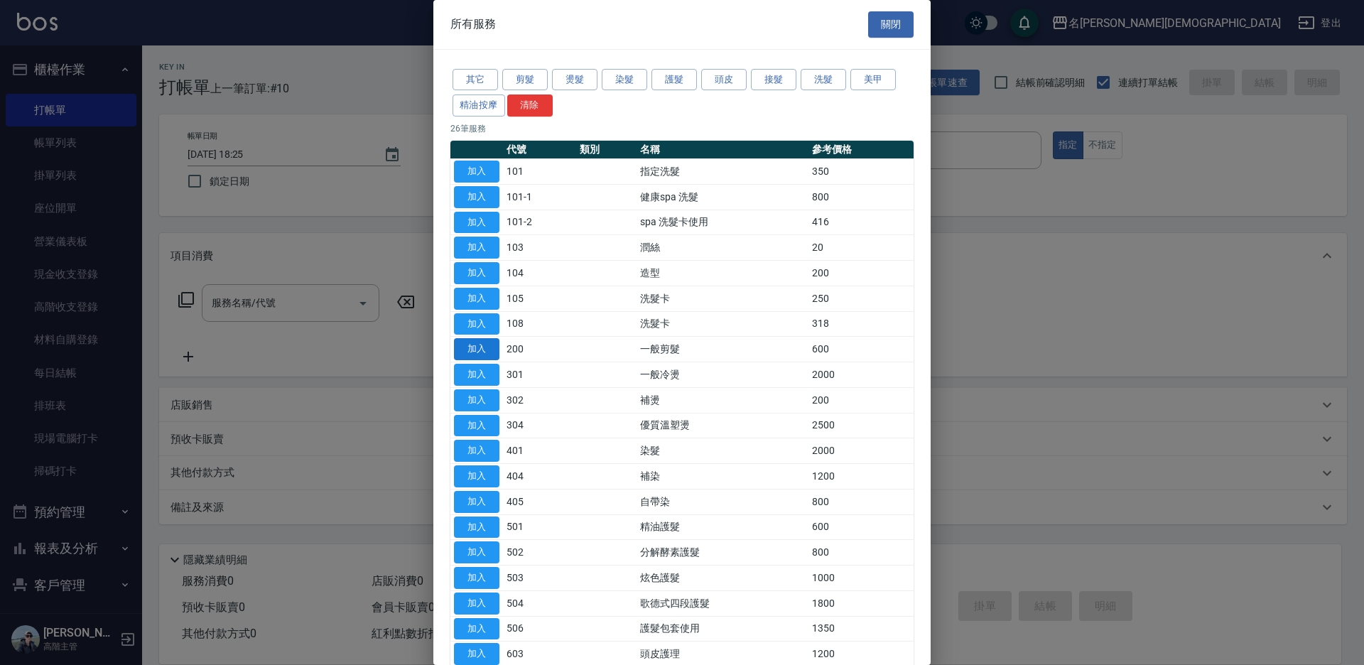
click at [484, 347] on button "加入" at bounding box center [476, 349] width 45 height 22
type input "一般剪髮(200)"
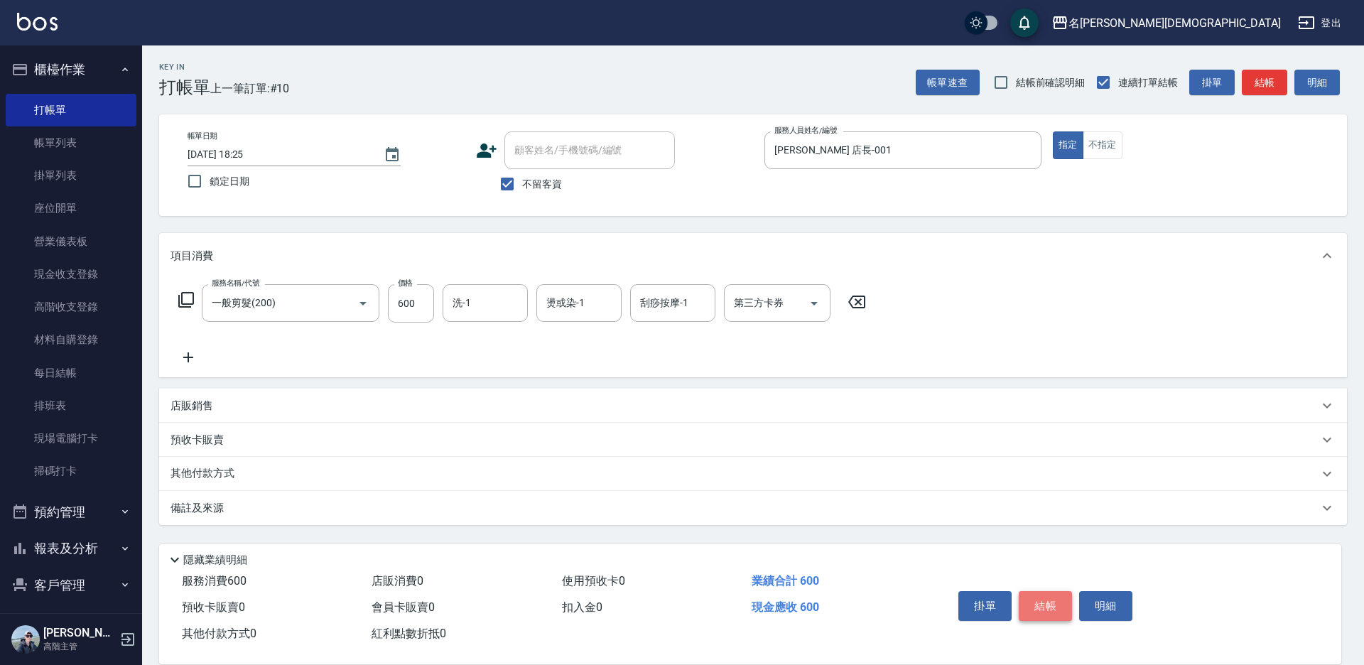
click at [1036, 600] on button "結帳" at bounding box center [1045, 606] width 53 height 30
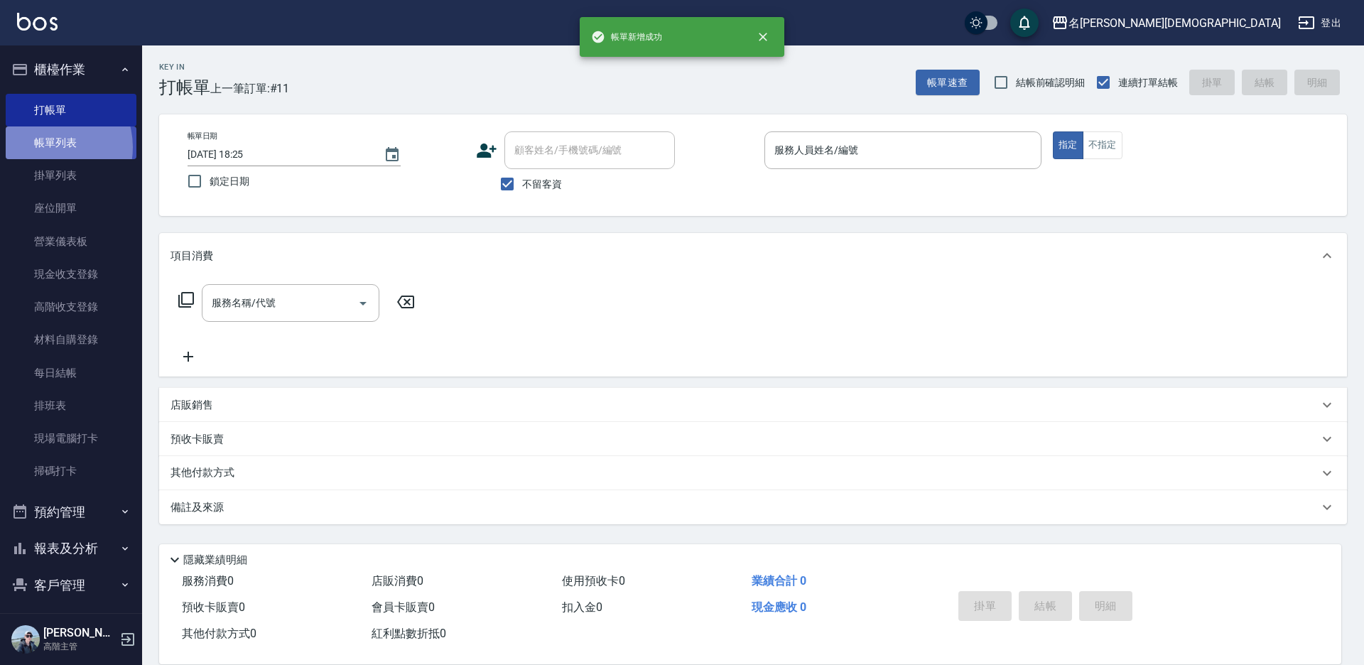
click at [48, 147] on link "帳單列表" at bounding box center [71, 142] width 131 height 33
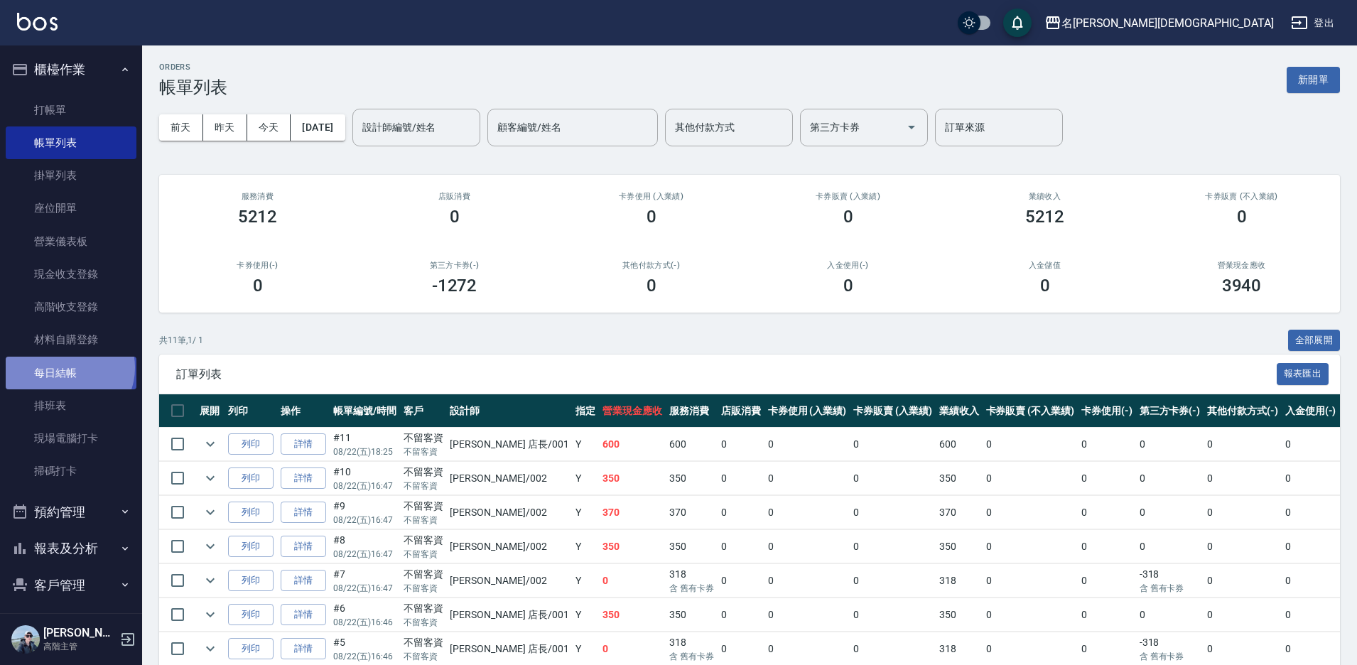
click at [68, 368] on link "每日結帳" at bounding box center [71, 373] width 131 height 33
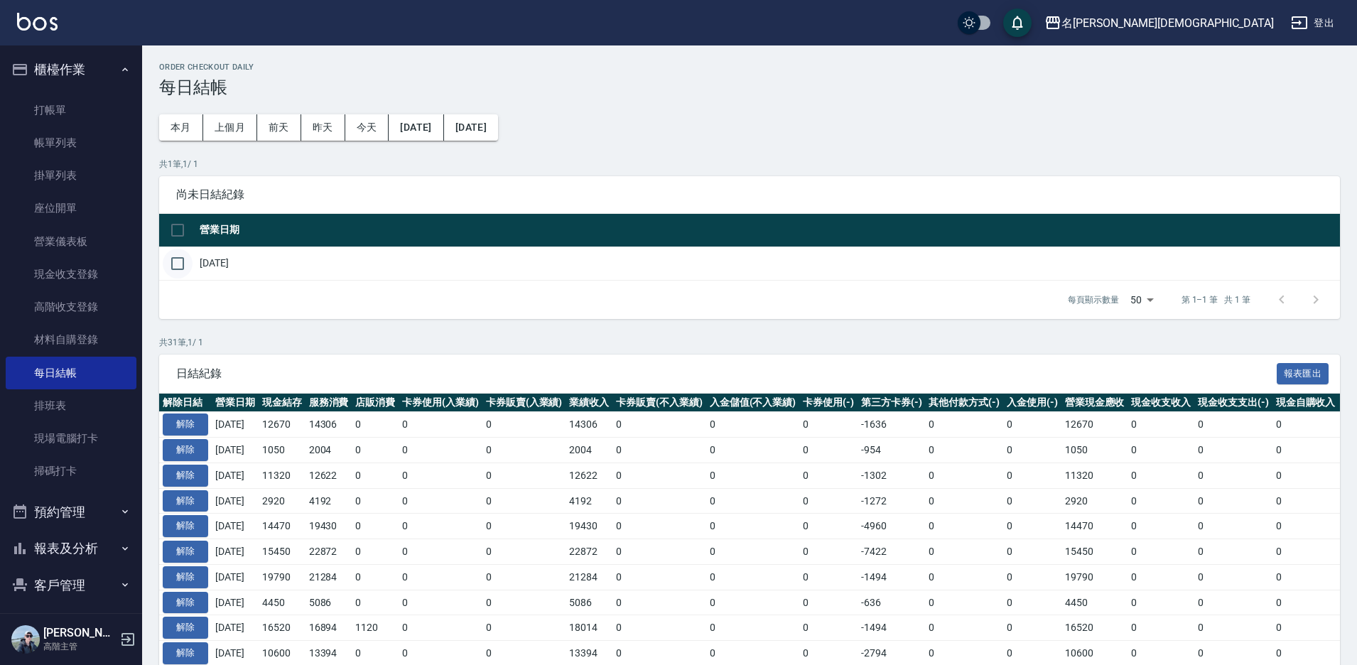
drag, startPoint x: 173, startPoint y: 264, endPoint x: 183, endPoint y: 265, distance: 9.3
click at [177, 264] on input "checkbox" at bounding box center [178, 264] width 30 height 30
checkbox input "true"
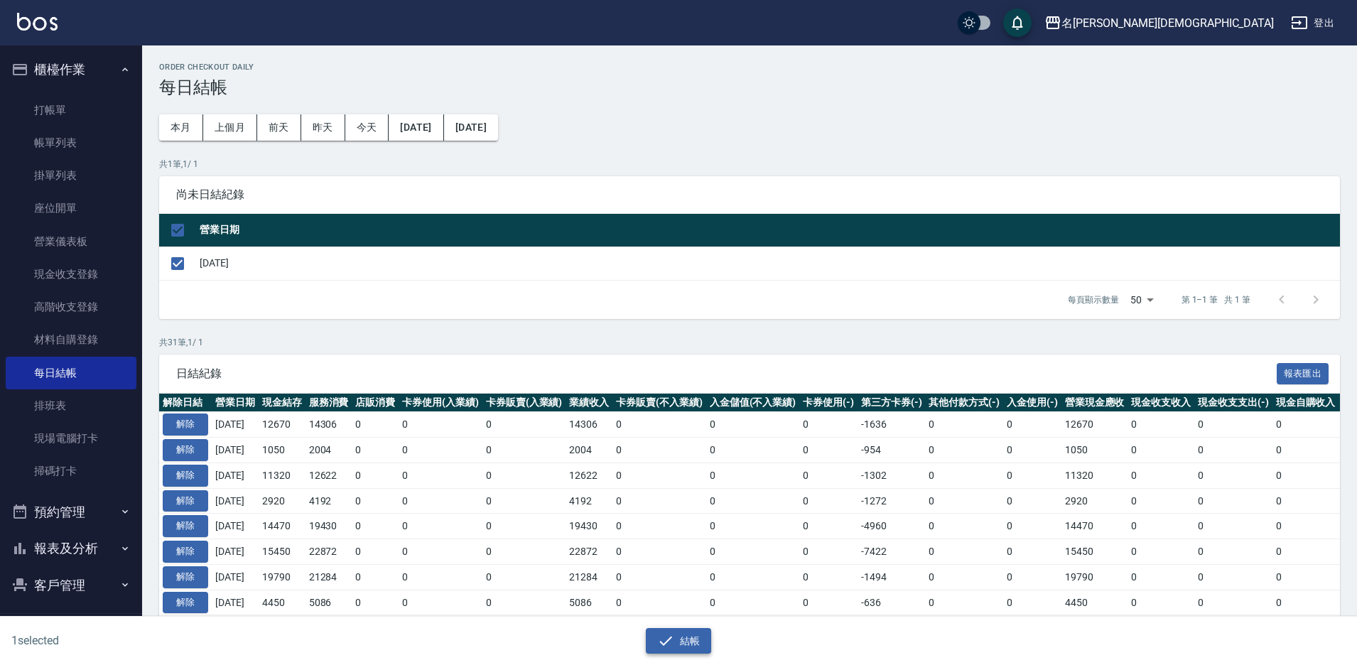
click at [695, 642] on button "結帳" at bounding box center [679, 641] width 66 height 26
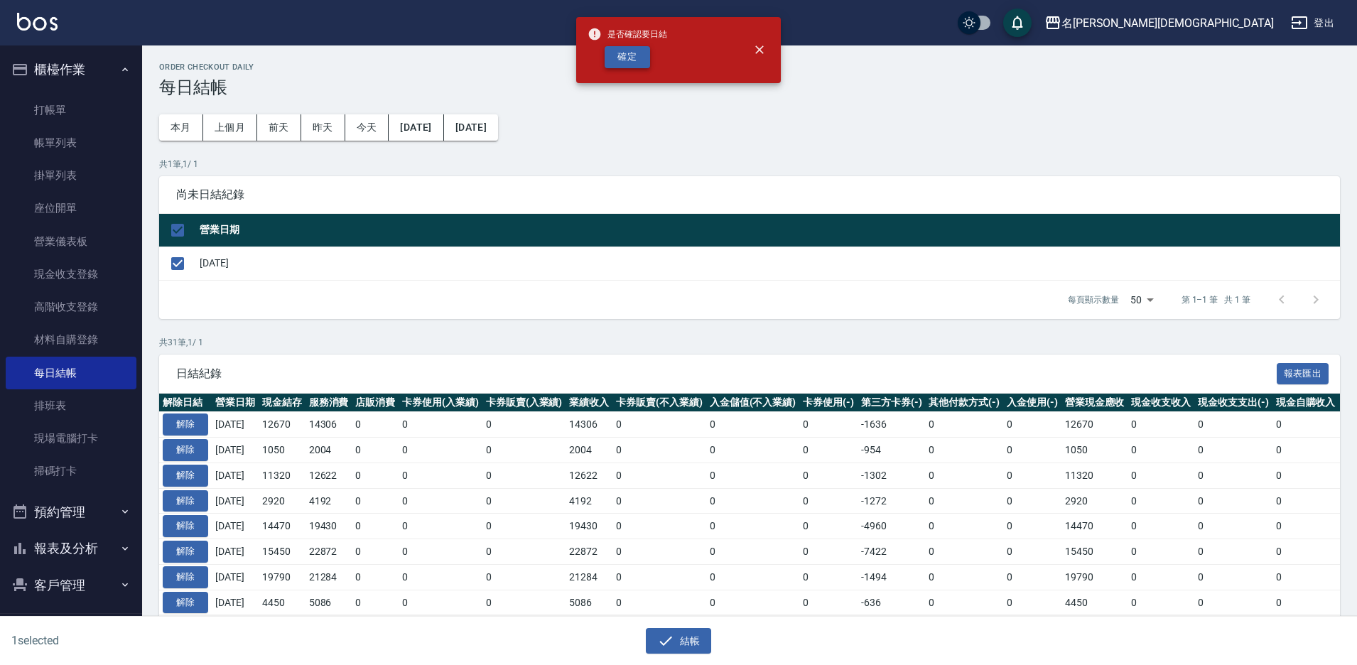
click at [630, 60] on button "確定" at bounding box center [627, 57] width 45 height 22
checkbox input "false"
